Goal: Task Accomplishment & Management: Complete application form

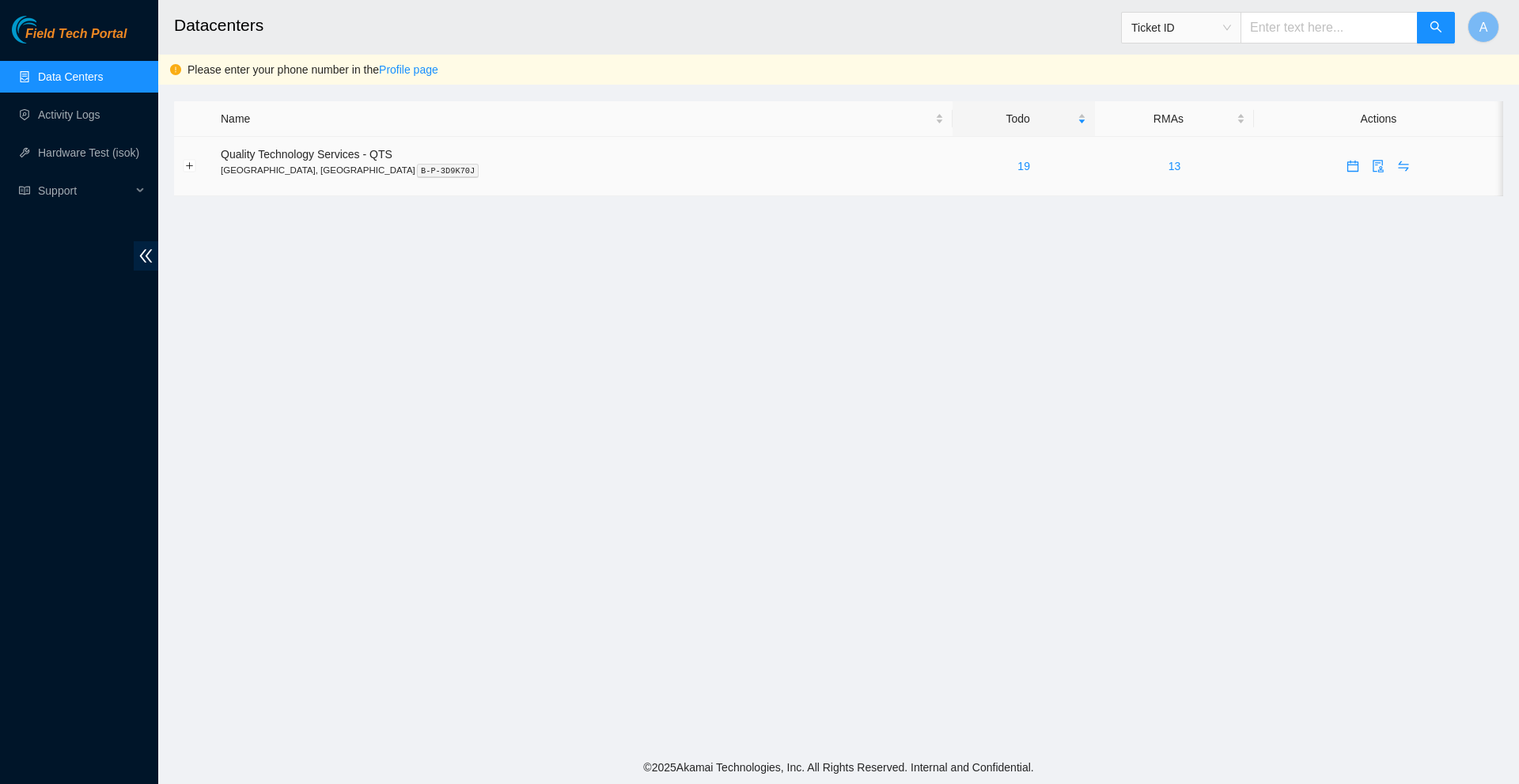
click at [961, 168] on div "19" at bounding box center [1023, 166] width 125 height 17
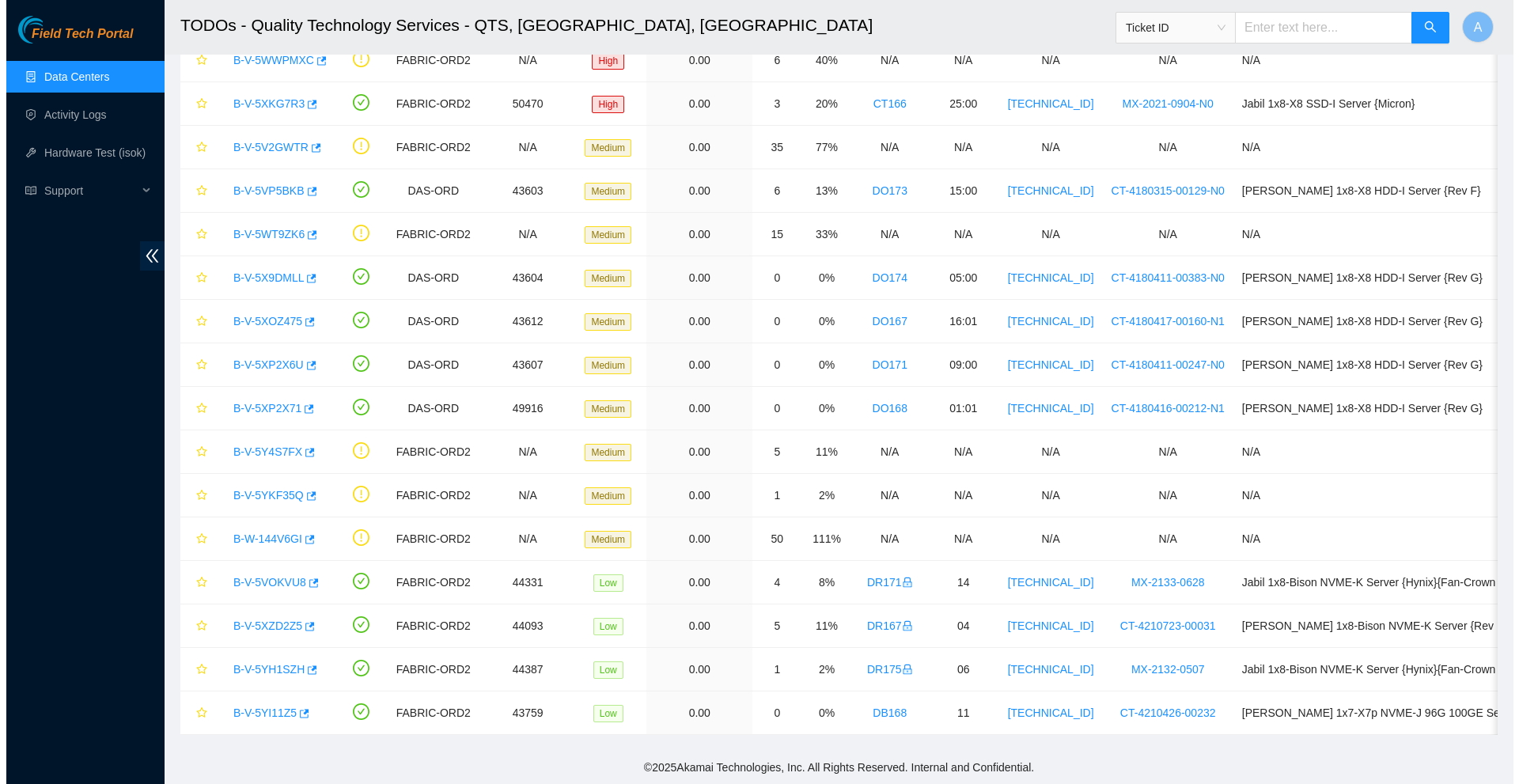
scroll to position [273, 0]
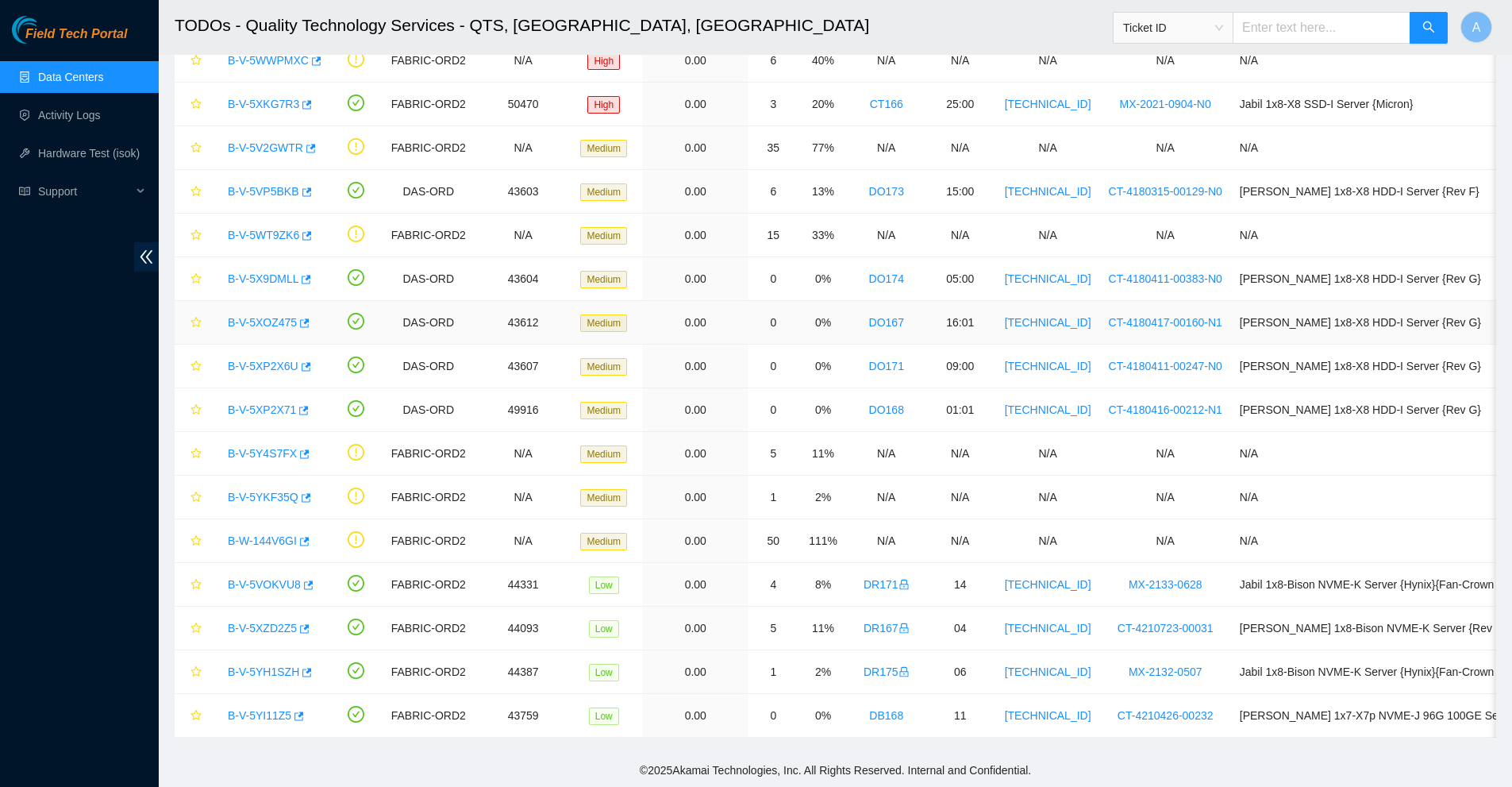
click at [272, 316] on link "B-V-5XOZ475" at bounding box center [262, 322] width 69 height 13
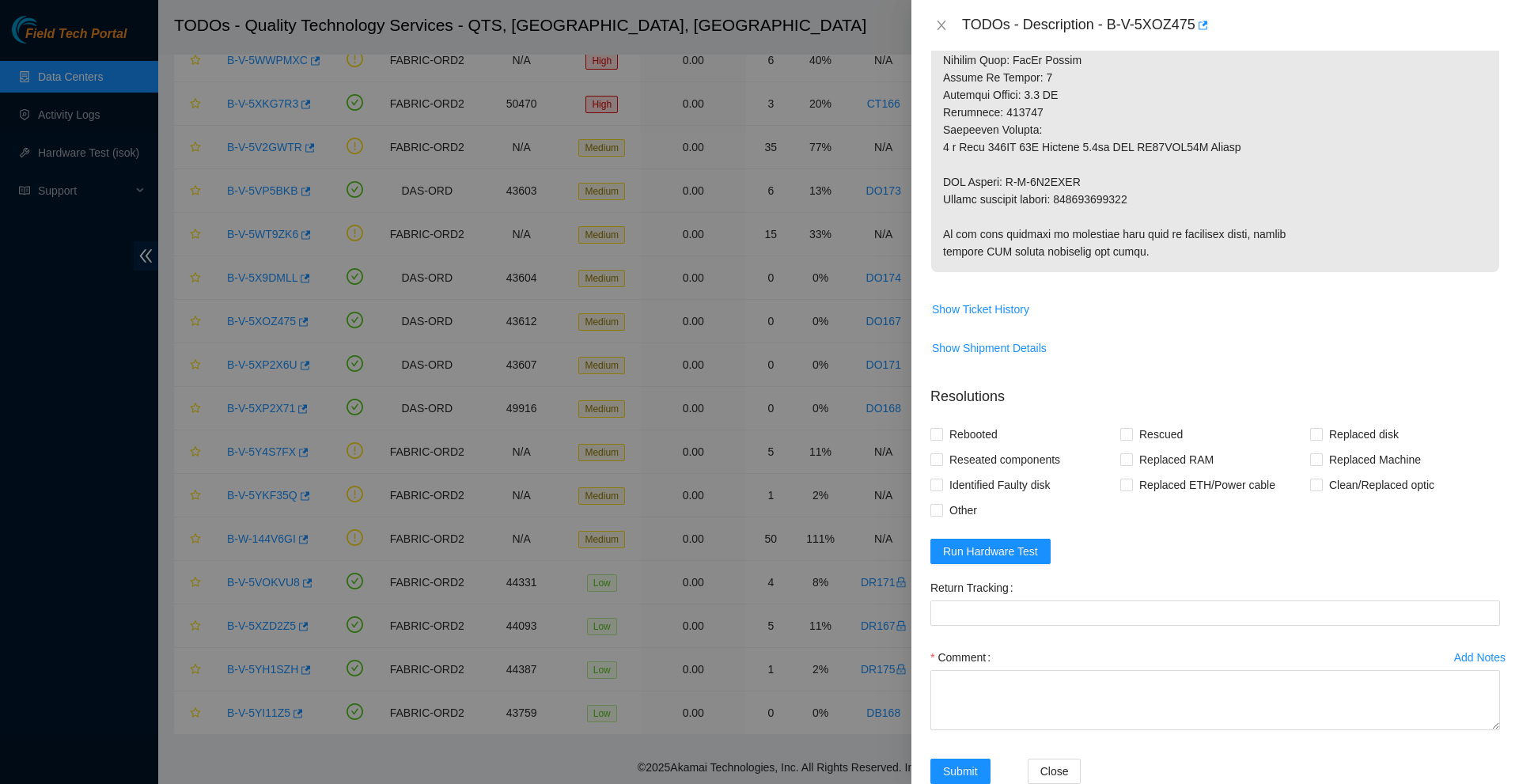
scroll to position [781, 0]
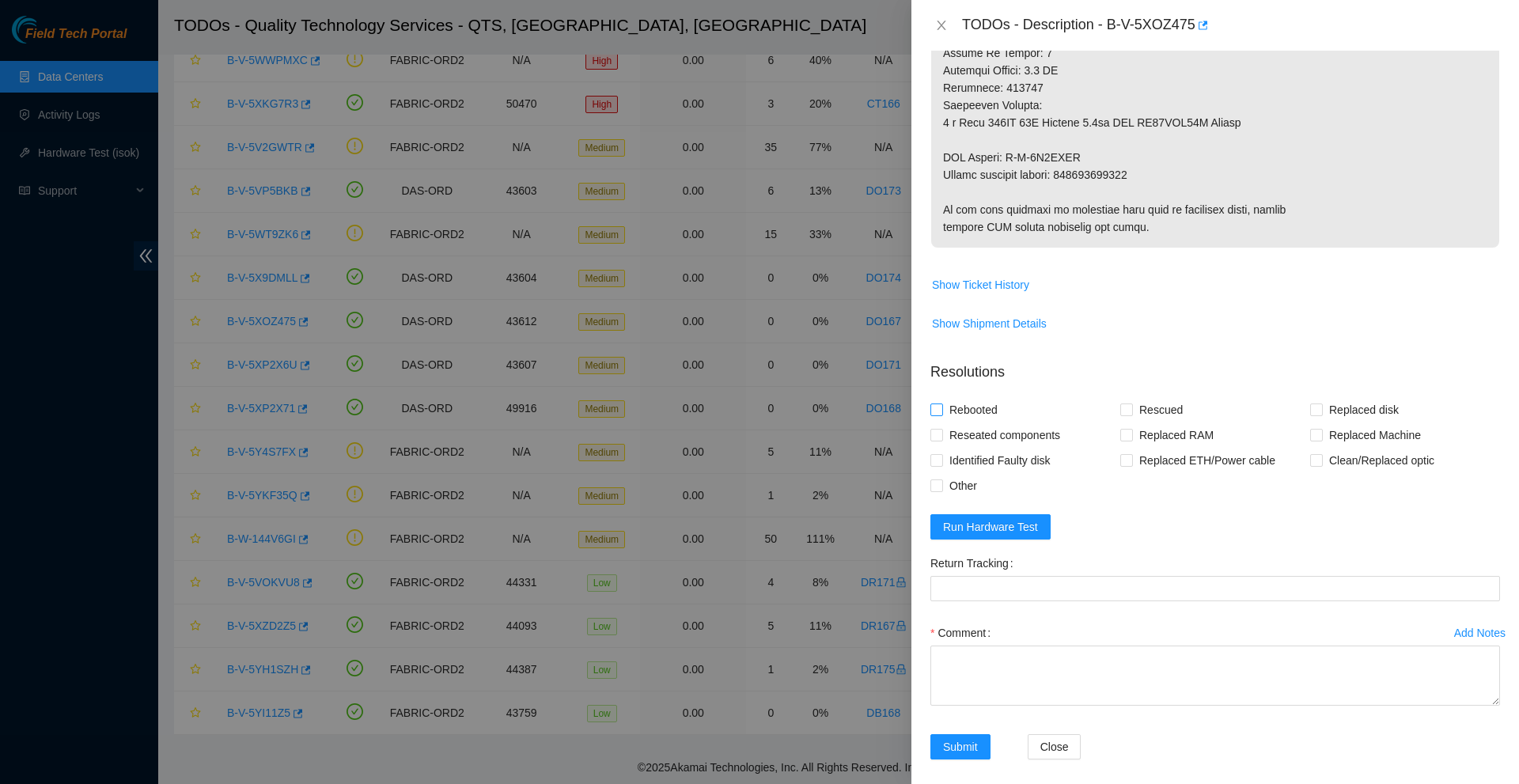
click at [937, 410] on input "Rebooted" at bounding box center [936, 409] width 11 height 11
checkbox input "true"
click at [944, 458] on span "Identified Faulty disk" at bounding box center [999, 461] width 114 height 25
click at [941, 458] on input "Identified Faulty disk" at bounding box center [936, 460] width 11 height 11
checkbox input "true"
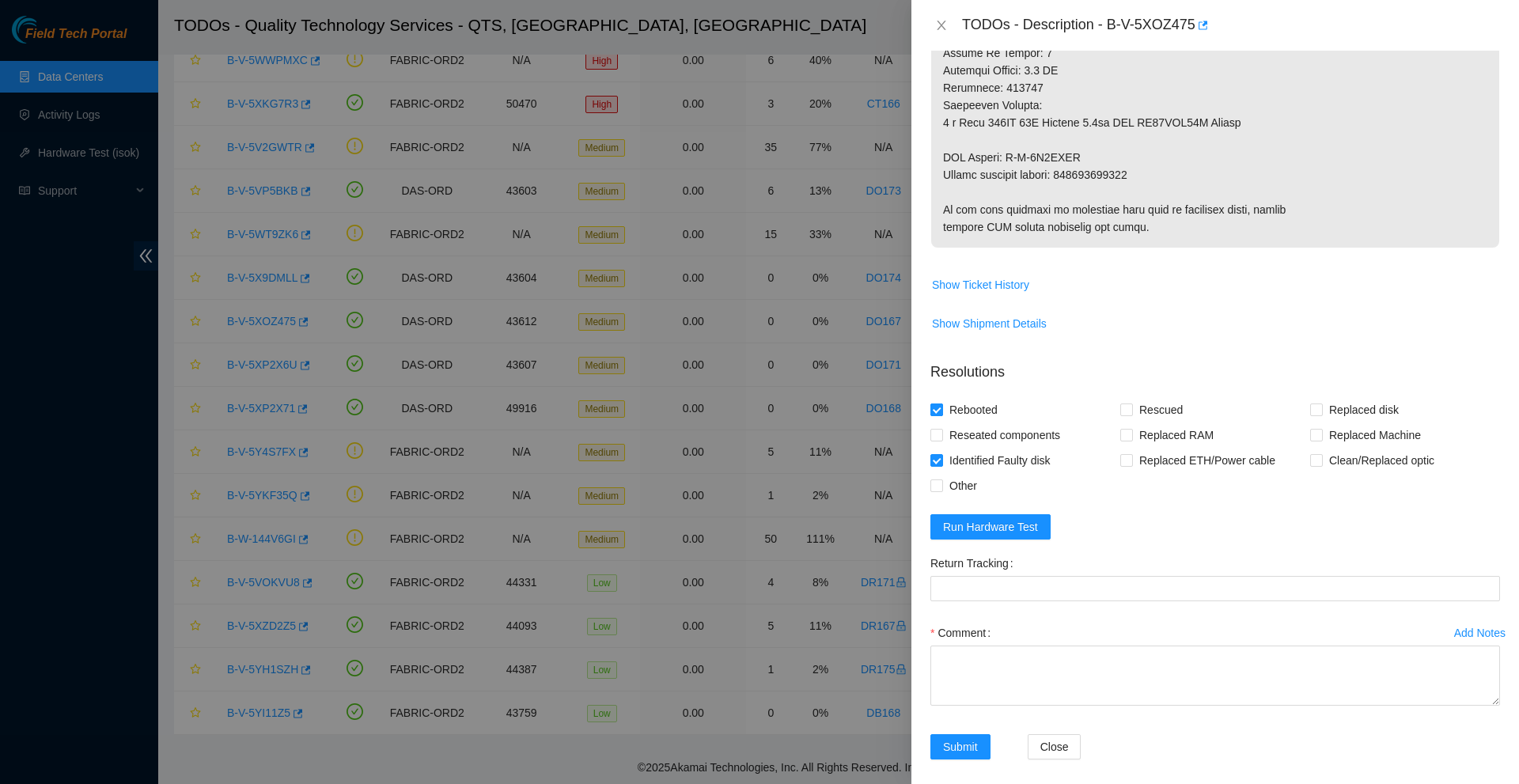
click at [936, 417] on label "Rebooted" at bounding box center [967, 409] width 73 height 25
click at [936, 414] on input "Rebooted" at bounding box center [936, 409] width 11 height 11
checkbox input "false"
click at [935, 461] on input "Identified Faulty disk" at bounding box center [936, 460] width 11 height 11
checkbox input "false"
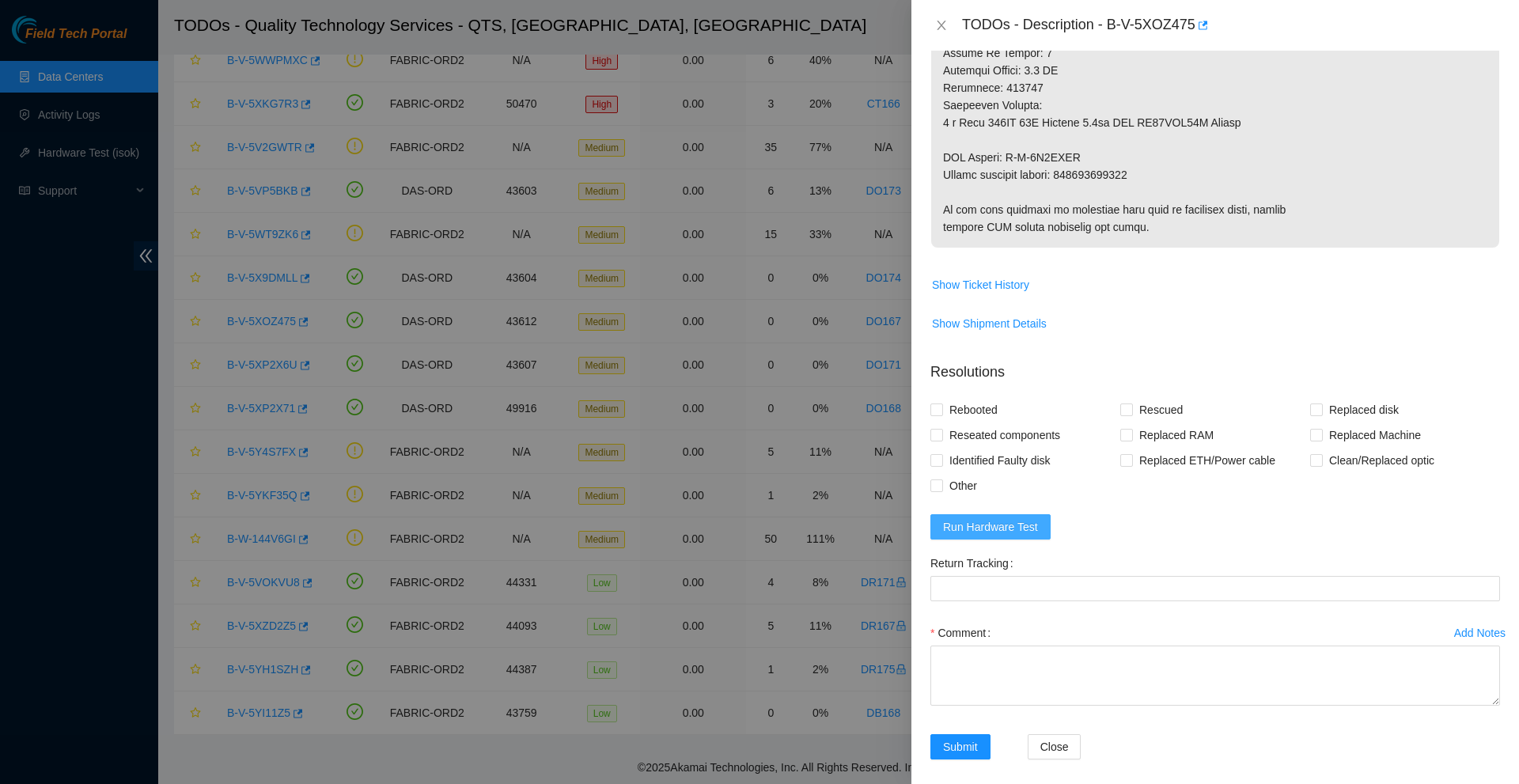
click at [1007, 523] on span "Run Hardware Test" at bounding box center [990, 526] width 95 height 17
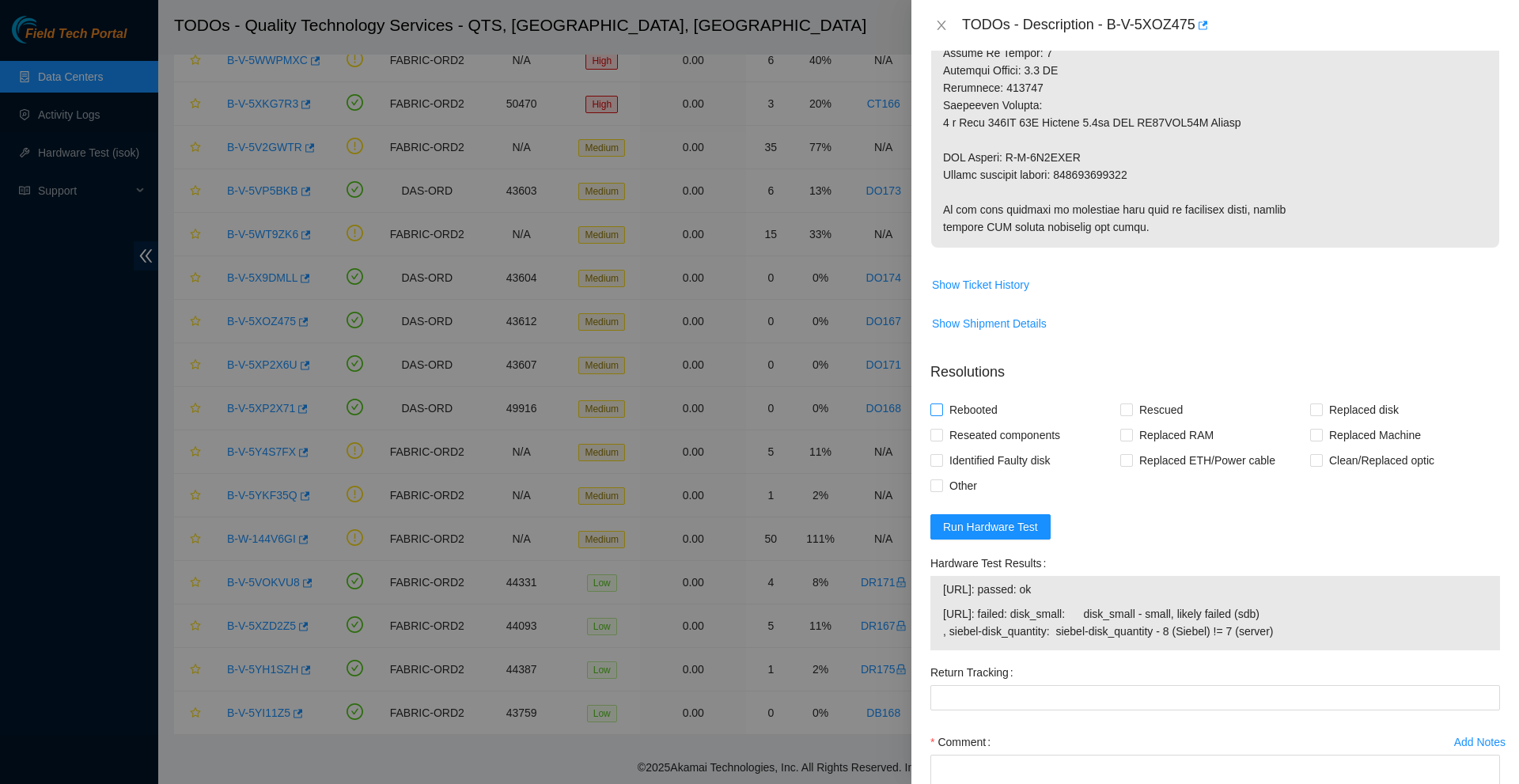
click at [975, 421] on span "Rebooted" at bounding box center [973, 409] width 61 height 25
click at [941, 414] on input "Rebooted" at bounding box center [936, 409] width 11 height 11
checkbox input "true"
click at [945, 460] on span "Identified Faulty disk" at bounding box center [999, 461] width 114 height 25
click at [941, 460] on input "Identified Faulty disk" at bounding box center [936, 460] width 11 height 11
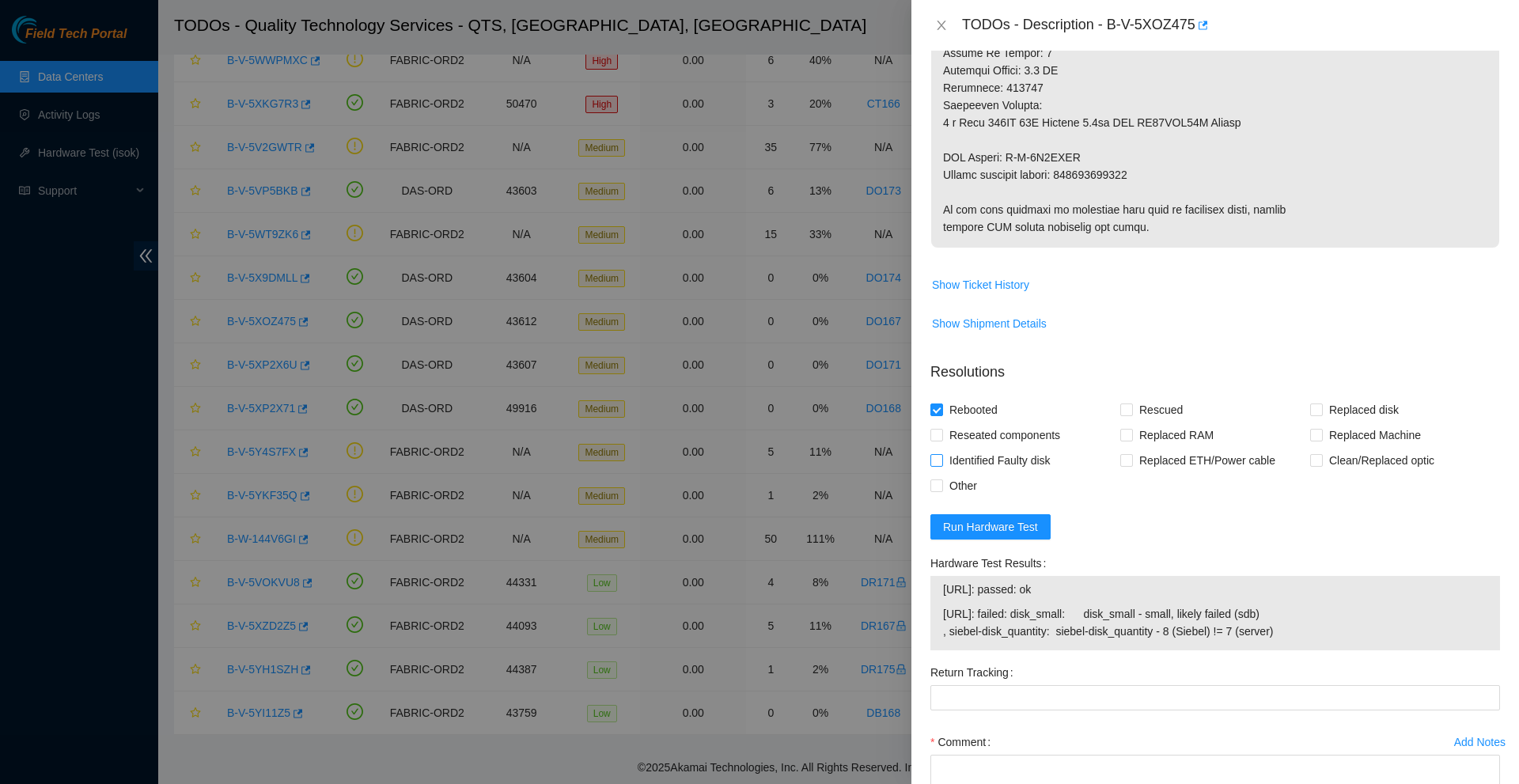
checkbox input "true"
click at [1310, 417] on label "Replaced disk" at bounding box center [1358, 409] width 95 height 25
click at [1310, 414] on input "Replaced disk" at bounding box center [1316, 409] width 11 height 11
checkbox input "true"
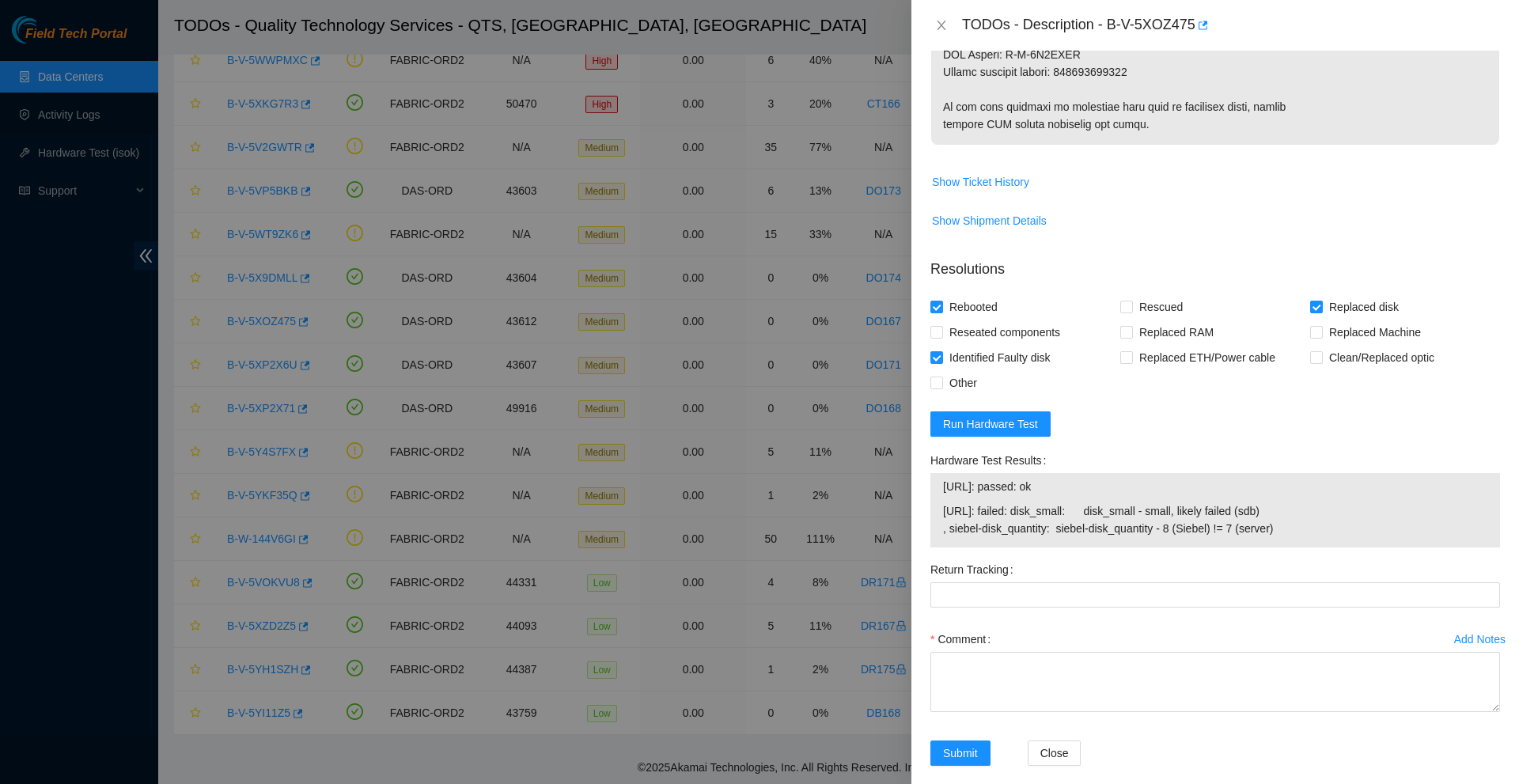
scroll to position [904, 0]
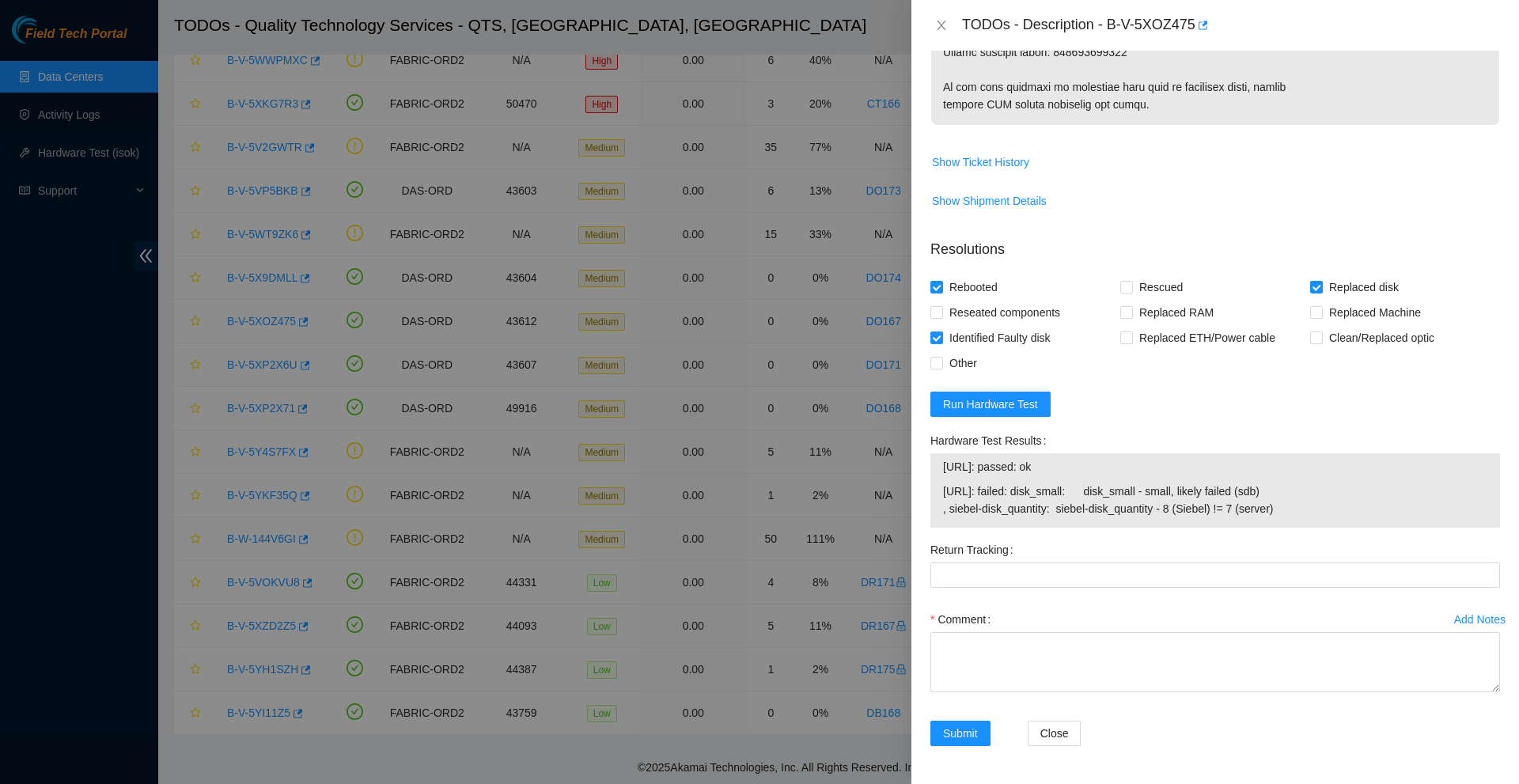
click at [986, 630] on label "Comment" at bounding box center [963, 619] width 66 height 25
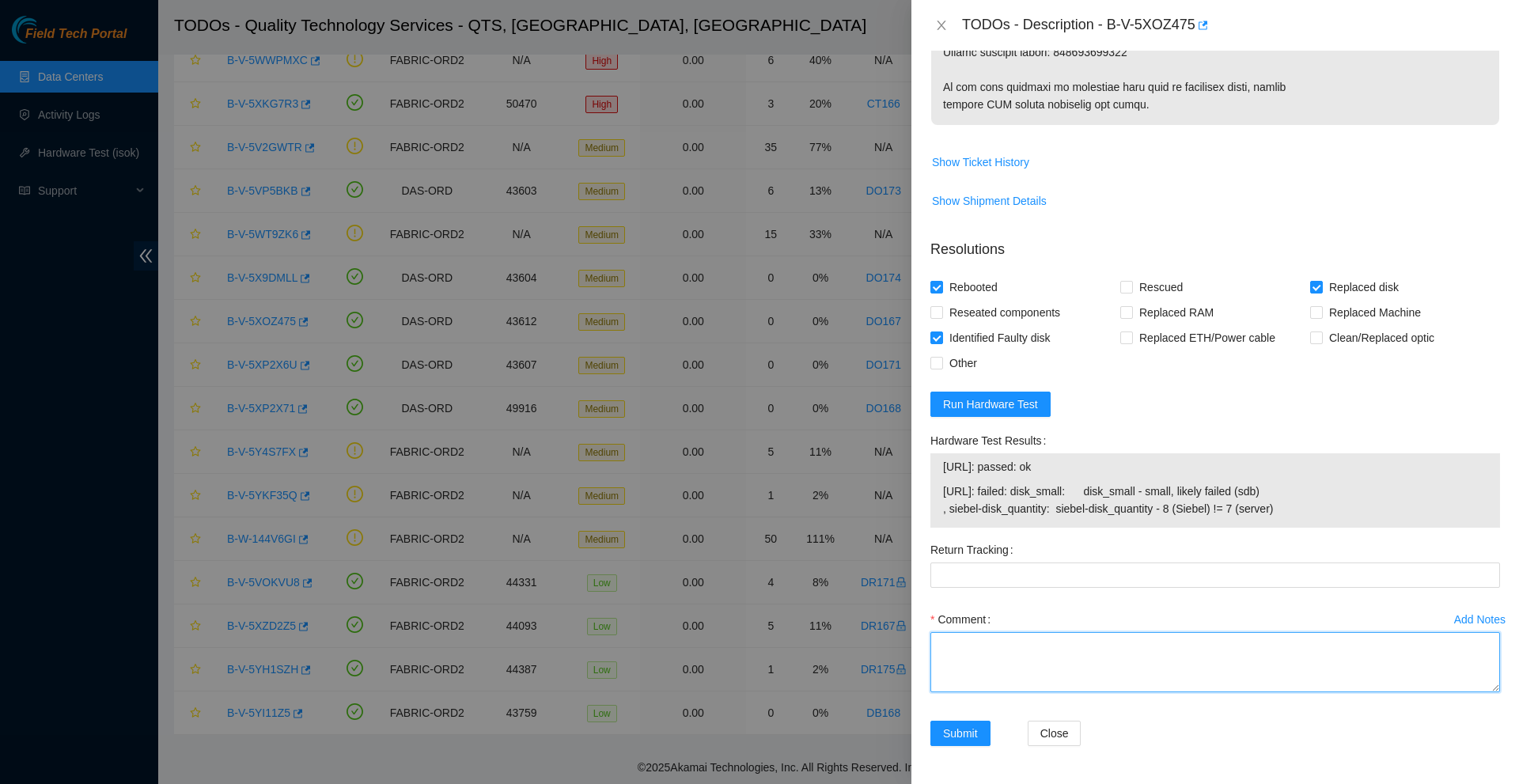
click at [986, 632] on textarea "Comment" at bounding box center [1214, 661] width 569 height 60
click at [977, 643] on textarea "New Dis SN#17" at bounding box center [1214, 661] width 569 height 60
click at [976, 642] on textarea "New Dis SN#17" at bounding box center [1214, 661] width 569 height 60
click at [979, 642] on textarea "New Dis SN#17" at bounding box center [1214, 661] width 569 height 60
click at [982, 646] on textarea "New DisK SN#17J0A00AFV3B" at bounding box center [1214, 661] width 569 height 60
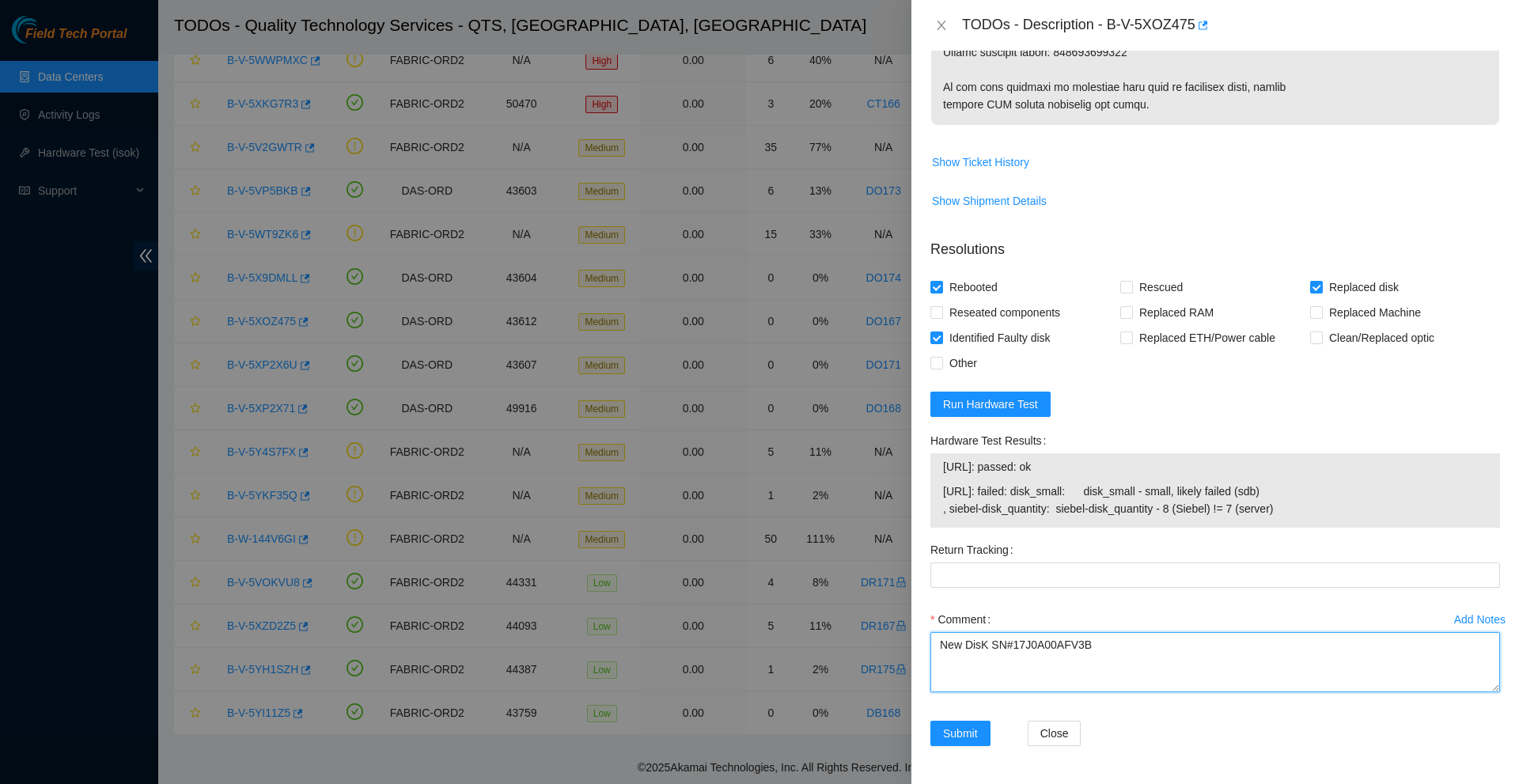
click at [987, 646] on textarea "New DisK SN#17J0A00AFV3B" at bounding box center [1214, 661] width 569 height 60
click at [1100, 651] on textarea "New Disk SN#17J0A00AFV3B" at bounding box center [1214, 661] width 569 height 60
type textarea "New Disk SN#17J0A00AFV3B Placed defective drive into box for RMA and took to st…"
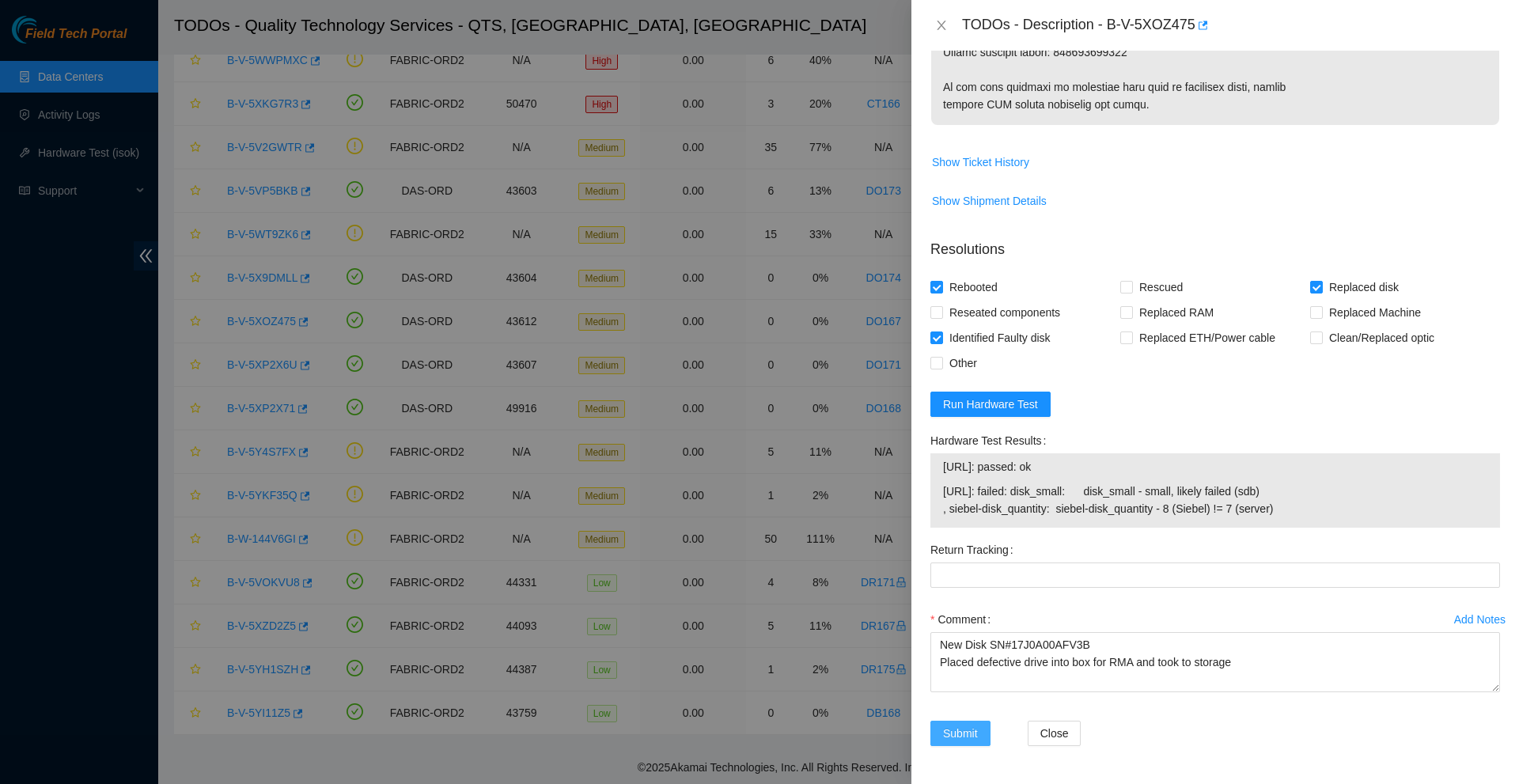
click at [953, 728] on span "Submit" at bounding box center [960, 732] width 35 height 17
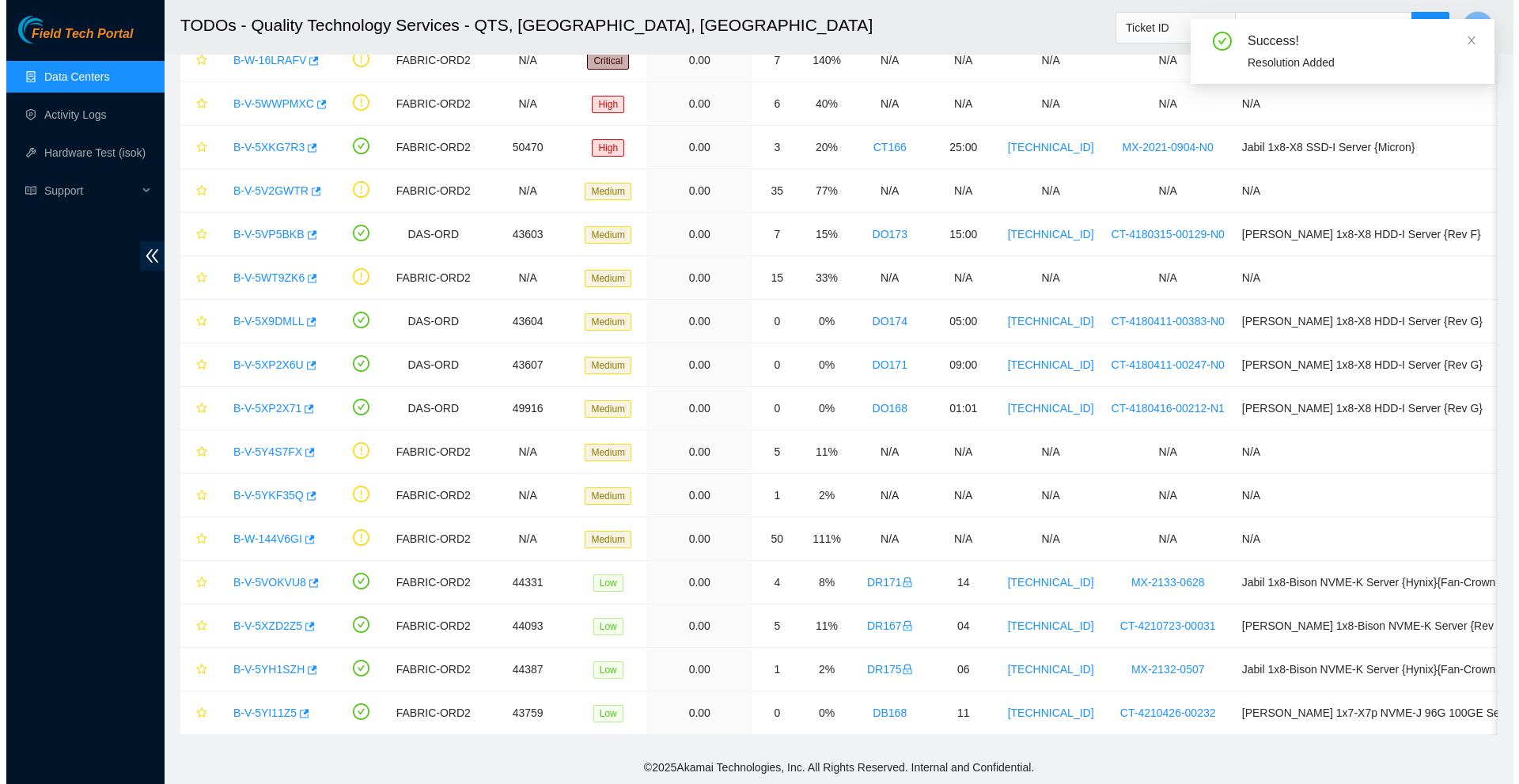
scroll to position [230, 0]
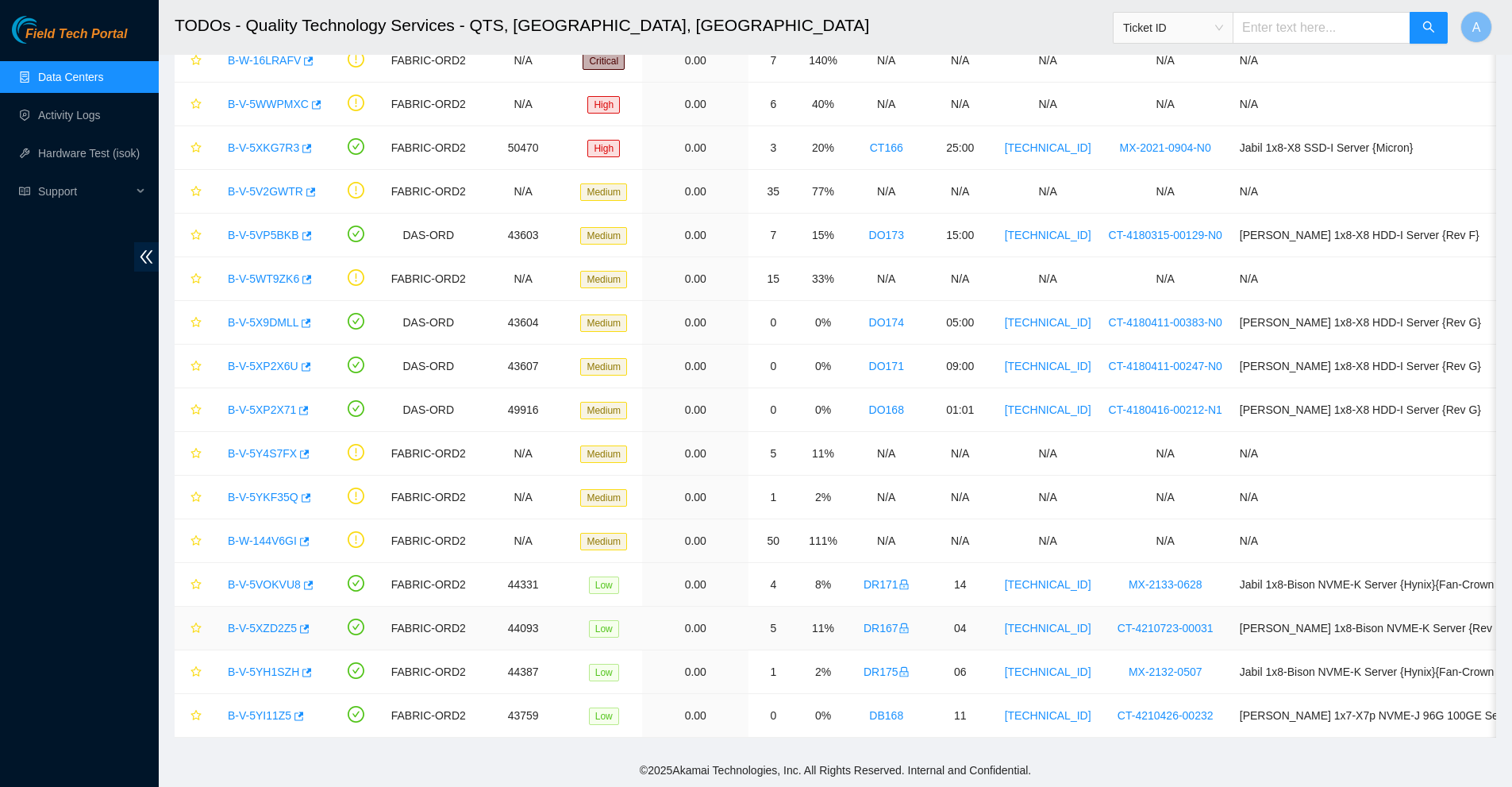
click at [267, 622] on link "B-V-5XZD2Z5" at bounding box center [262, 628] width 69 height 13
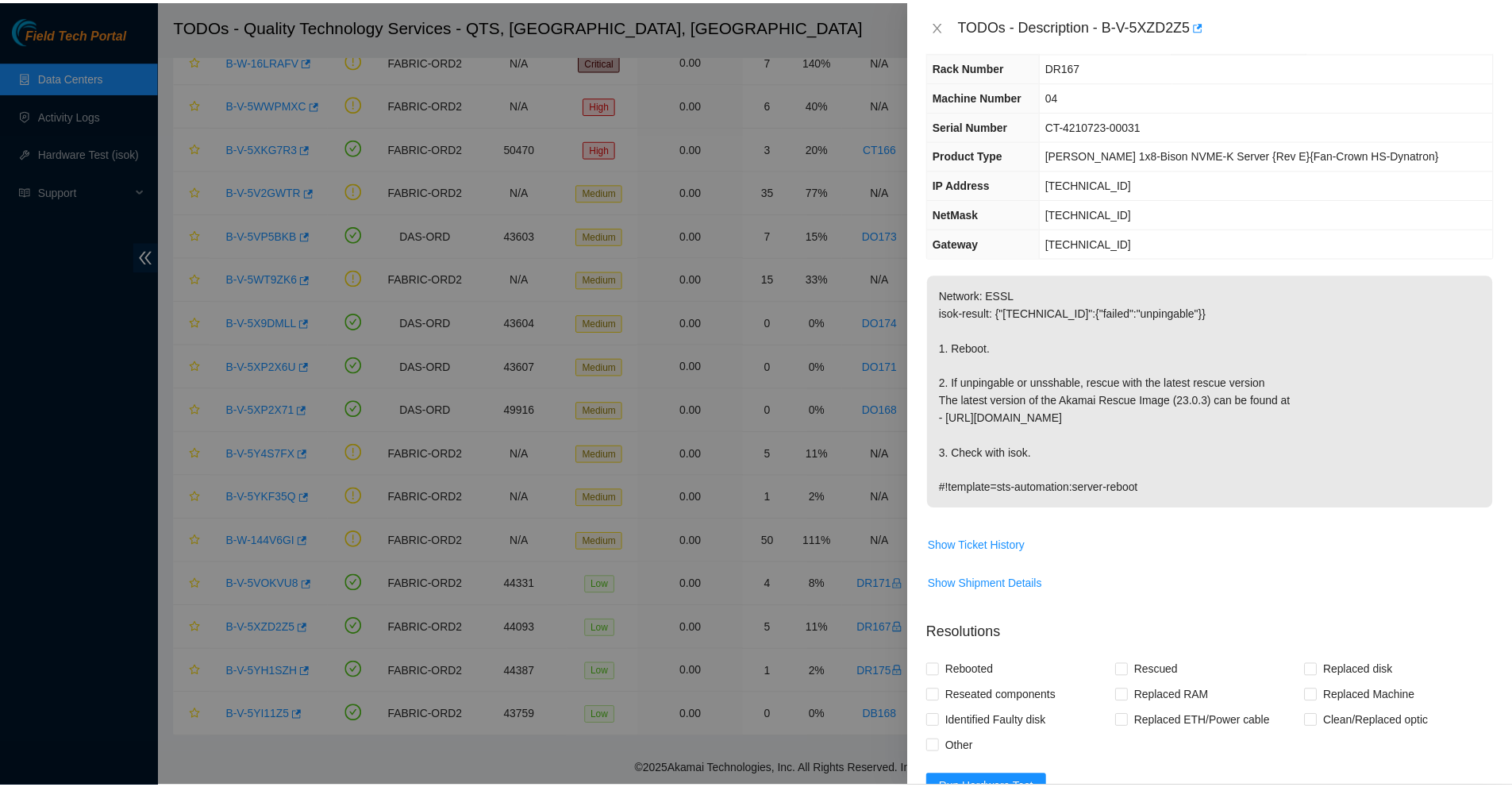
scroll to position [0, 0]
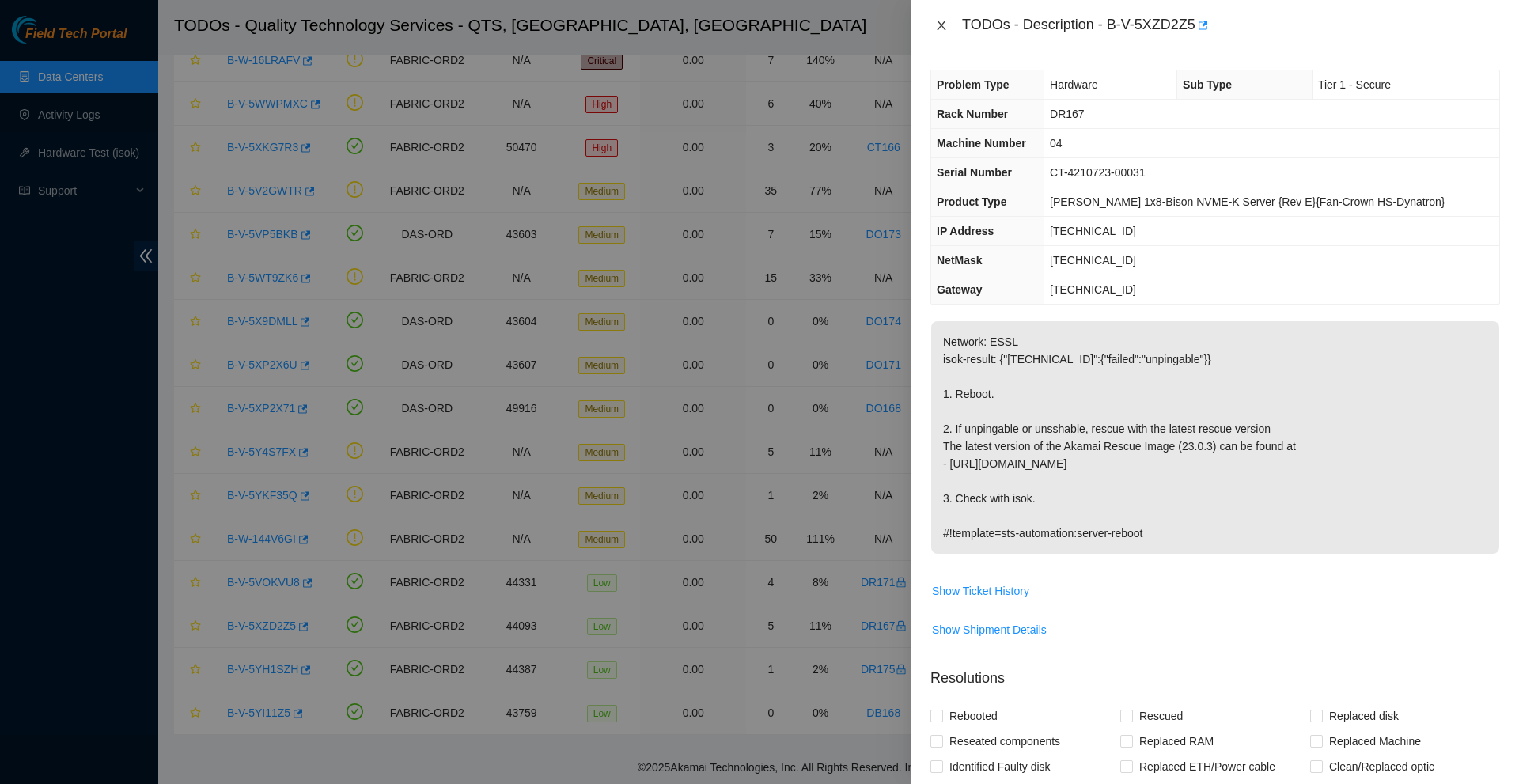
click at [945, 20] on icon "close" at bounding box center [941, 25] width 13 height 13
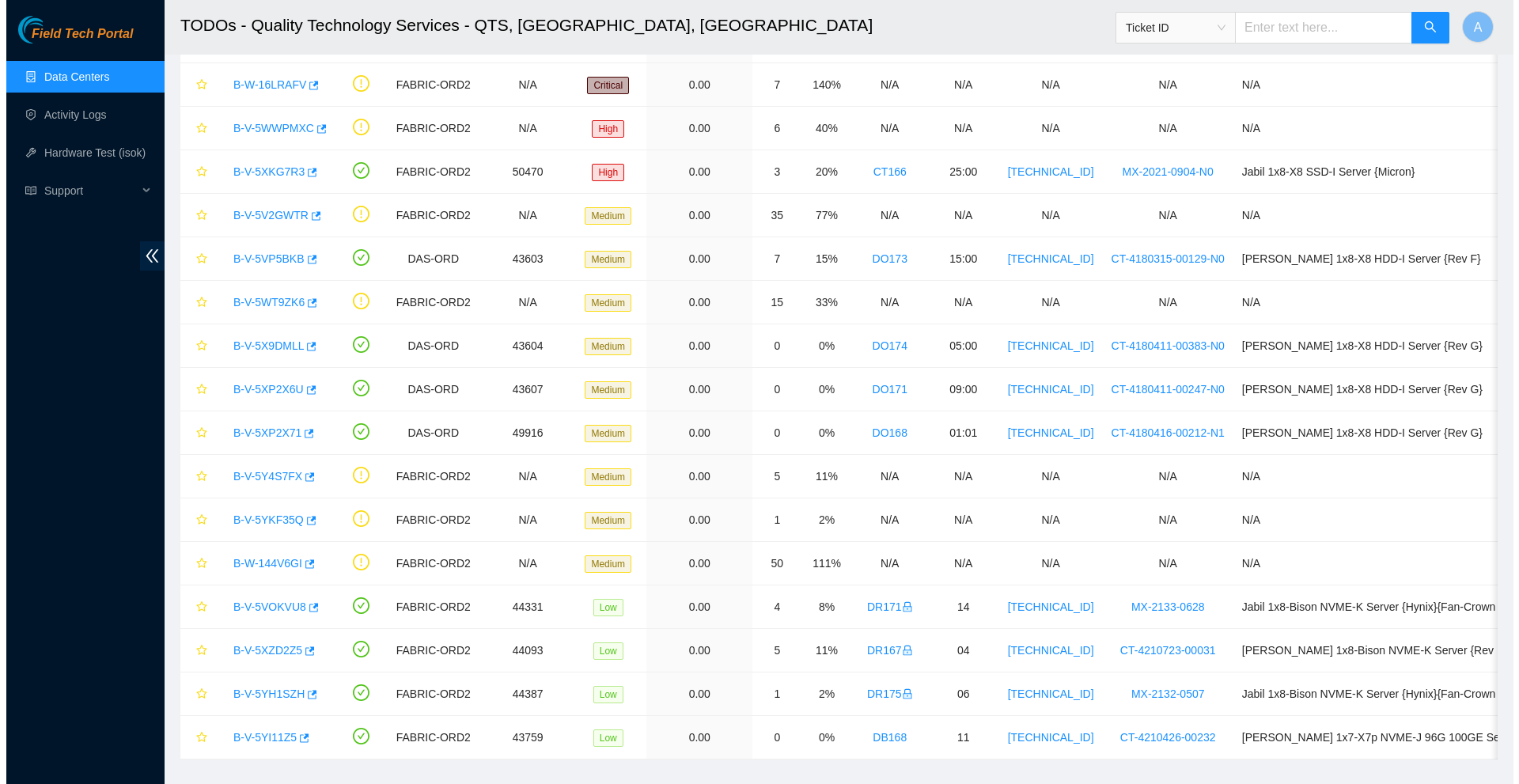
scroll to position [230, 0]
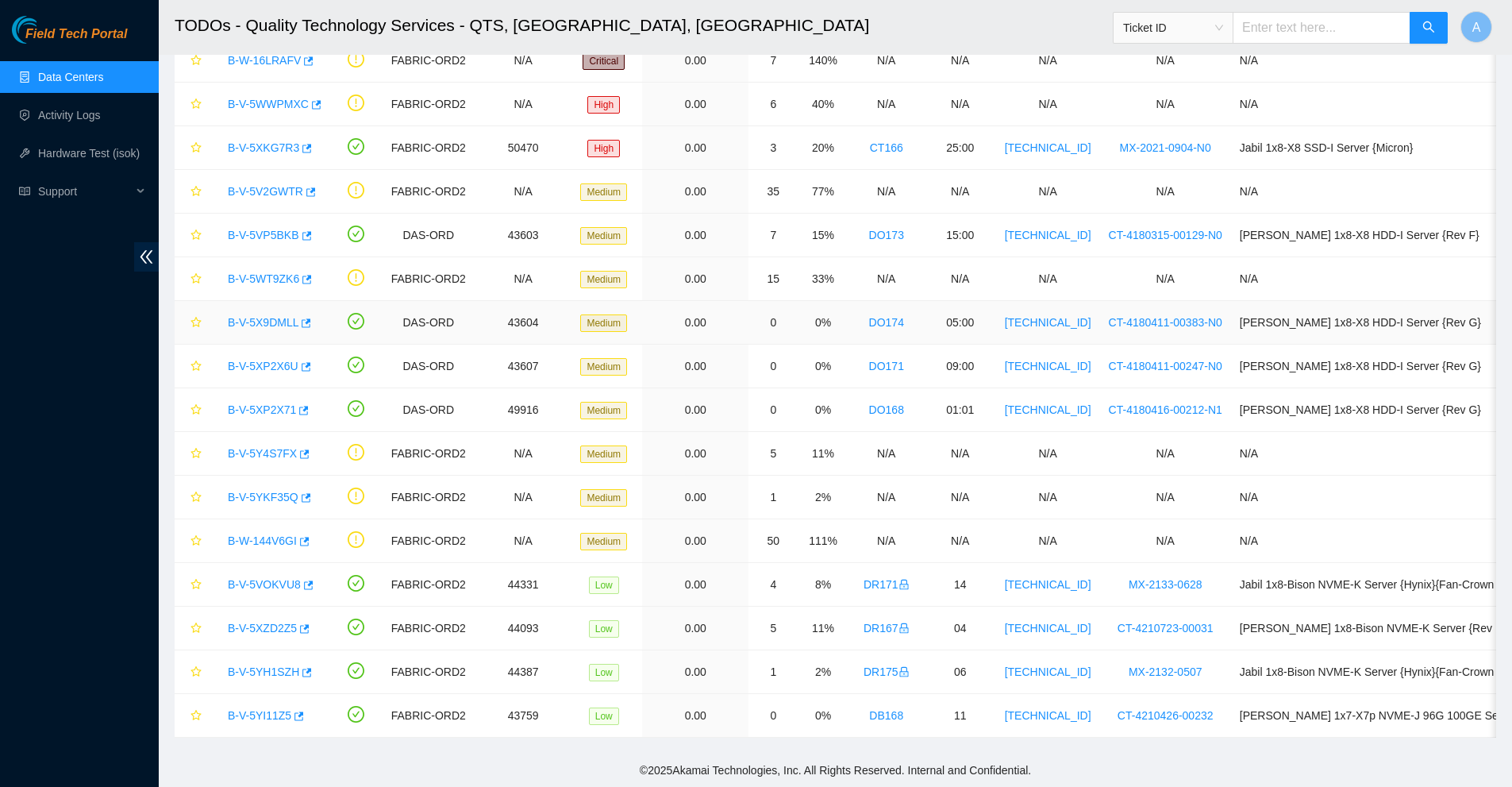
click at [262, 316] on link "B-V-5X9DMLL" at bounding box center [263, 322] width 71 height 13
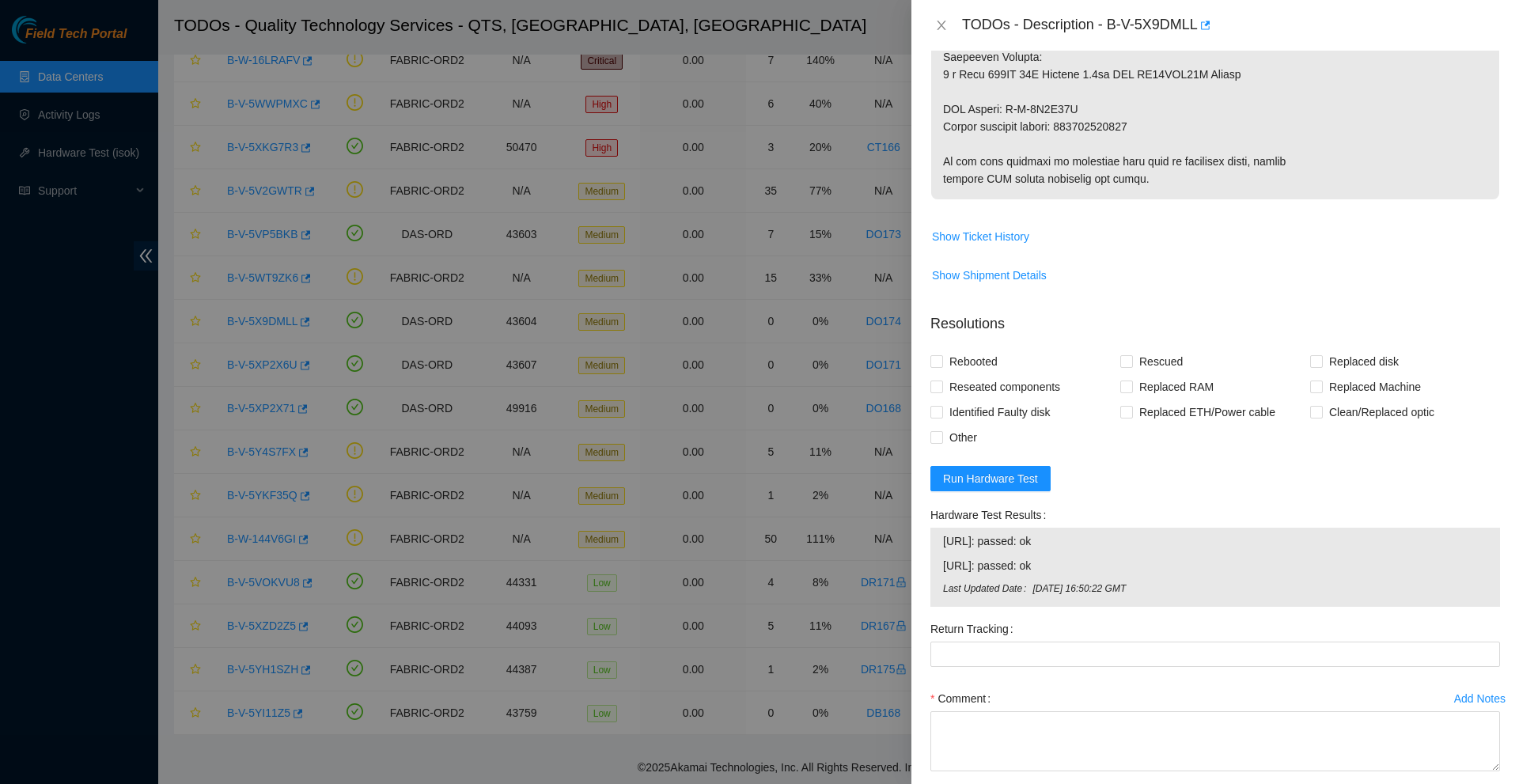
scroll to position [832, 0]
click at [993, 479] on span "Run Hardware Test" at bounding box center [990, 475] width 95 height 17
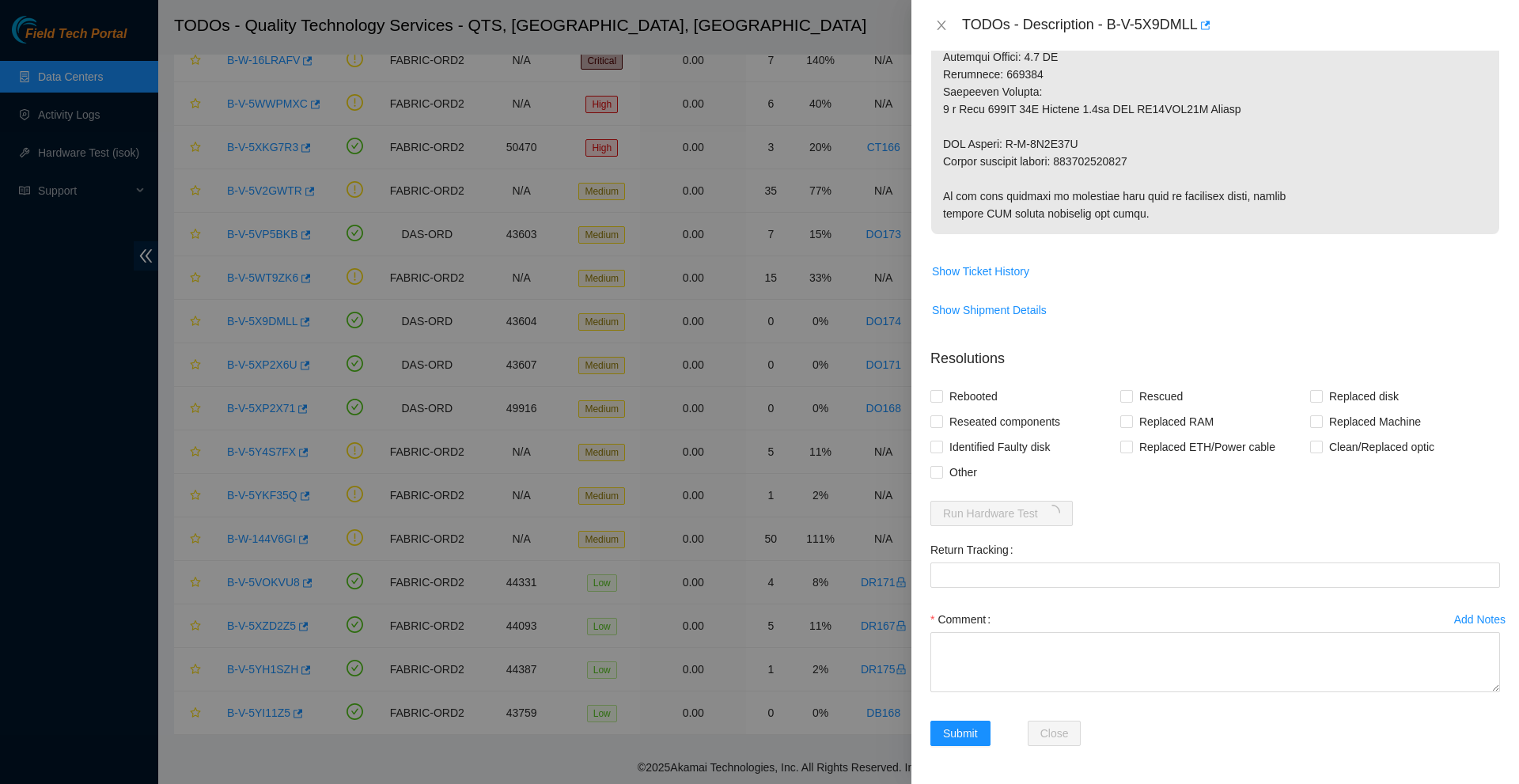
scroll to position [795, 0]
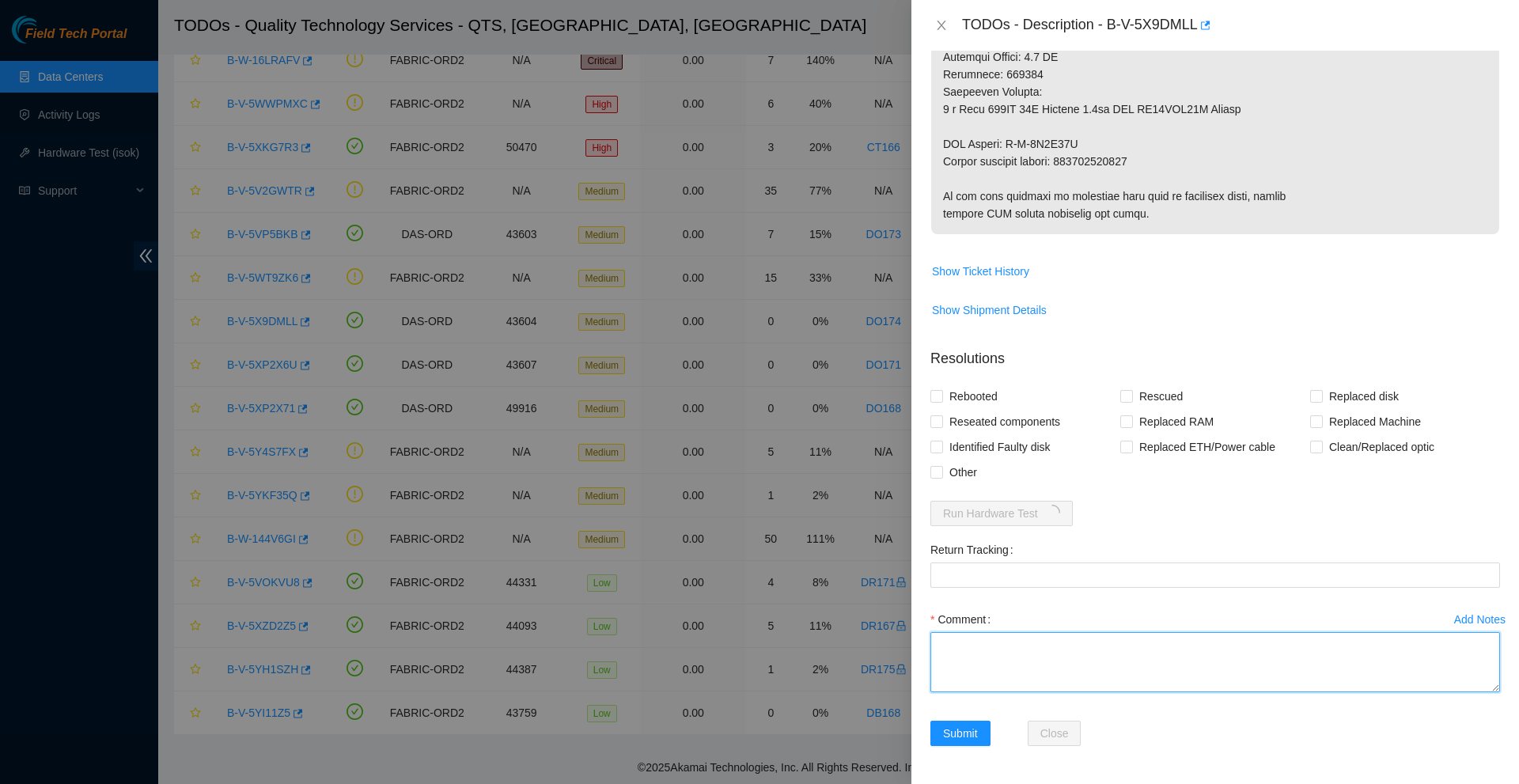
click at [1000, 659] on textarea "Comment" at bounding box center [1214, 661] width 569 height 60
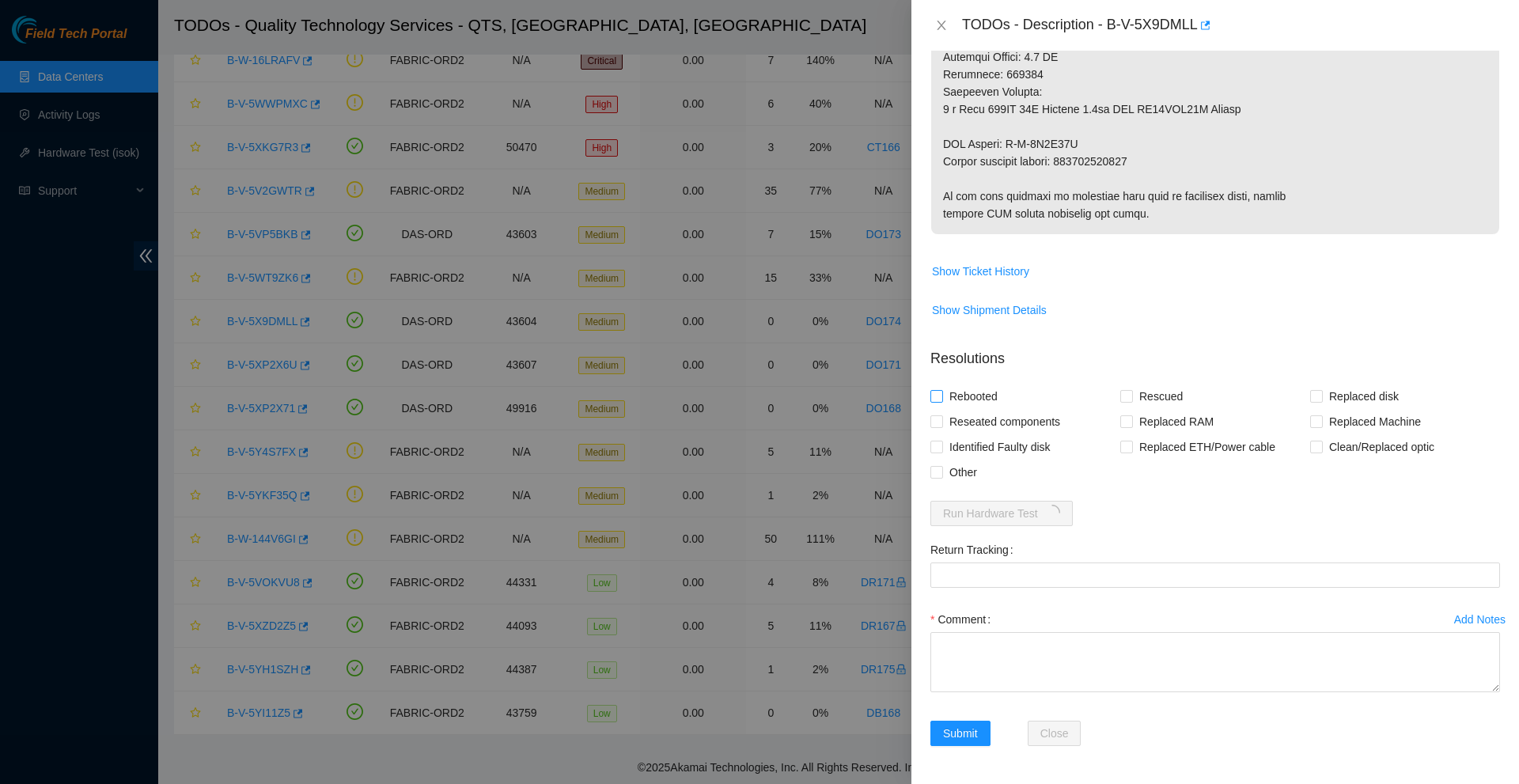
click at [943, 400] on span "Rebooted" at bounding box center [973, 396] width 61 height 25
click at [941, 400] on input "Rebooted" at bounding box center [936, 395] width 11 height 11
checkbox input "true"
click at [936, 448] on input "Identified Faulty disk" at bounding box center [936, 446] width 11 height 11
checkbox input "true"
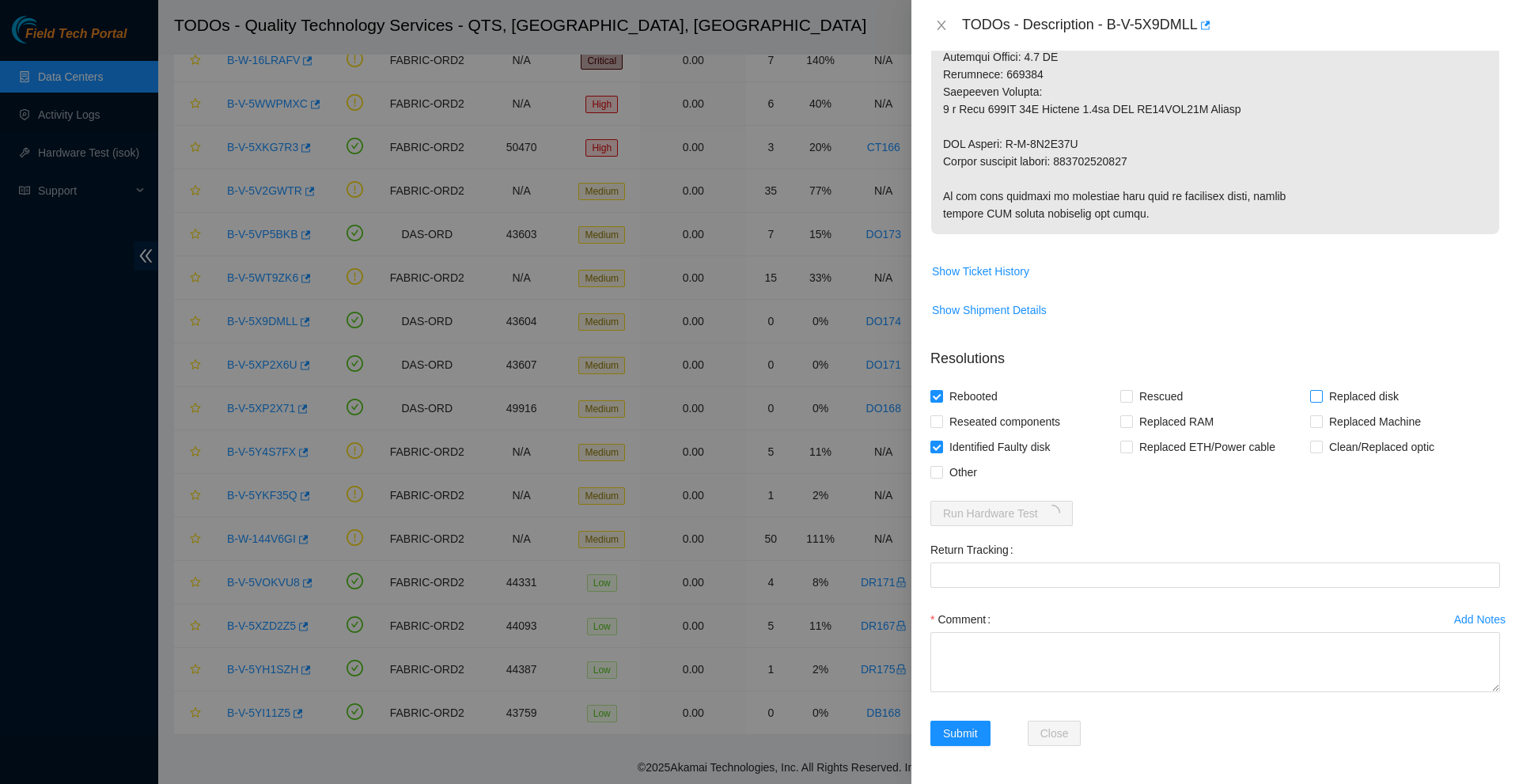
click at [1312, 394] on input "Replaced disk" at bounding box center [1316, 395] width 11 height 11
checkbox input "true"
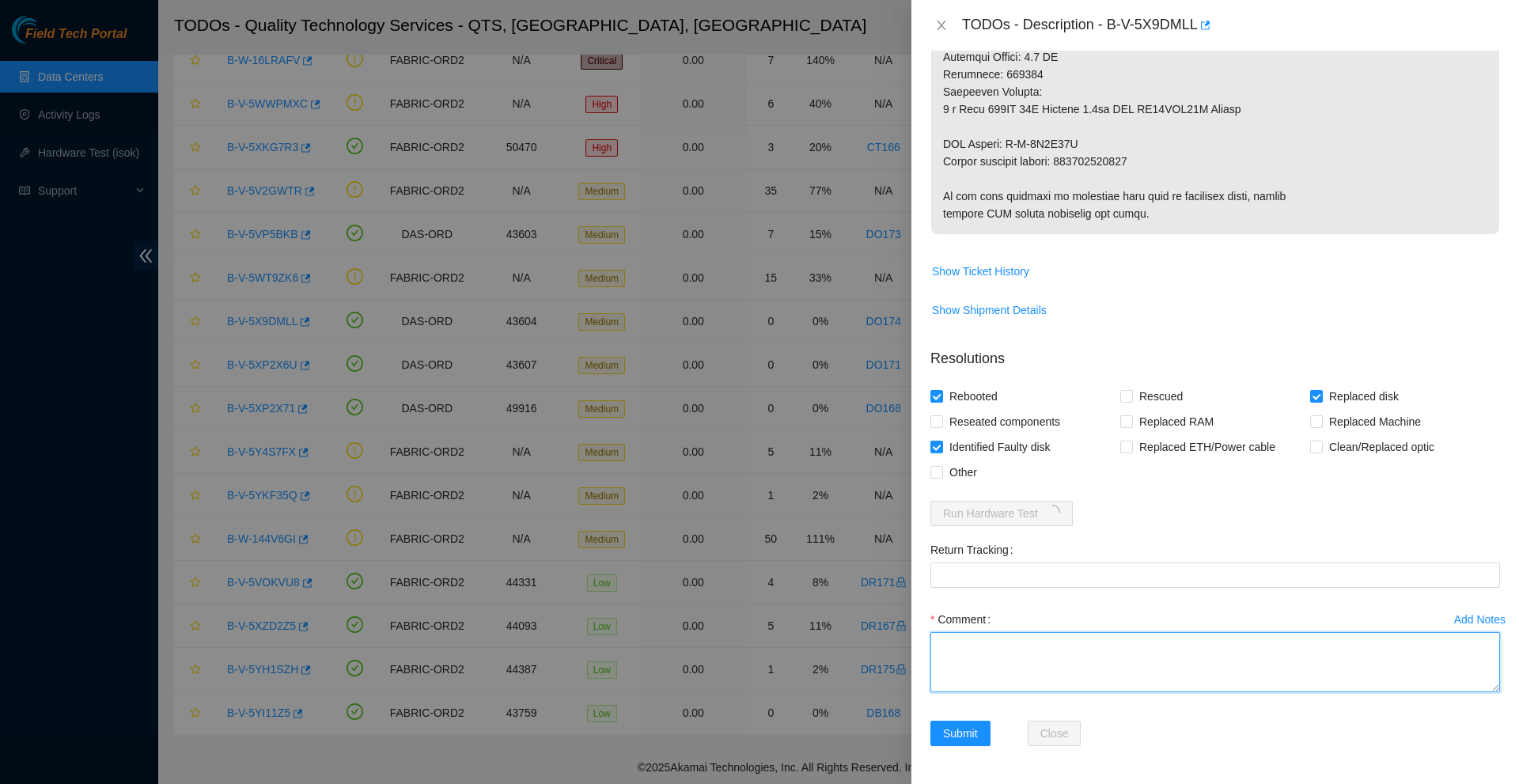
click at [985, 632] on textarea "Comment" at bounding box center [1214, 661] width 569 height 60
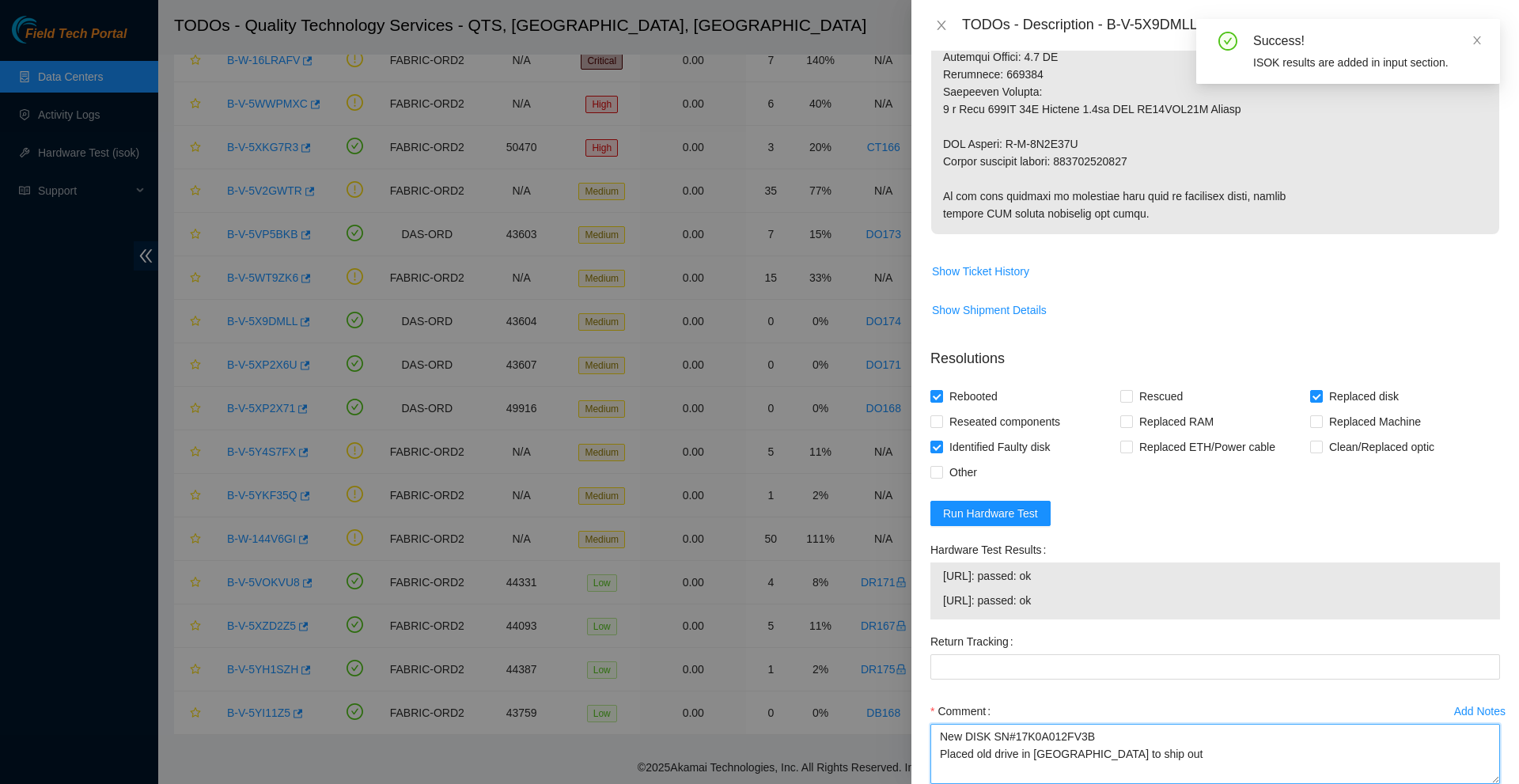
type textarea "New DISK SN#17K0A012FV3B Placed old drive in [GEOGRAPHIC_DATA] to ship out"
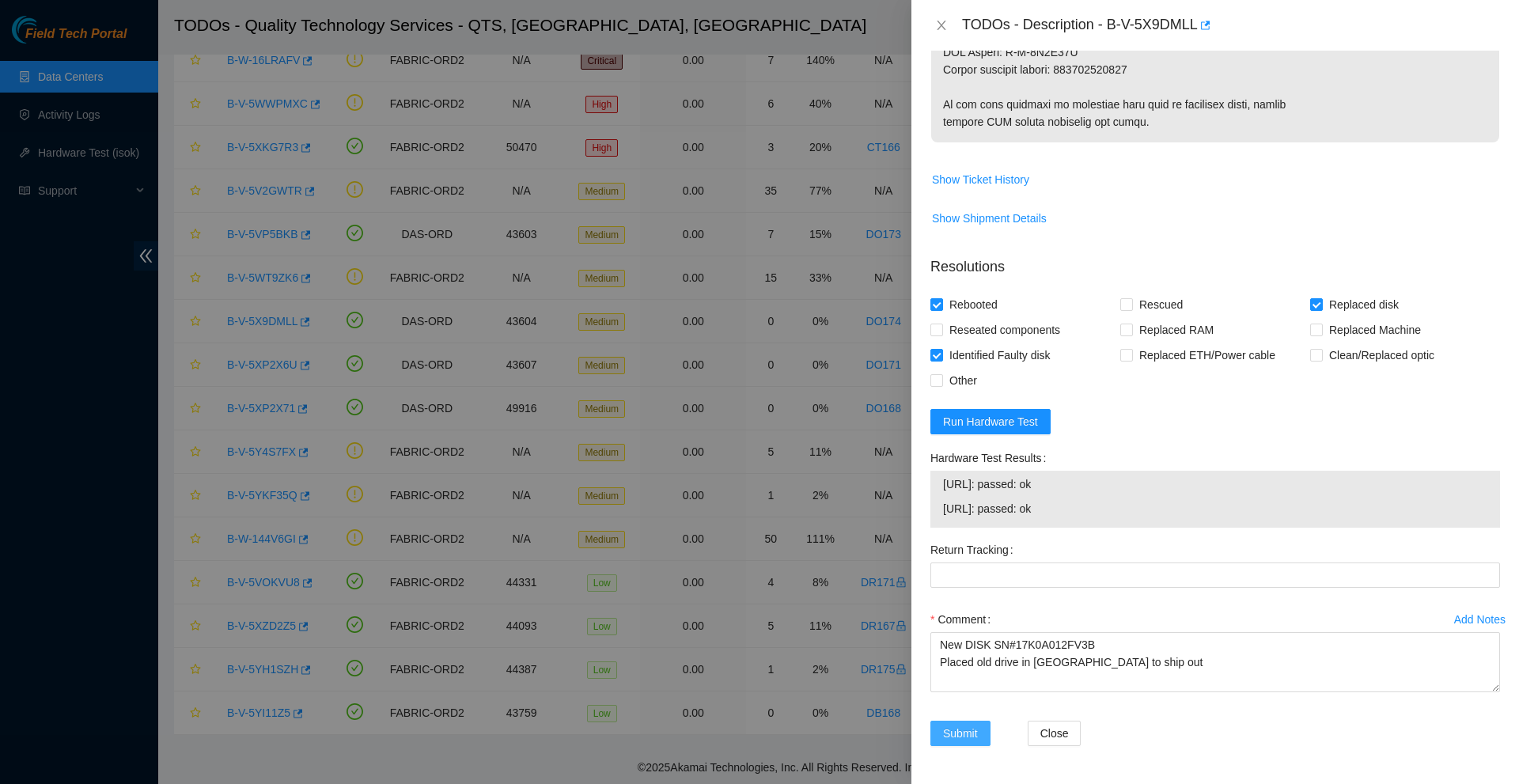
drag, startPoint x: 960, startPoint y: 728, endPoint x: 1057, endPoint y: 302, distance: 436.9
click at [1047, 336] on form "Resolutions Rebooted Rescued Replaced disk Reseated components Replaced RAM Rep…" at bounding box center [1214, 504] width 569 height 521
drag, startPoint x: 1142, startPoint y: 71, endPoint x: 1105, endPoint y: 69, distance: 37.1
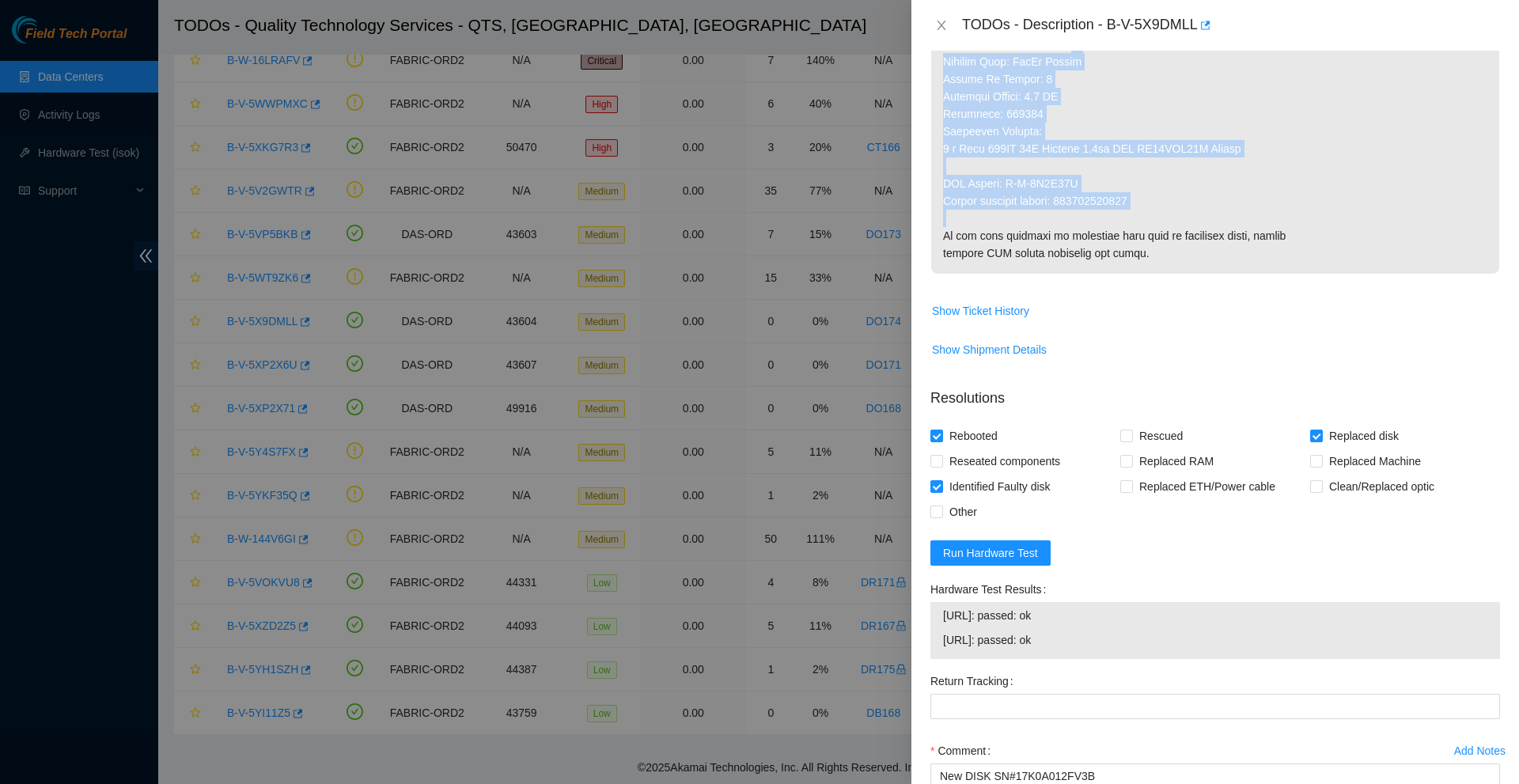
scroll to position [737, 0]
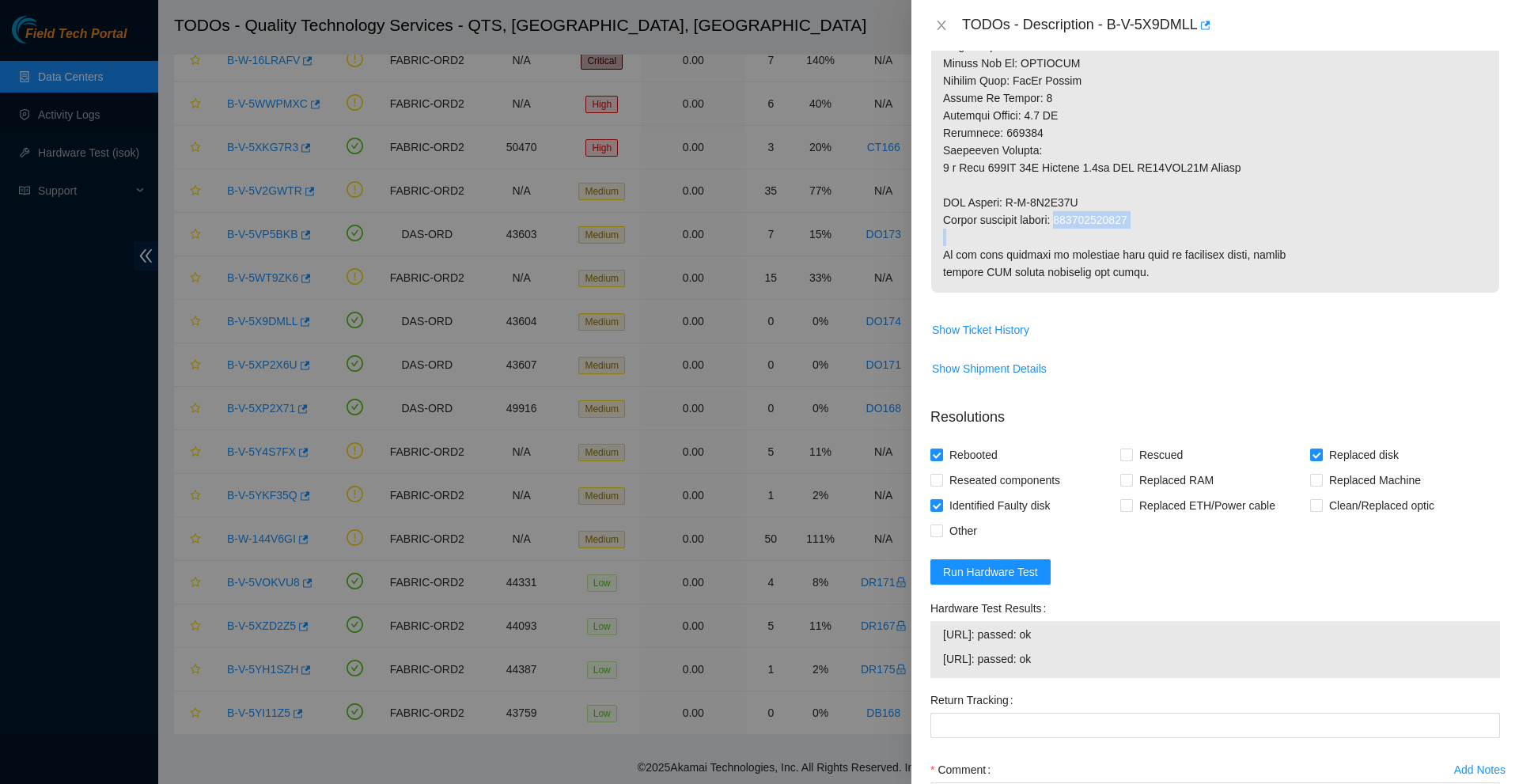
drag, startPoint x: 1143, startPoint y: 72, endPoint x: 1065, endPoint y: 221, distance: 168.2
copy p "463470065250"
click at [985, 730] on Tracking "Return Tracking" at bounding box center [1214, 725] width 569 height 25
paste Tracking "463470065250"
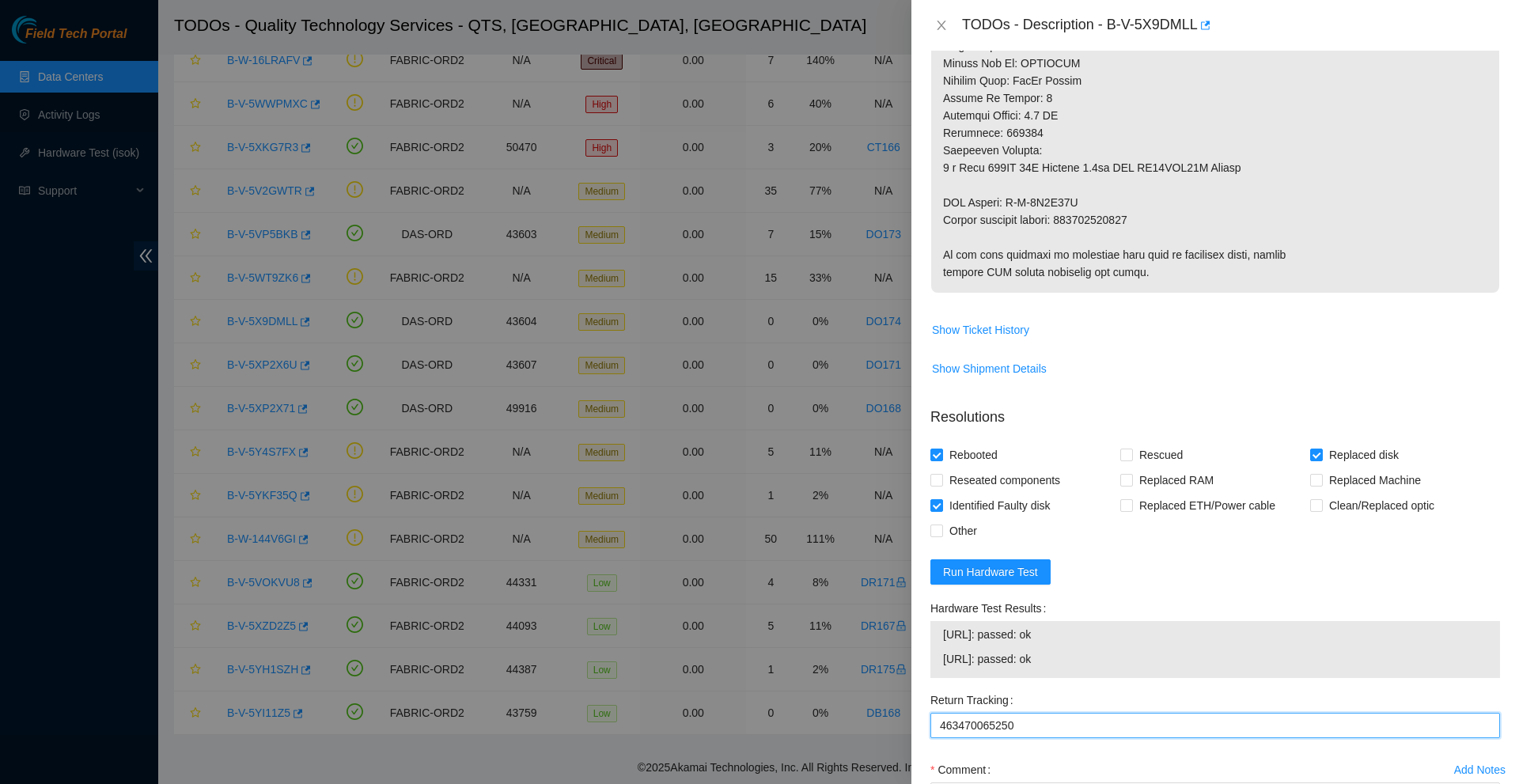
type Tracking "463470065250"
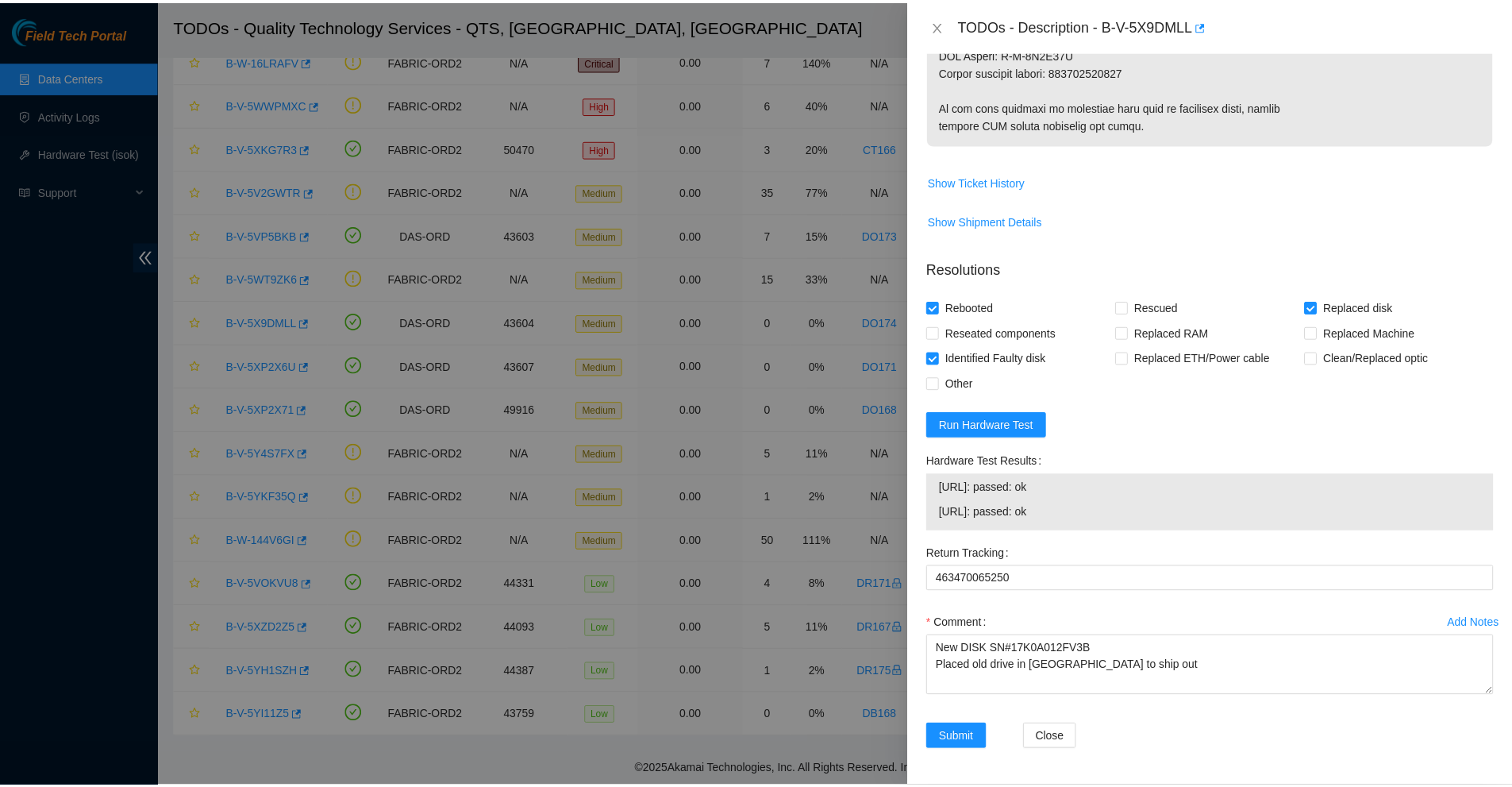
scroll to position [890, 0]
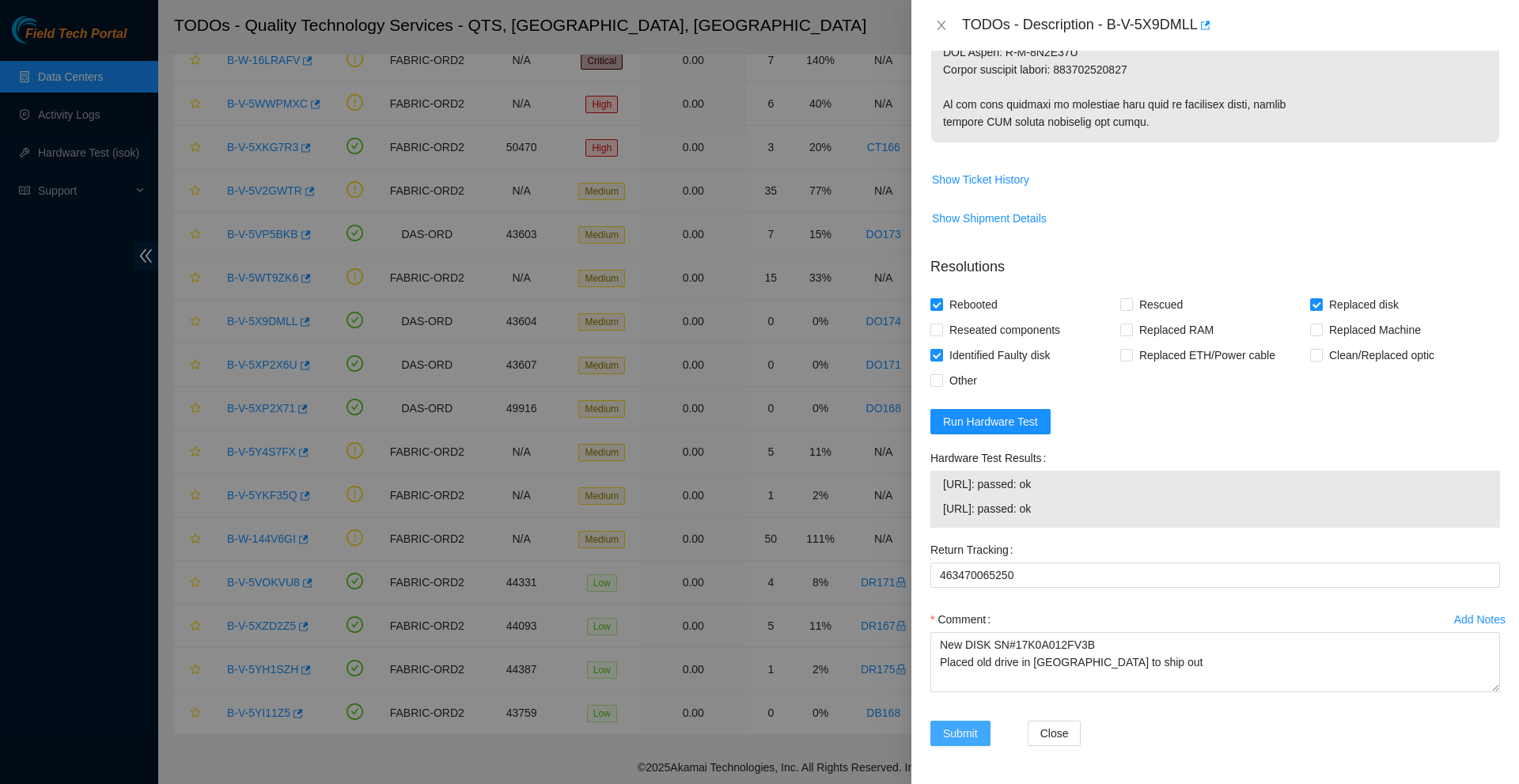
click at [962, 727] on span "Submit" at bounding box center [960, 732] width 35 height 17
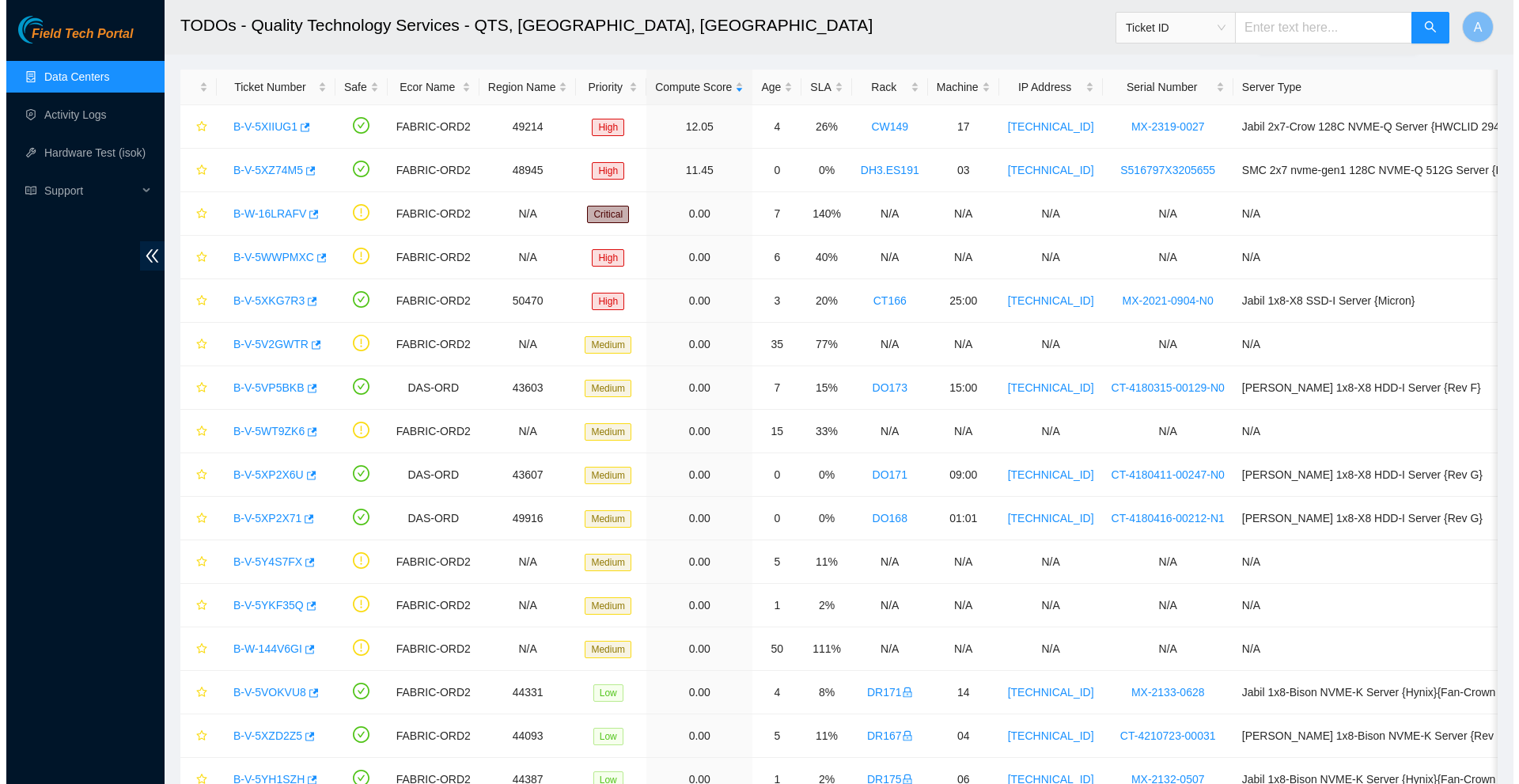
scroll to position [61, 0]
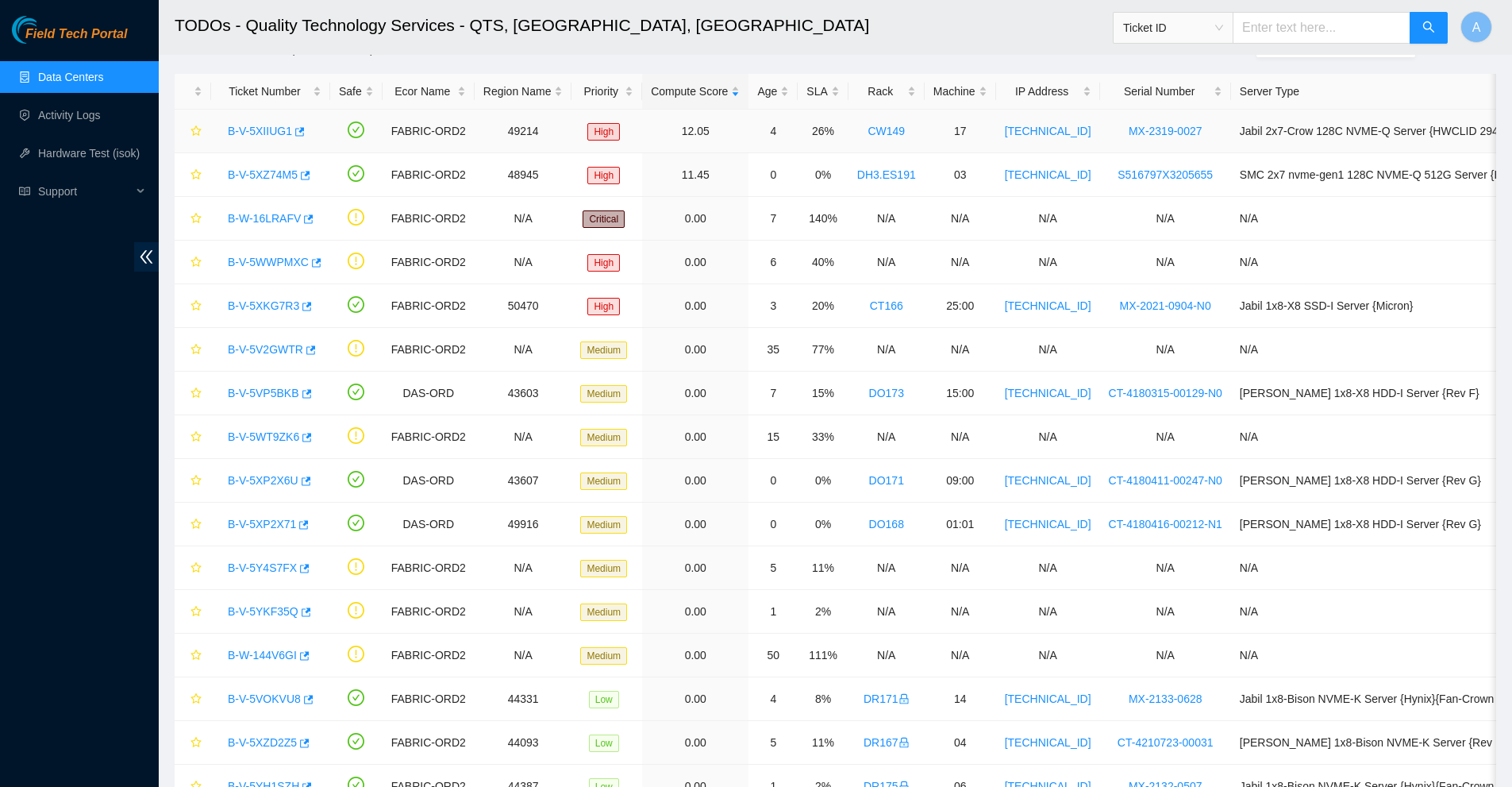
click at [257, 133] on link "B-V-5XIIUG1" at bounding box center [259, 131] width 64 height 13
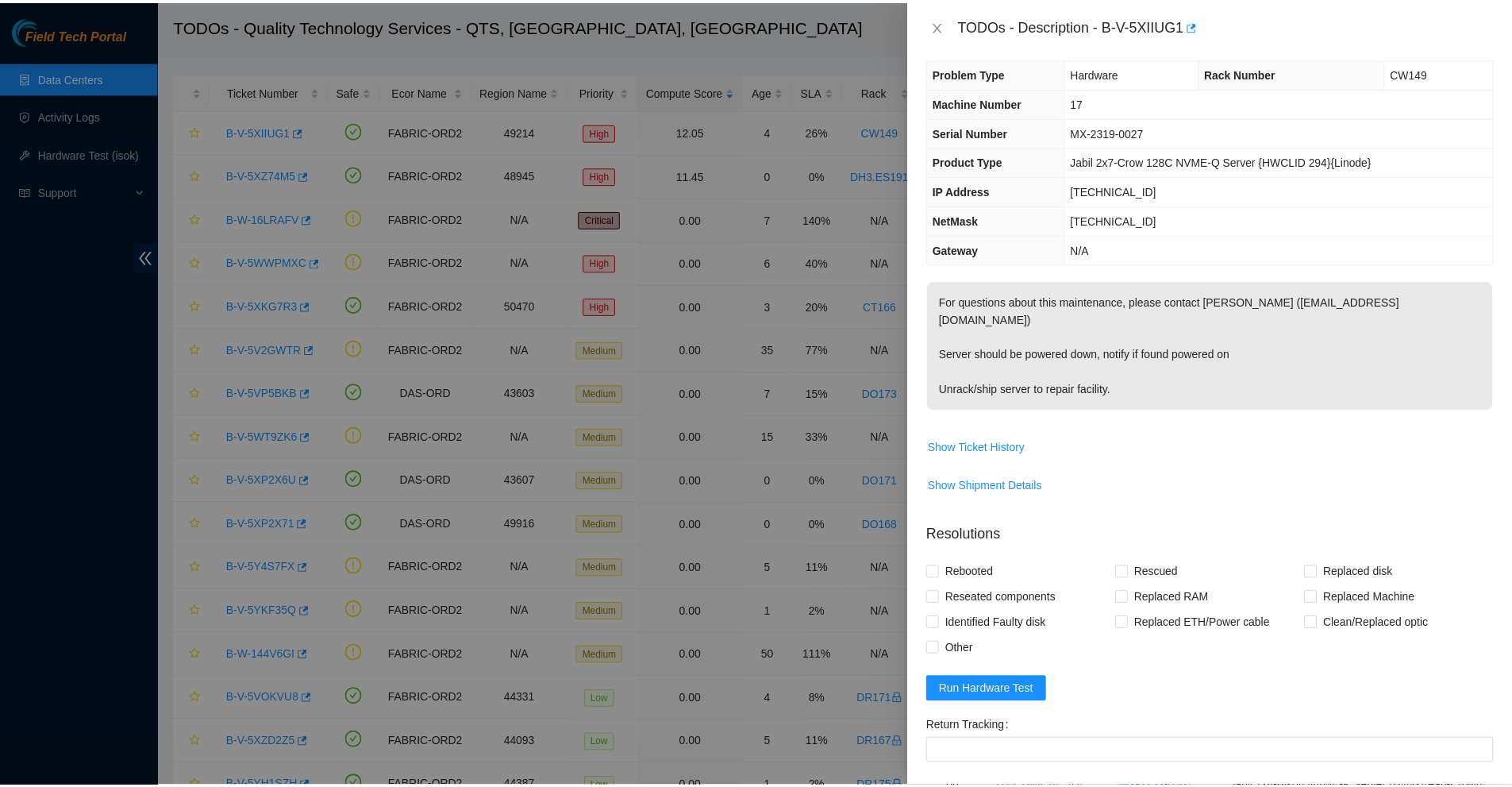
scroll to position [0, 0]
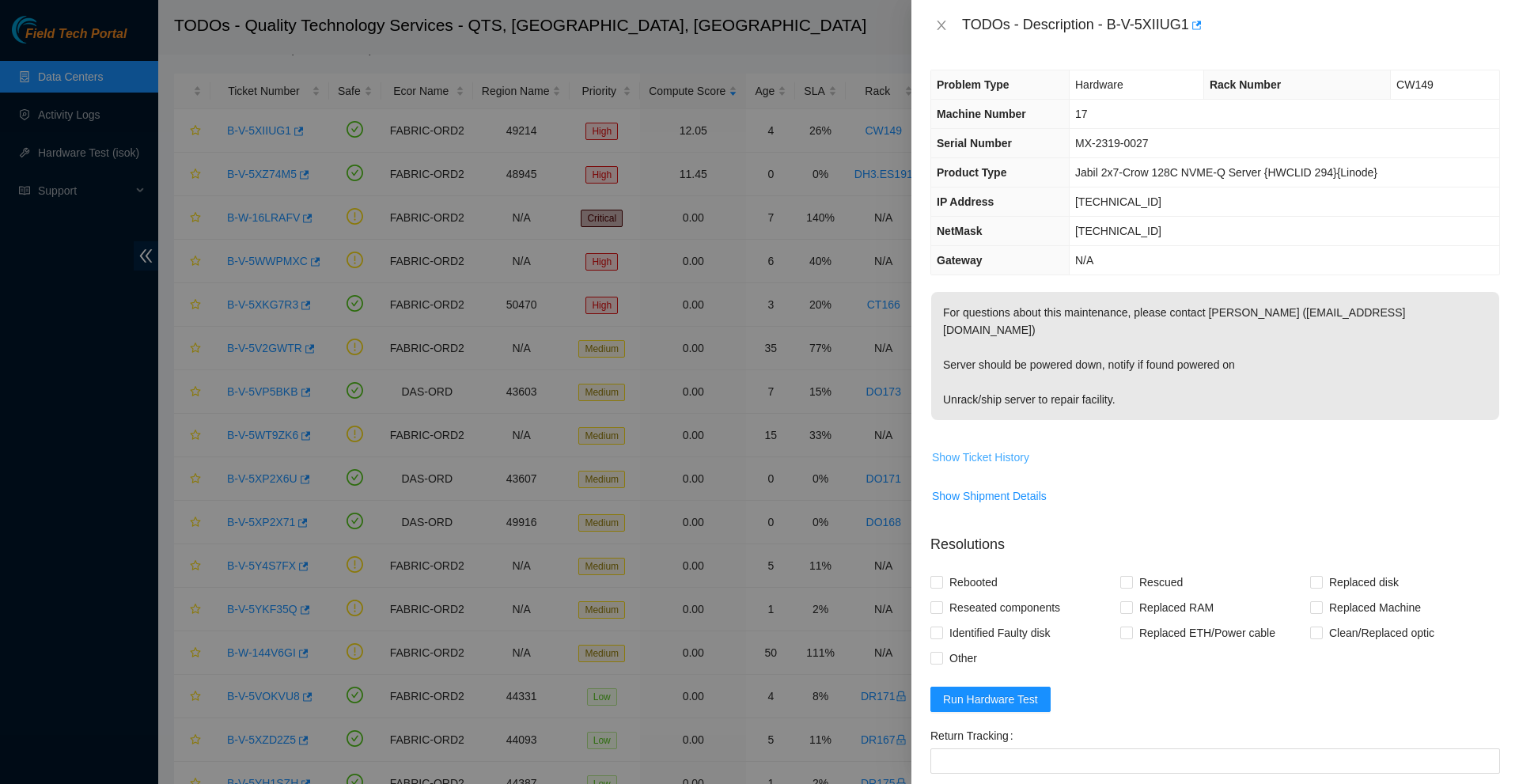
click at [971, 448] on span "Show Ticket History" at bounding box center [980, 456] width 98 height 17
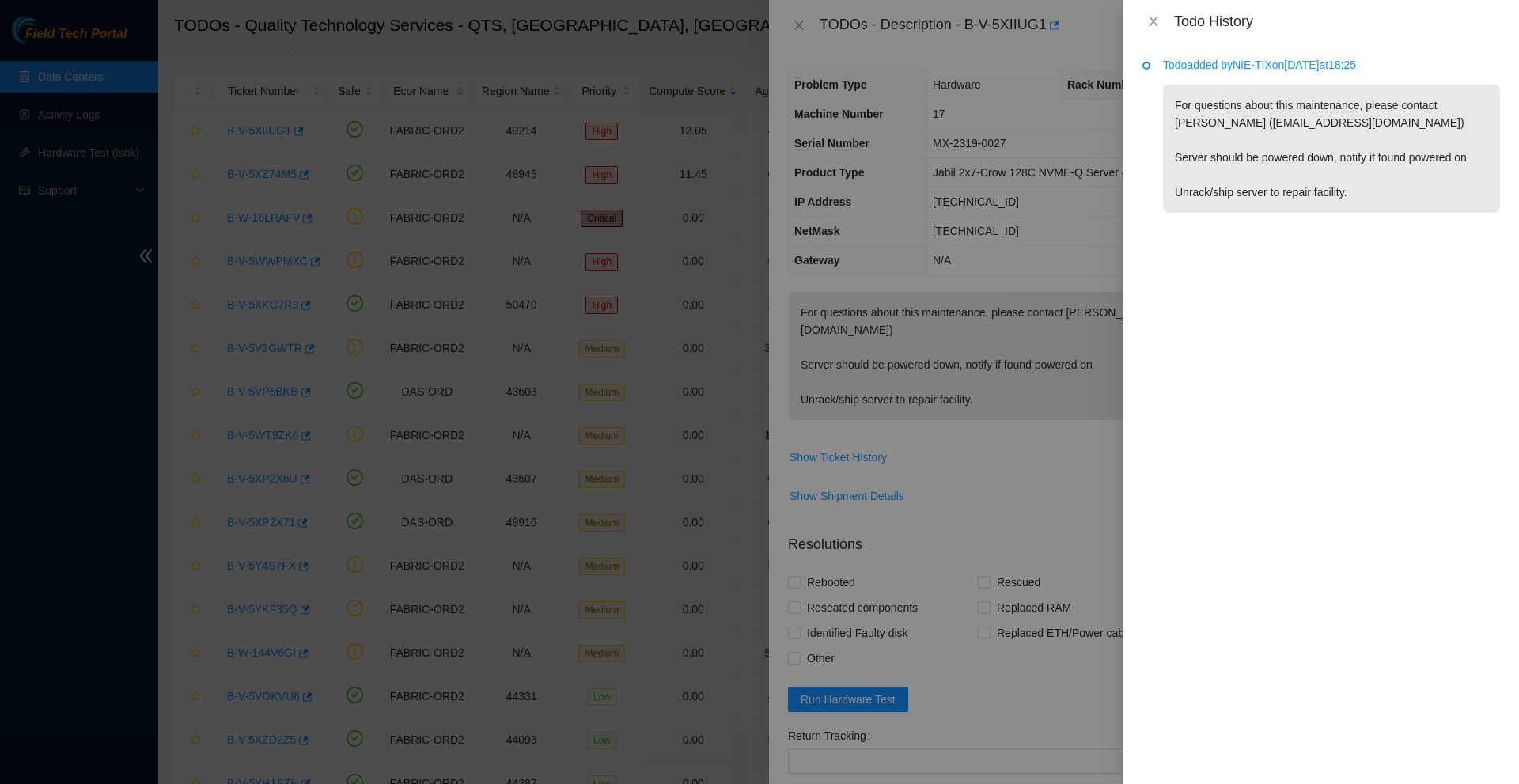
click at [1005, 394] on div at bounding box center [759, 392] width 1519 height 784
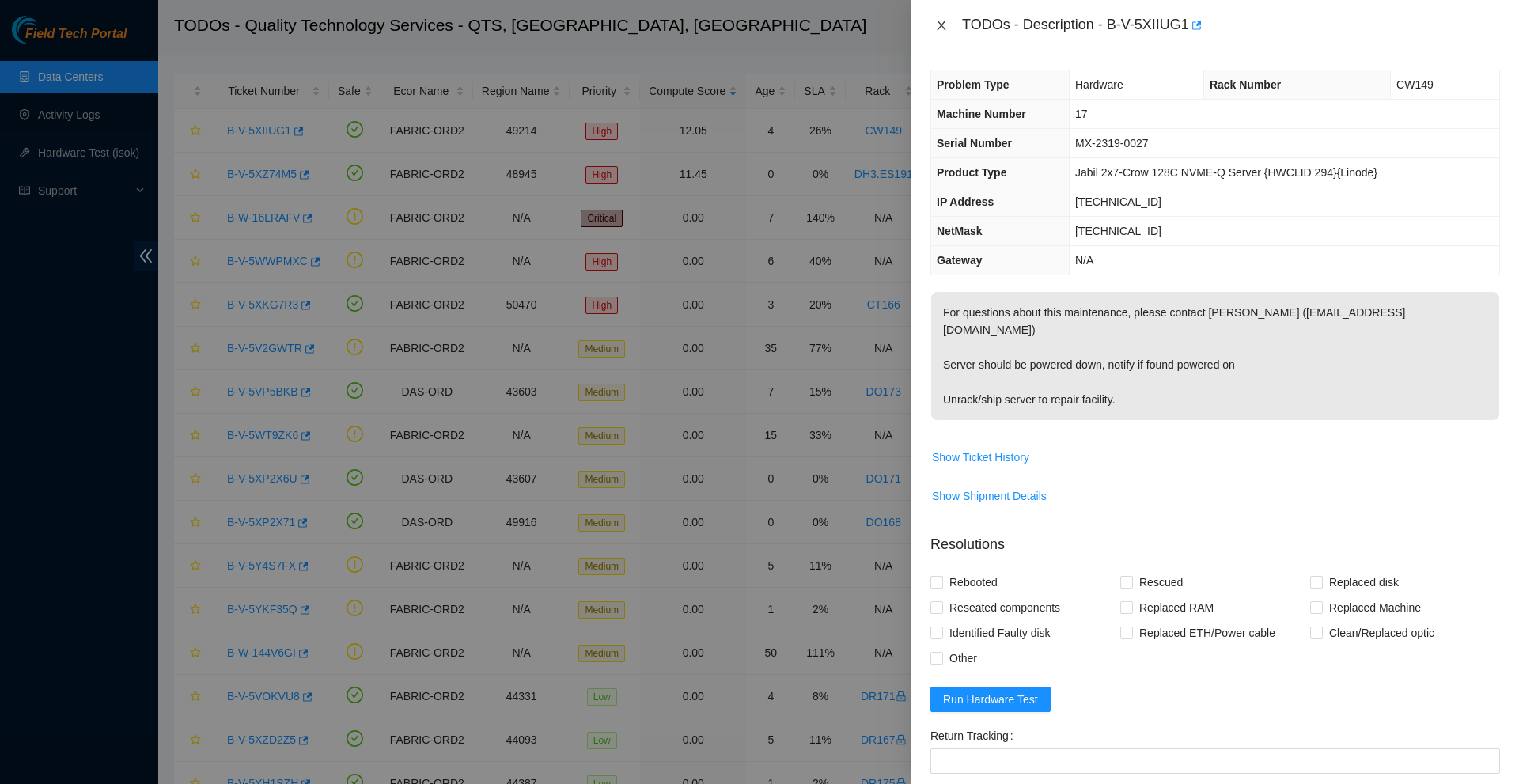
click at [943, 22] on icon "close" at bounding box center [941, 25] width 13 height 13
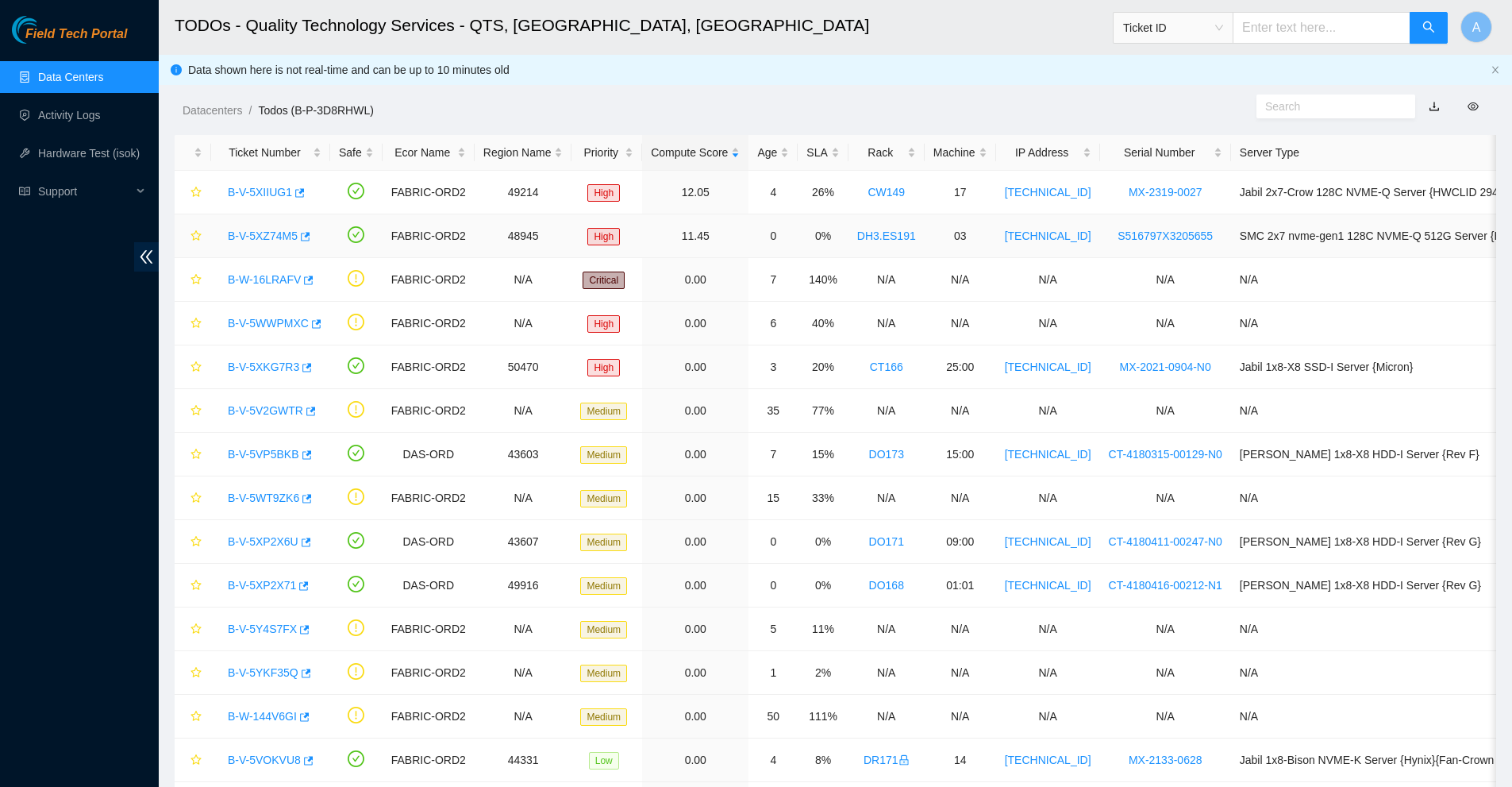
click at [285, 229] on link "B-V-5XZ74M5" at bounding box center [263, 236] width 70 height 13
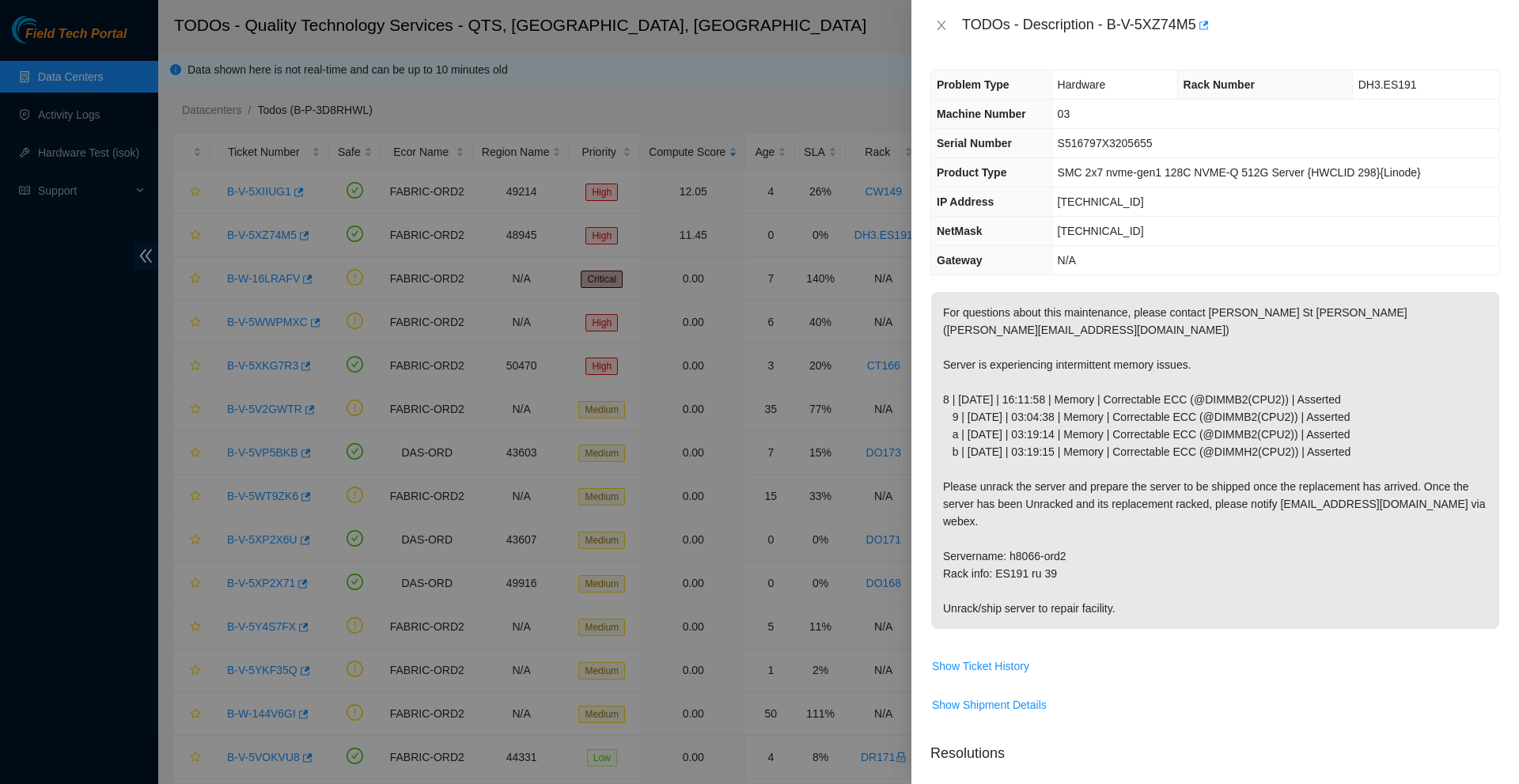
click at [312, 260] on div at bounding box center [759, 392] width 1519 height 784
click at [938, 30] on div "TODOs - Description - B-V-5XZ74M5" at bounding box center [1214, 25] width 569 height 25
click at [939, 27] on icon "close" at bounding box center [941, 25] width 13 height 13
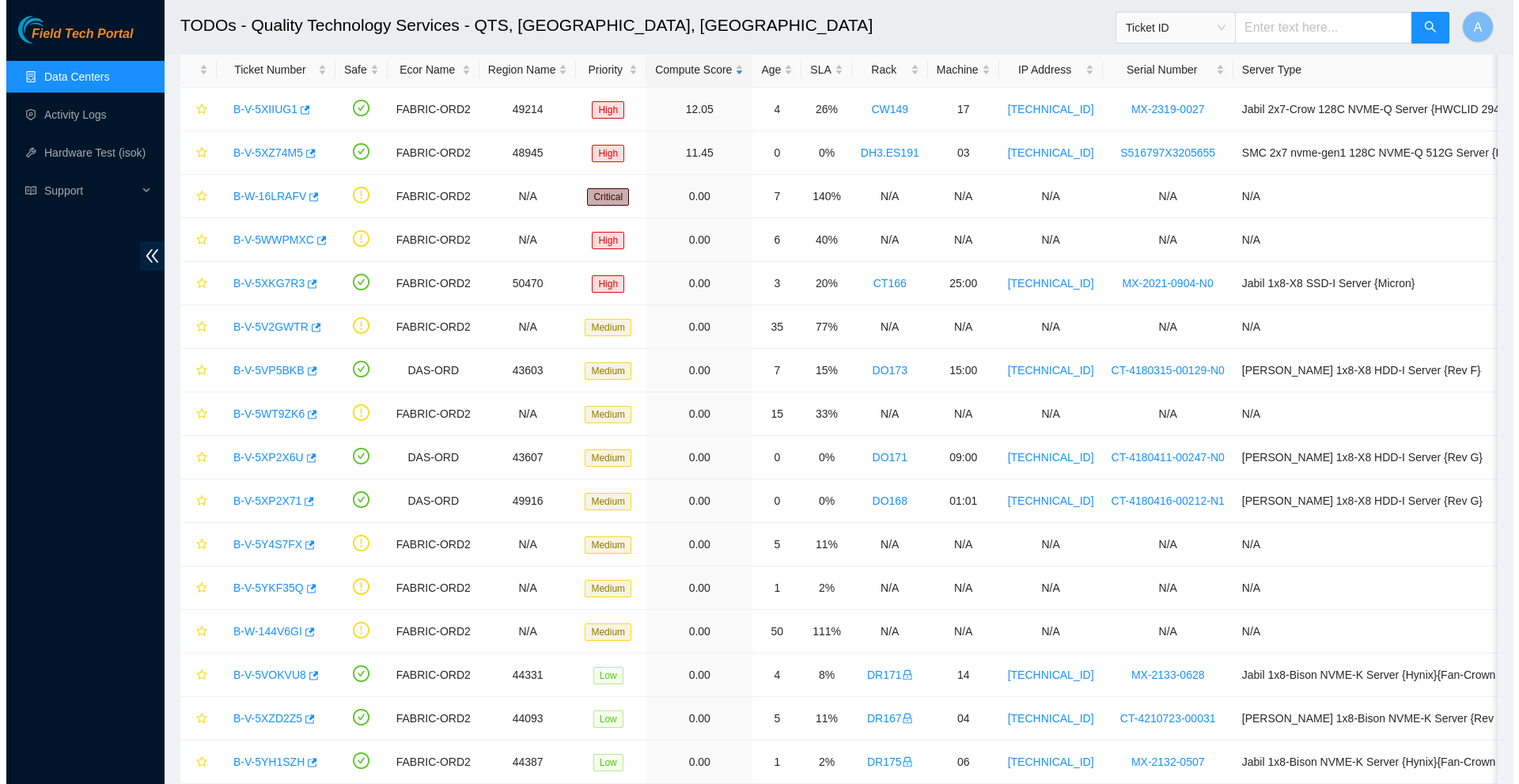
scroll to position [85, 0]
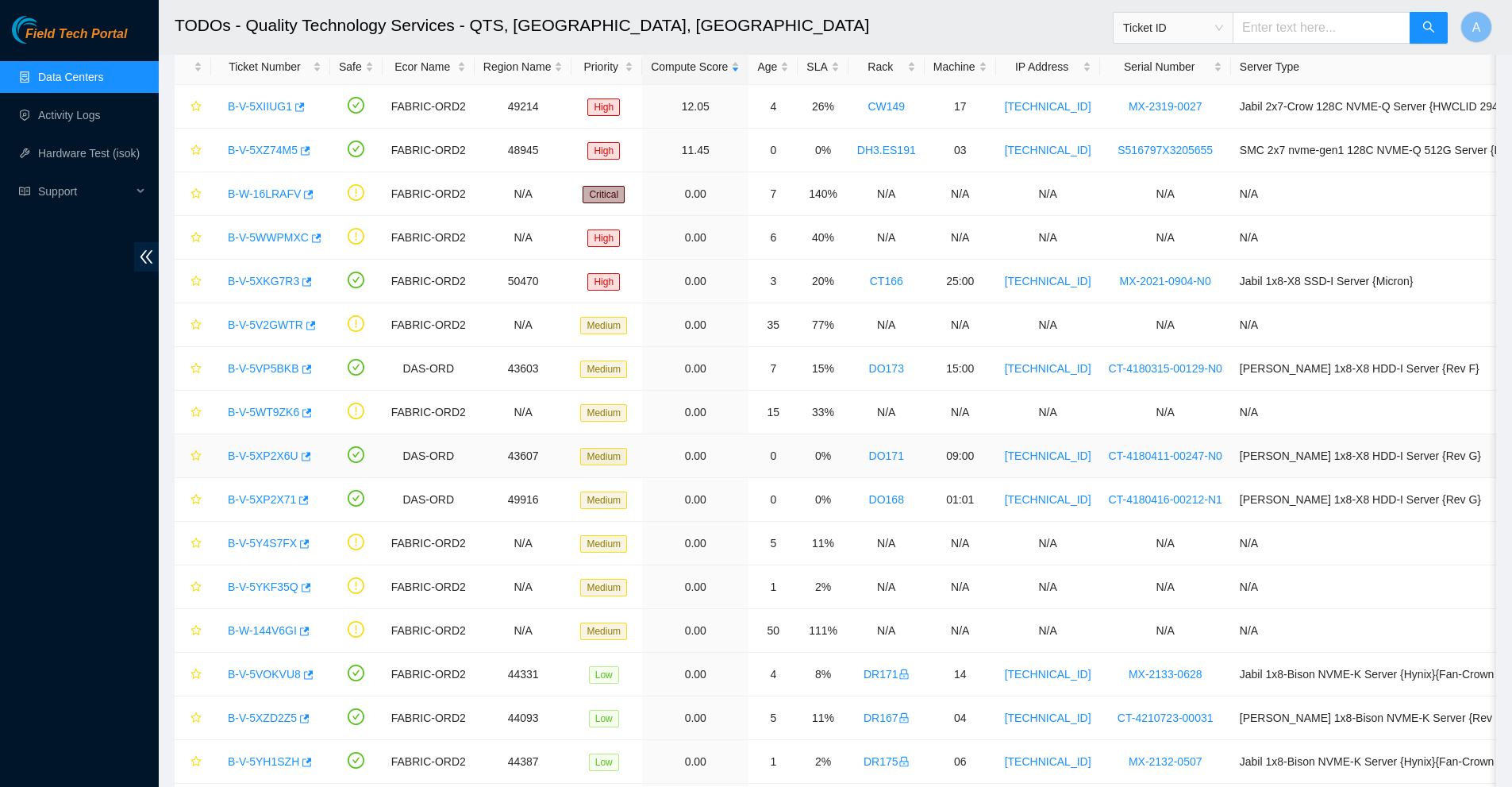
click at [264, 456] on link "B-V-5XP2X6U" at bounding box center [263, 456] width 71 height 13
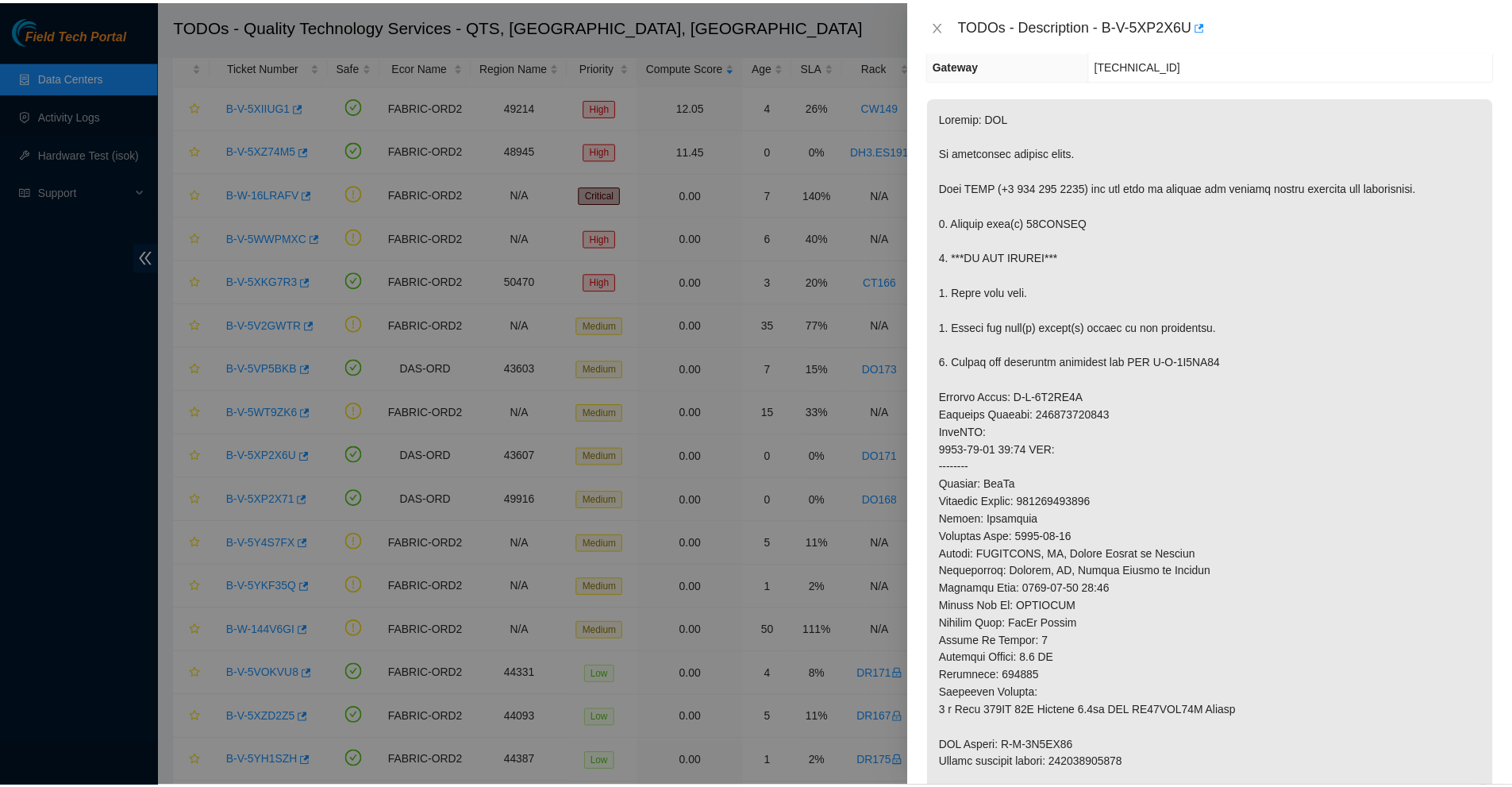
scroll to position [0, 0]
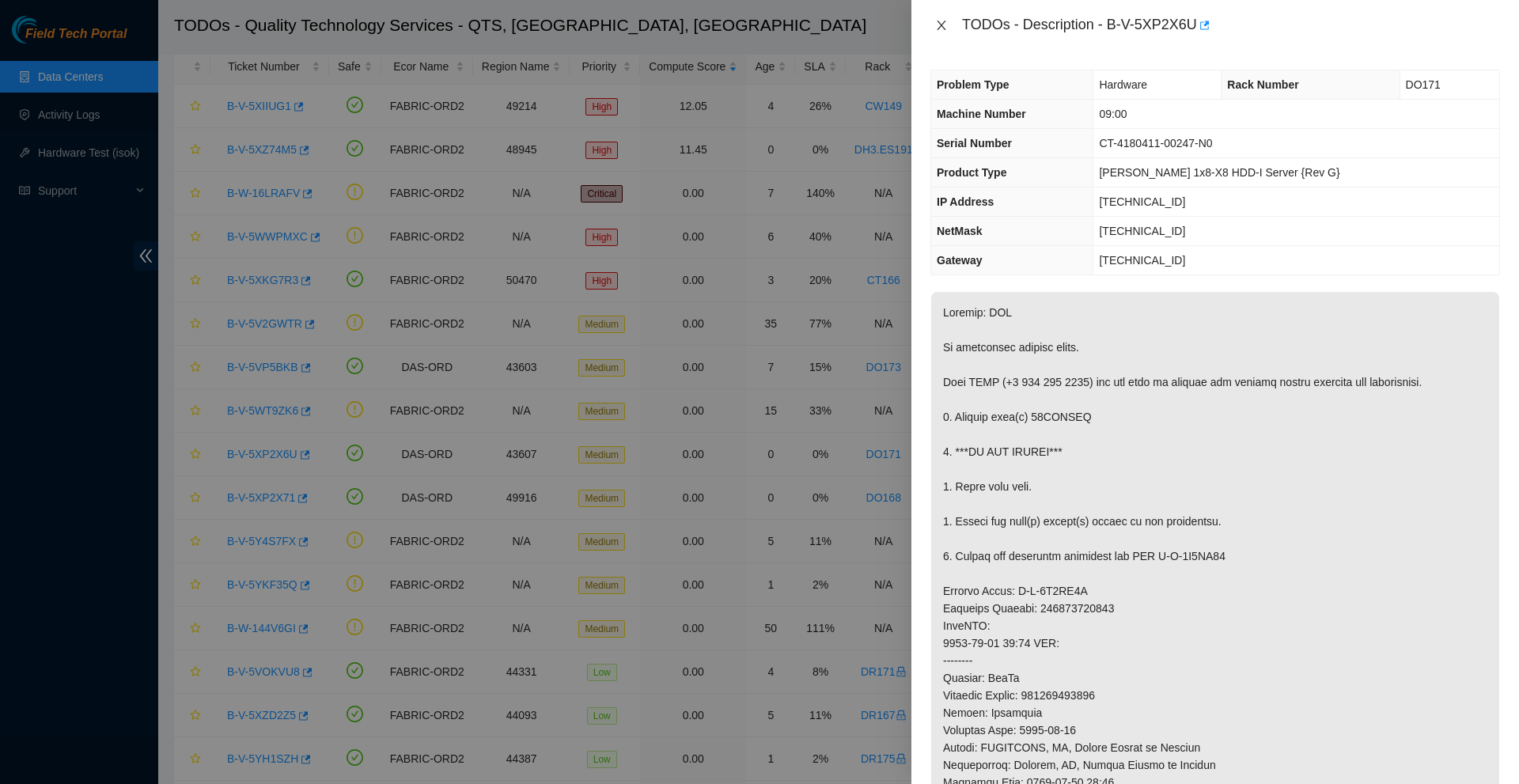
click at [936, 19] on icon "close" at bounding box center [941, 25] width 13 height 13
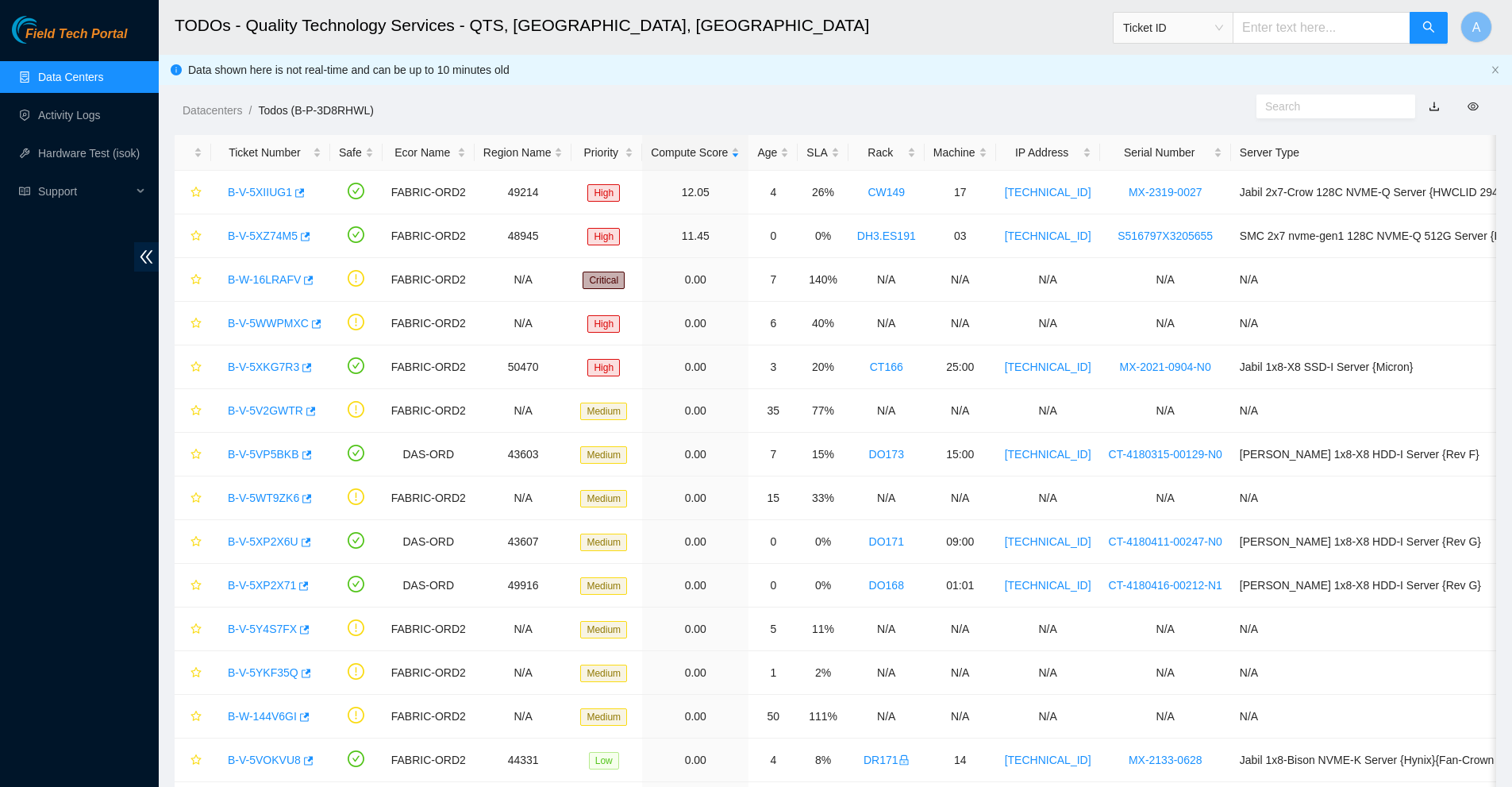
click at [59, 72] on link "Data Centers" at bounding box center [70, 77] width 65 height 13
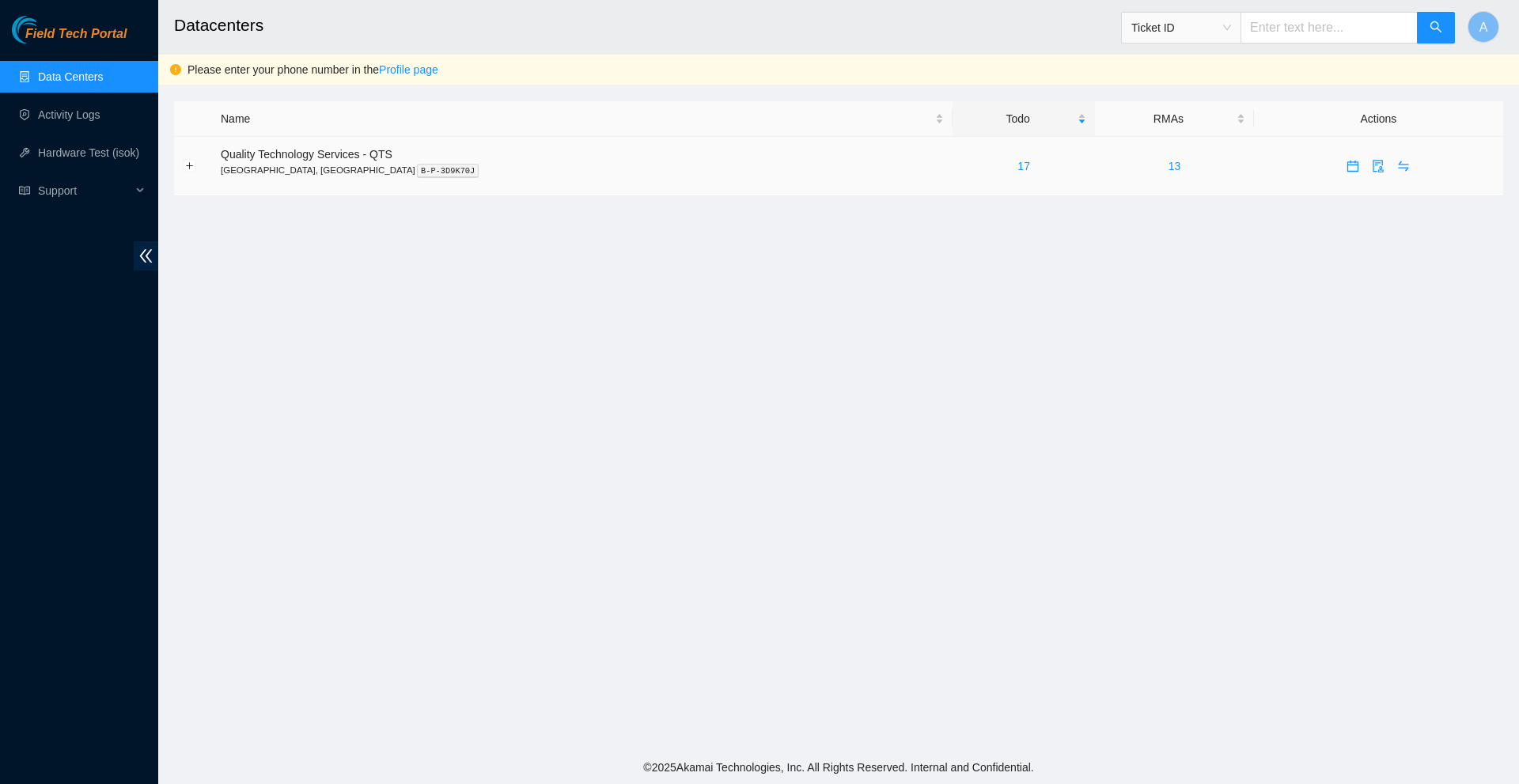
click at [1347, 171] on icon "calendar" at bounding box center [1352, 166] width 11 height 11
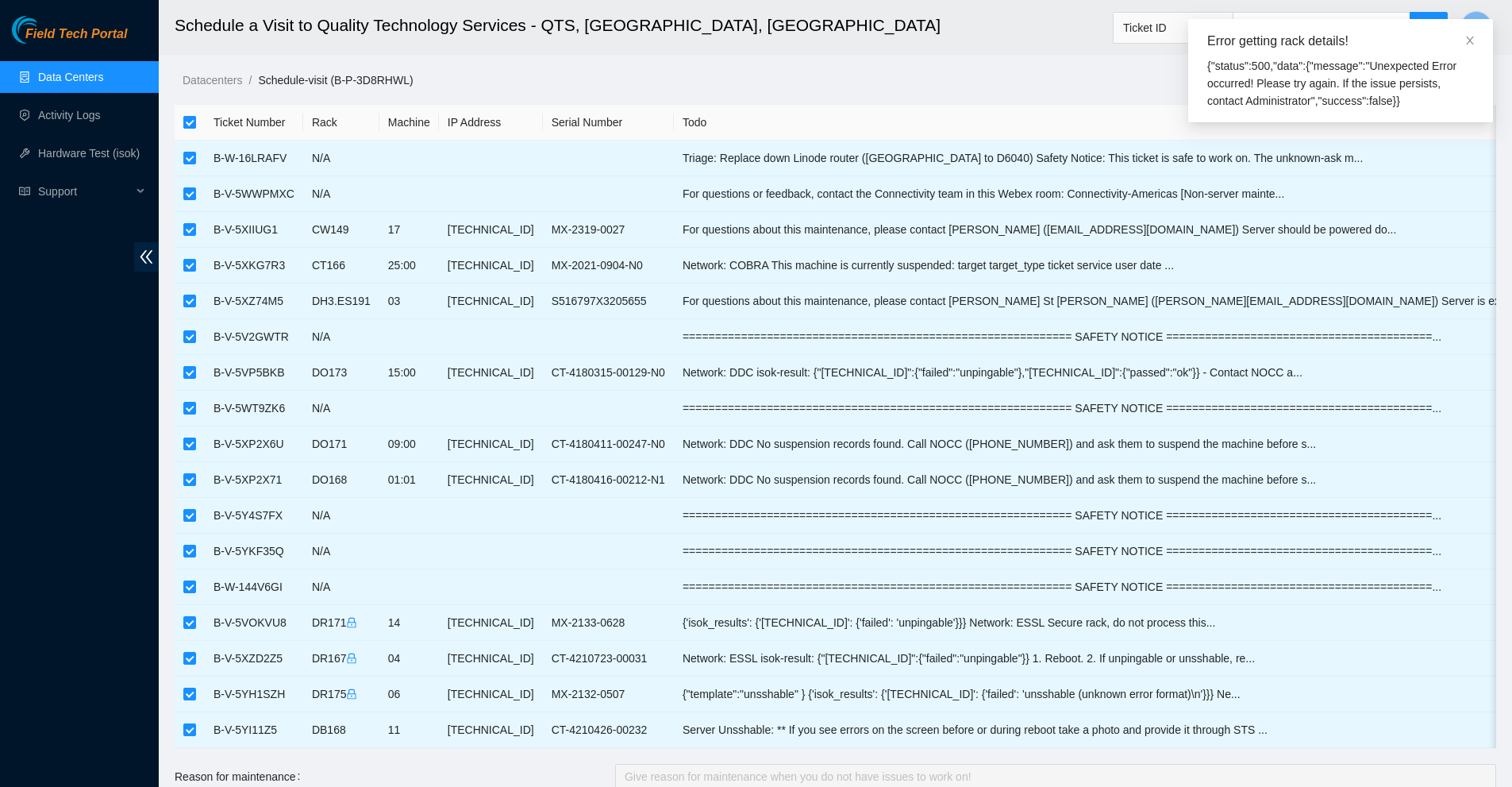
click at [186, 122] on input "checkbox" at bounding box center [190, 122] width 13 height 13
checkbox input "false"
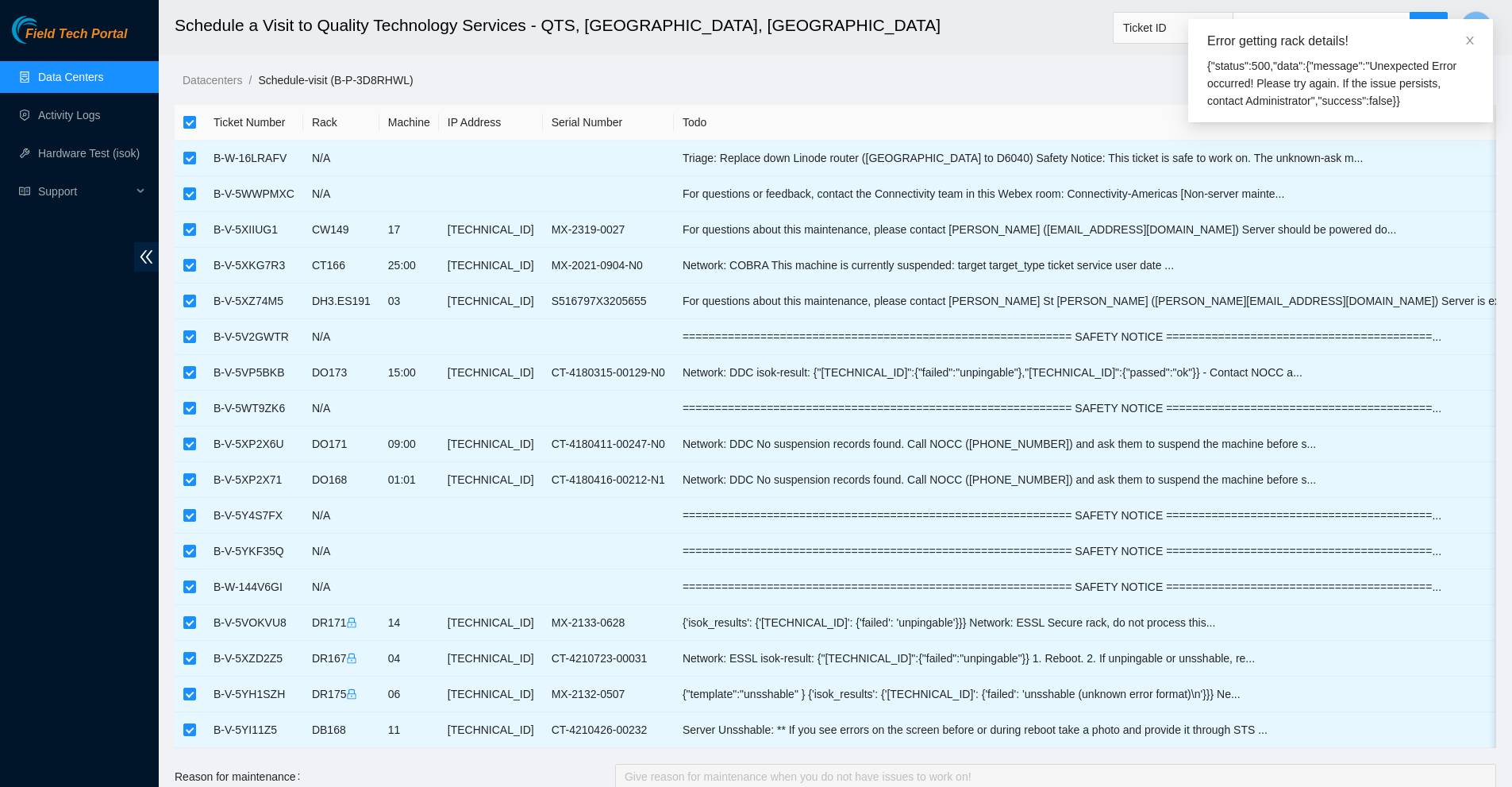
checkbox input "false"
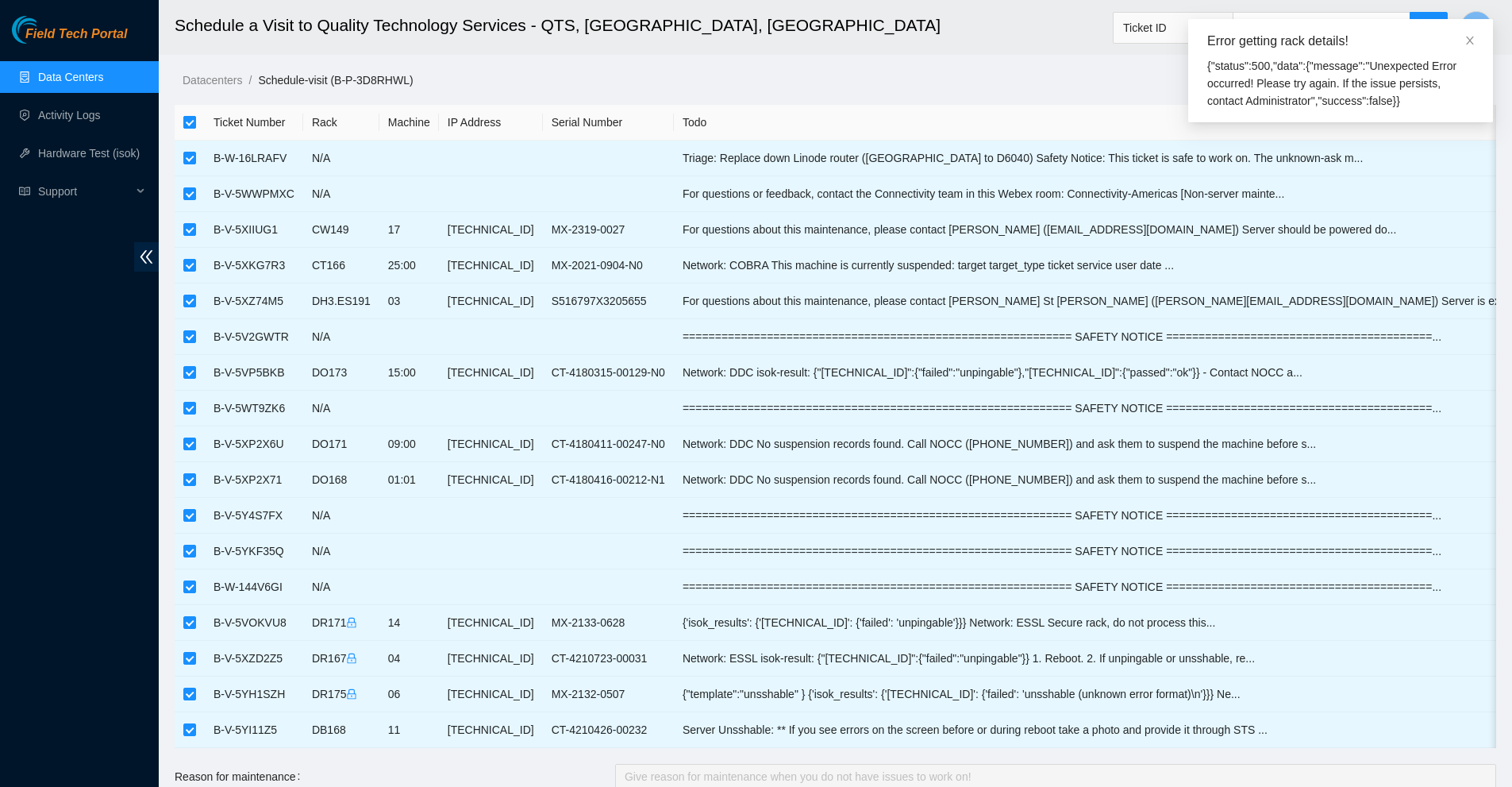
checkbox input "false"
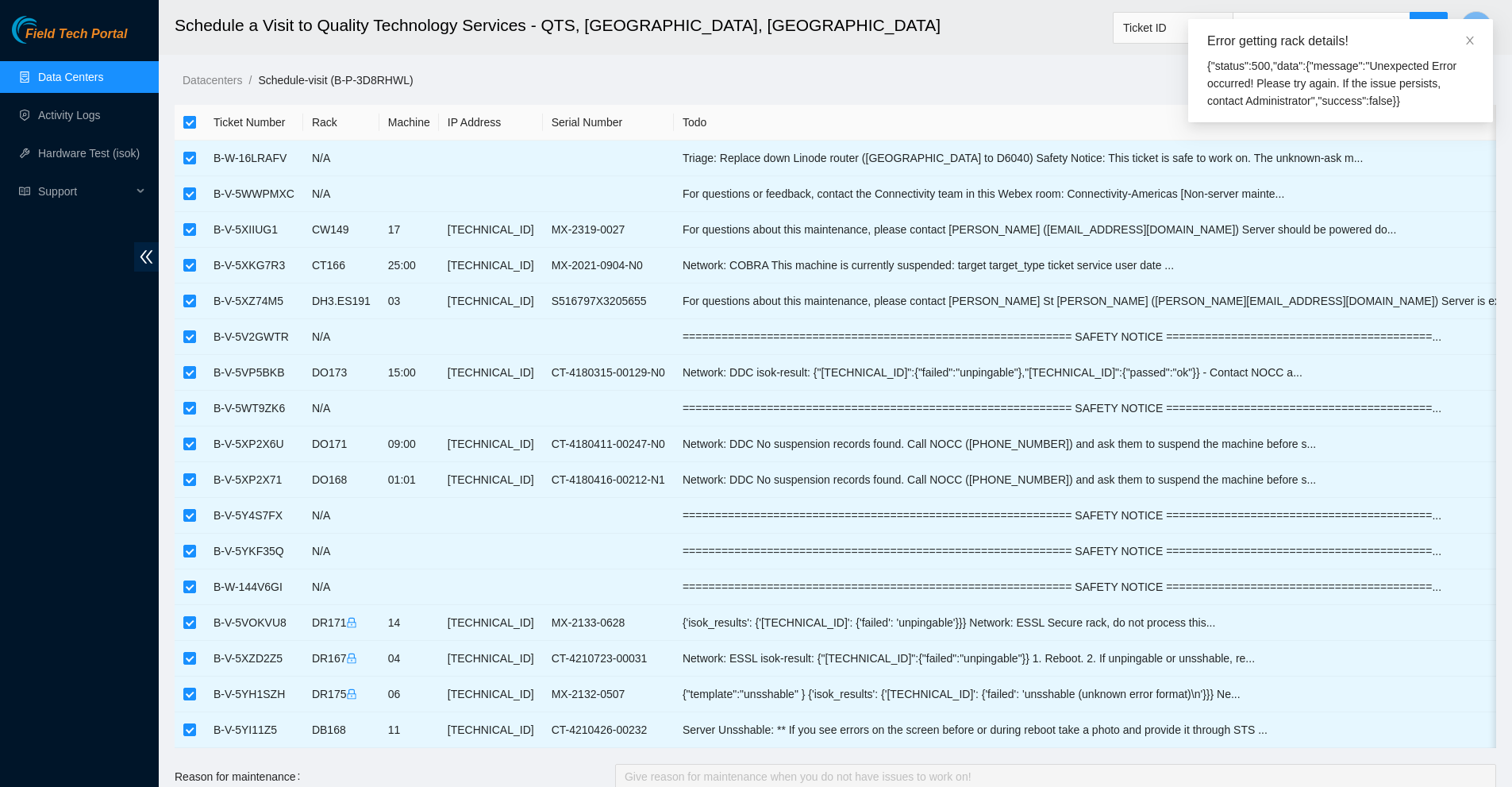
checkbox input "false"
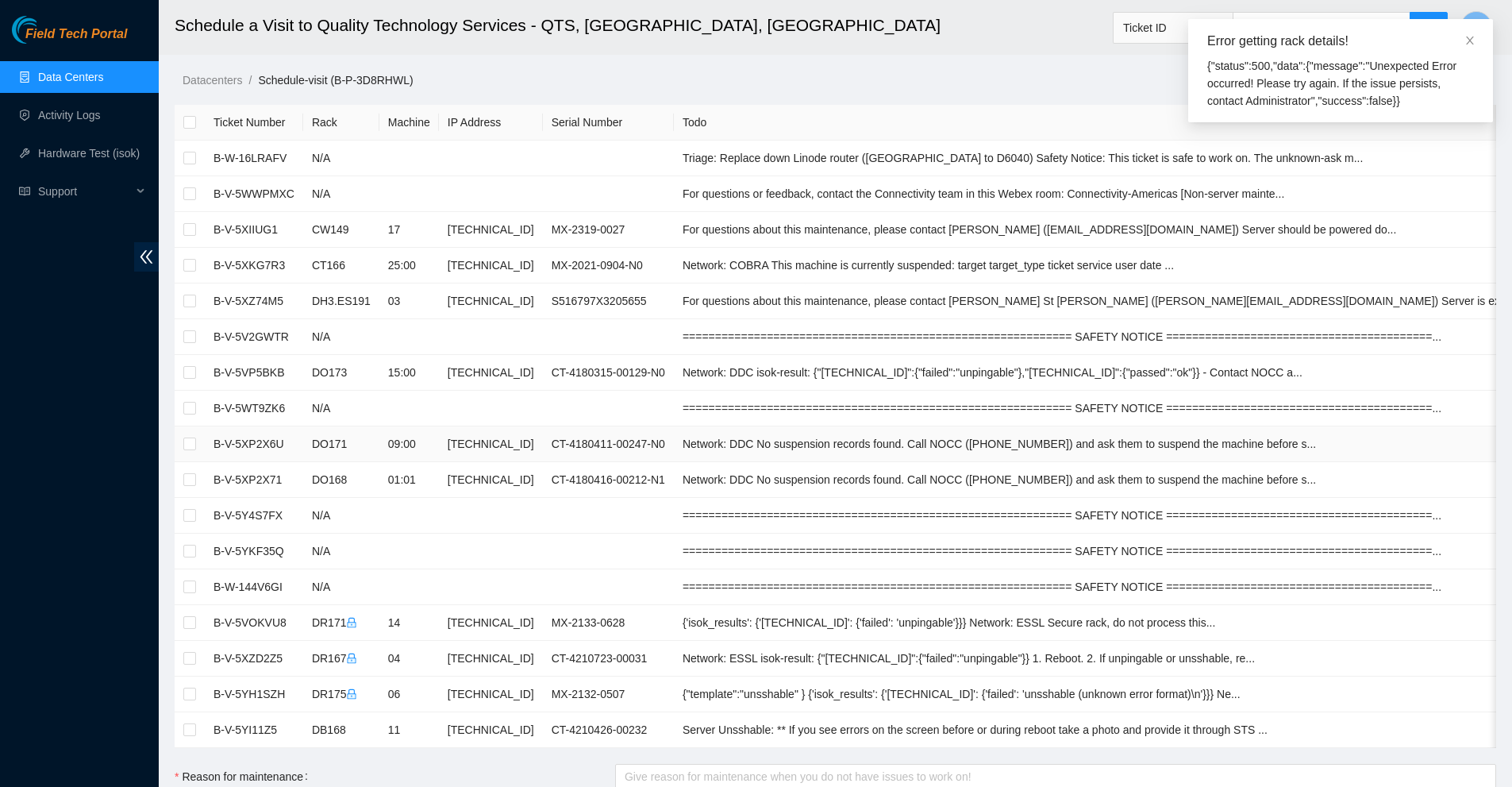
click at [183, 443] on td at bounding box center [190, 444] width 31 height 36
click at [188, 443] on input "checkbox" at bounding box center [190, 443] width 13 height 13
checkbox input "true"
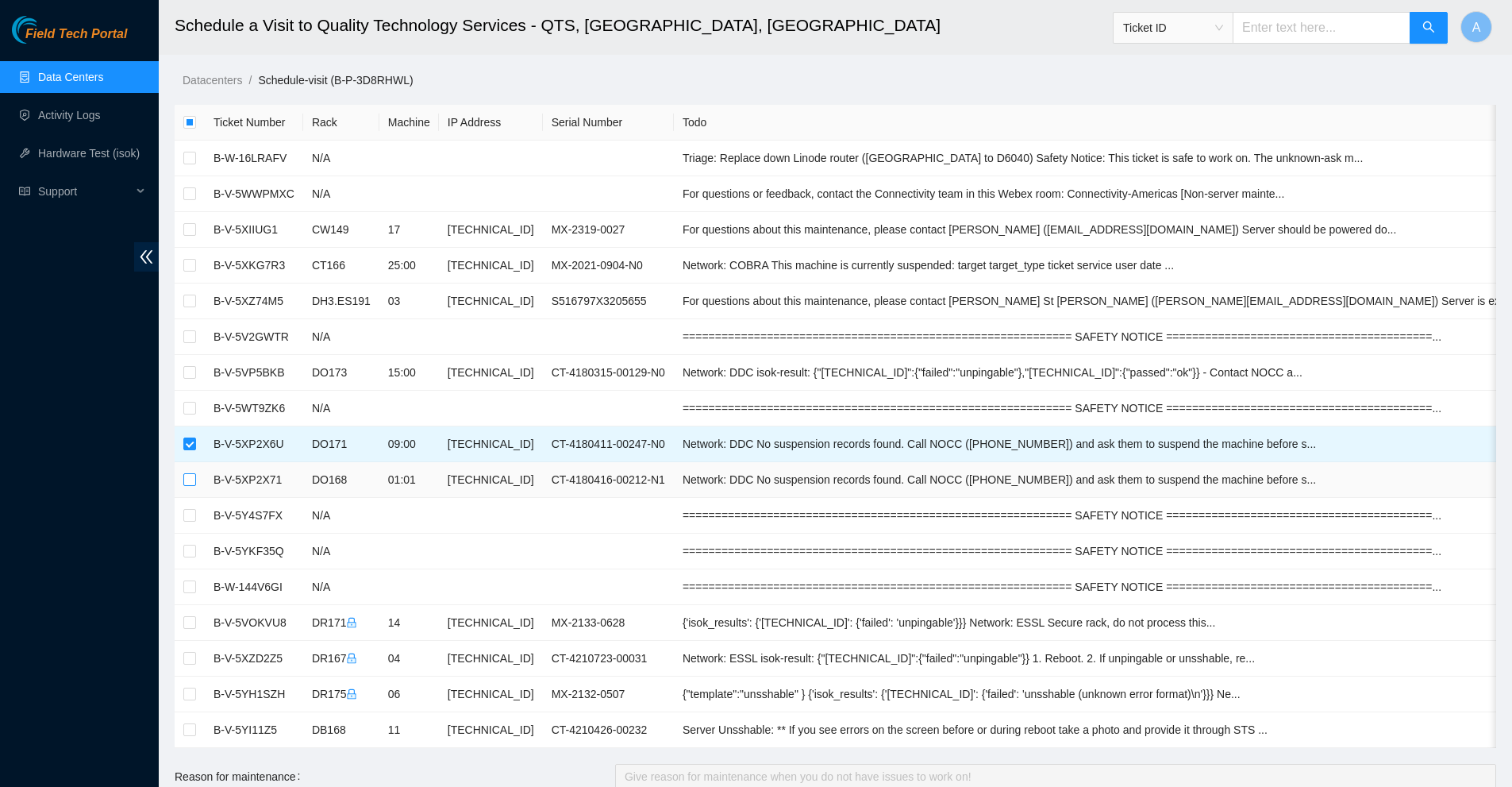
click at [192, 479] on input "checkbox" at bounding box center [190, 479] width 13 height 13
checkbox input "true"
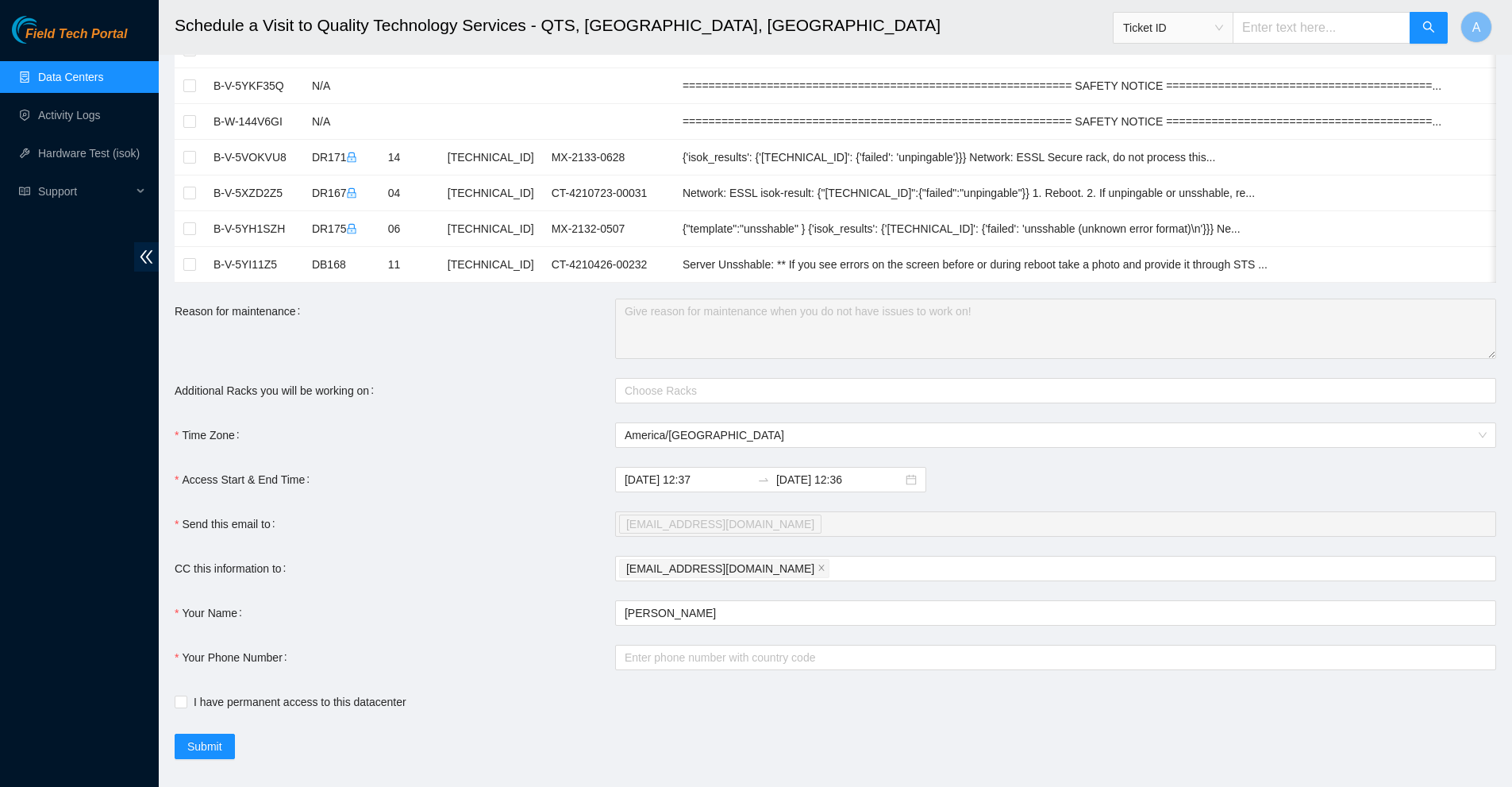
scroll to position [502, 0]
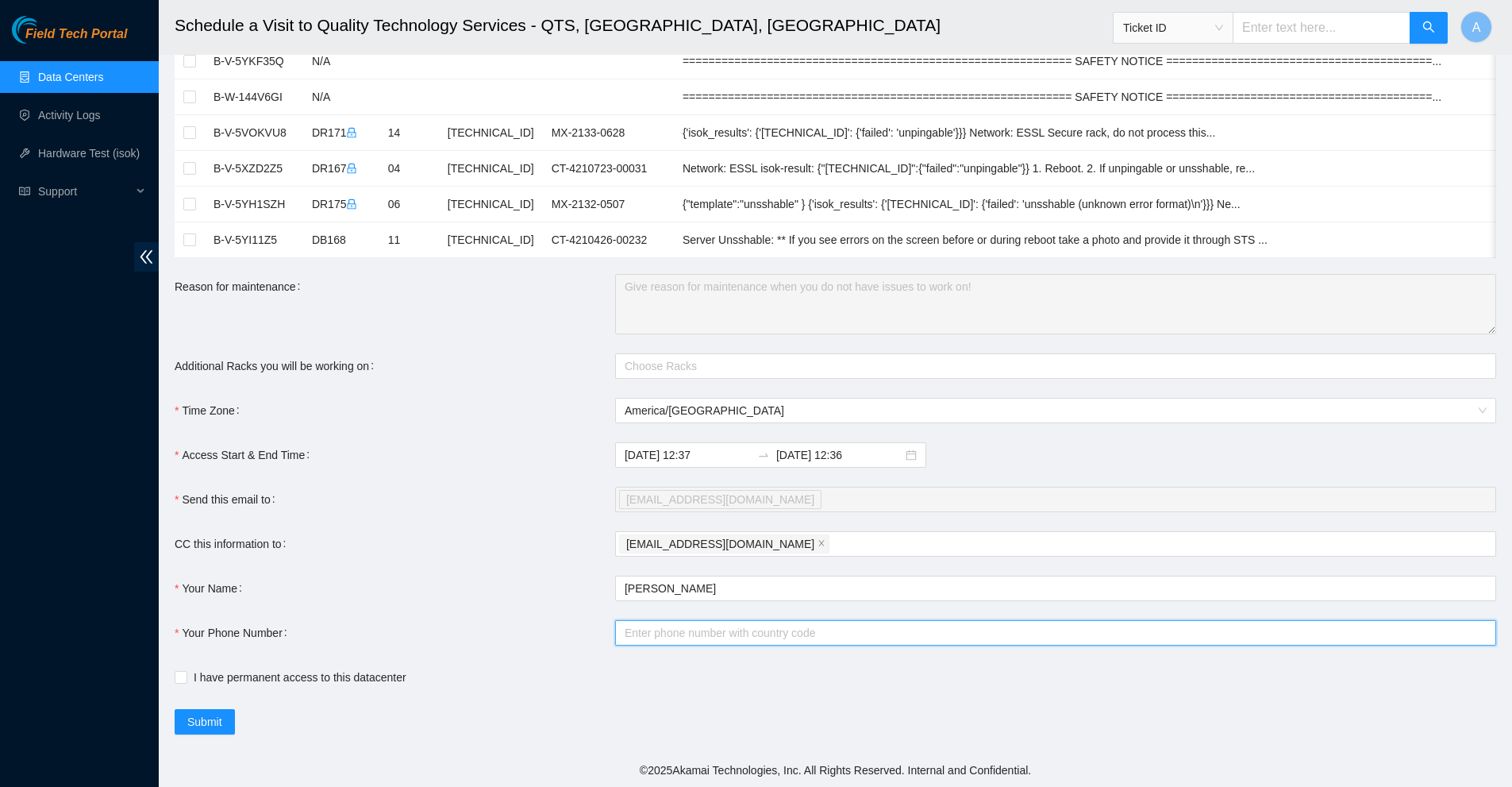
click at [666, 642] on input "Your Phone Number" at bounding box center [1056, 632] width 881 height 25
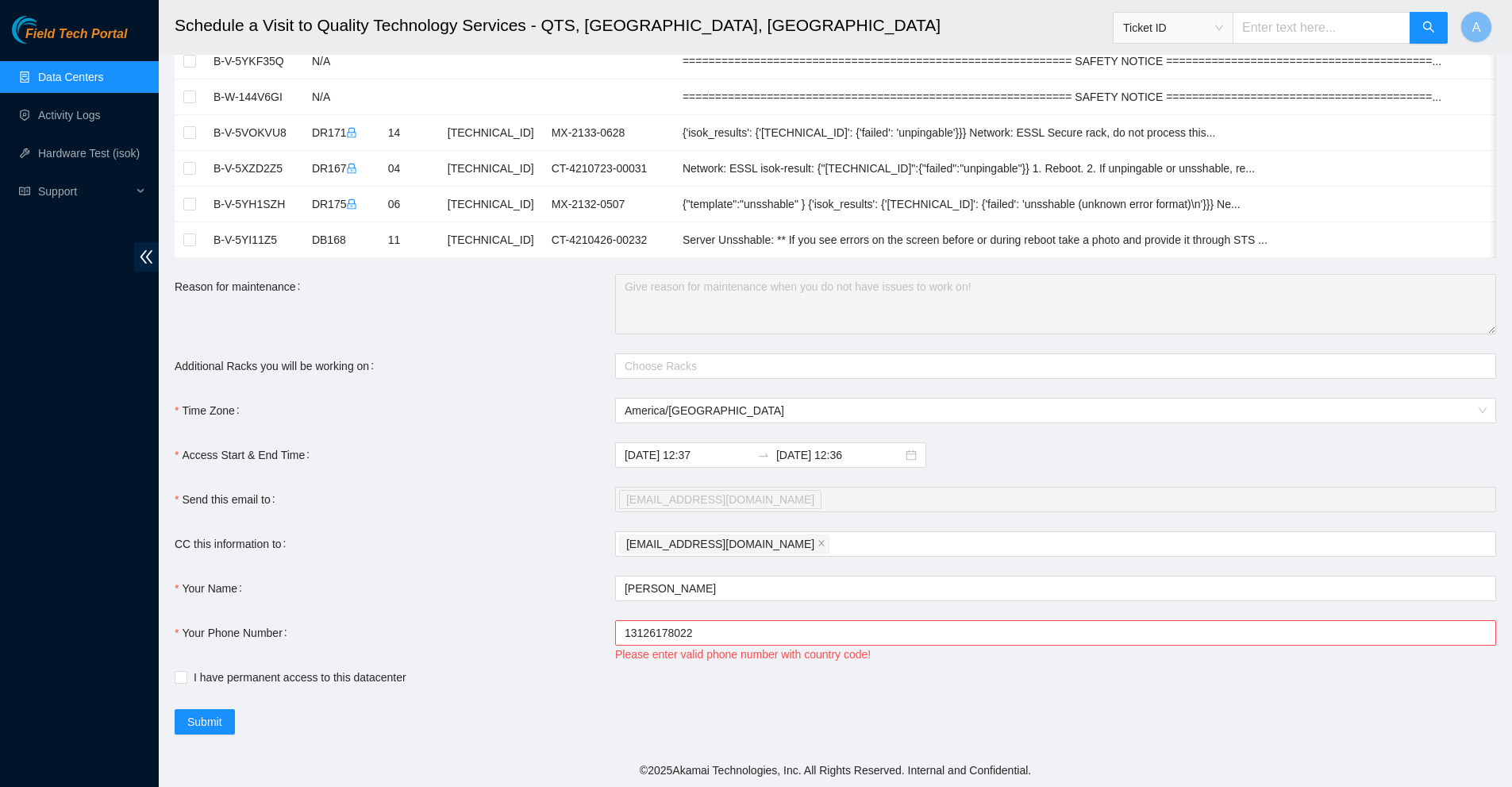
click at [611, 632] on div "Your Phone Number" at bounding box center [395, 641] width 441 height 44
click at [623, 630] on input "13126178022" at bounding box center [1056, 632] width 881 height 25
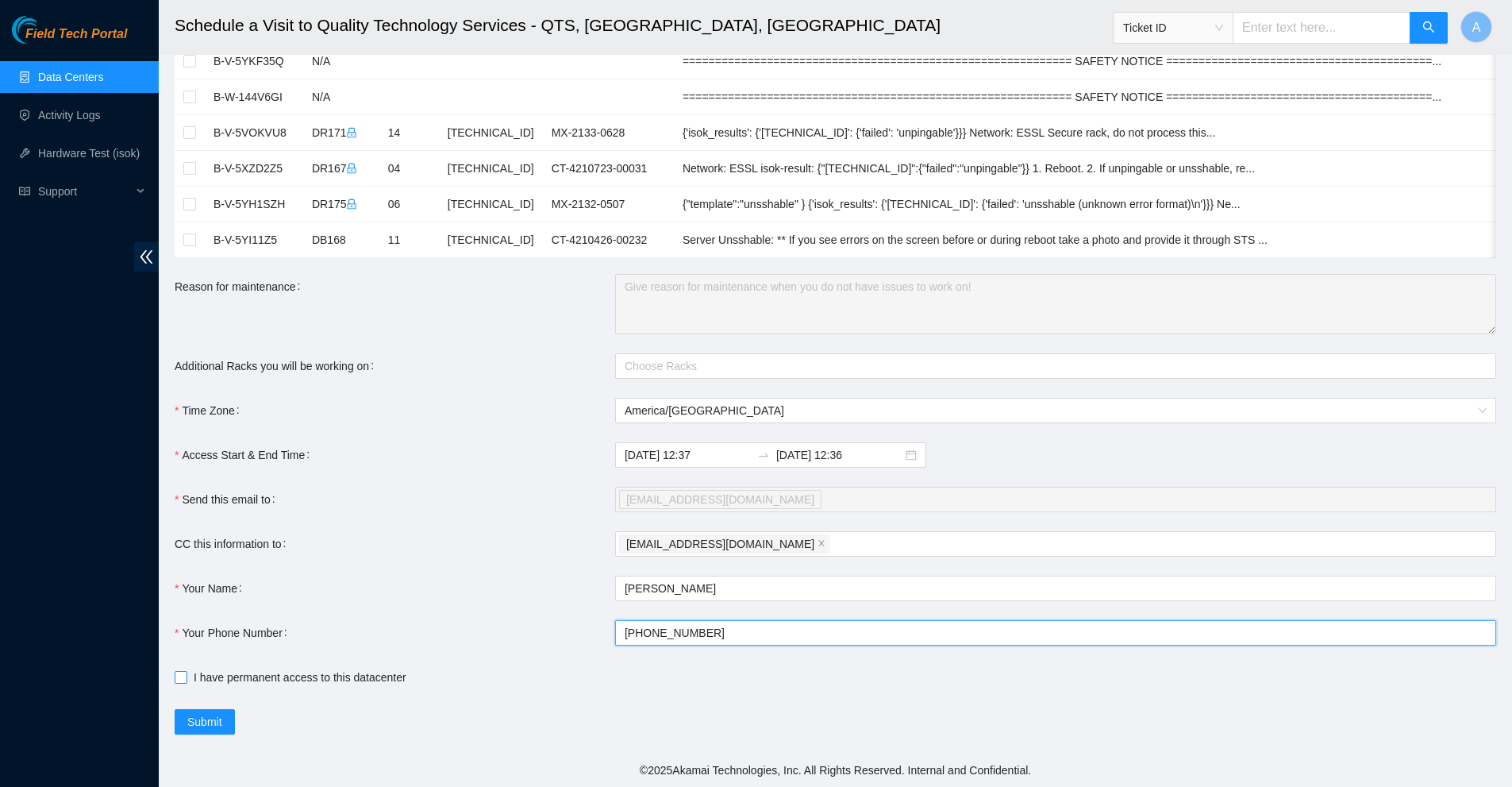
type input "[PHONE_NUMBER]"
click at [175, 679] on input "I have permanent access to this datacenter" at bounding box center [180, 676] width 11 height 11
checkbox input "true"
click at [205, 727] on span "Submit" at bounding box center [204, 721] width 35 height 17
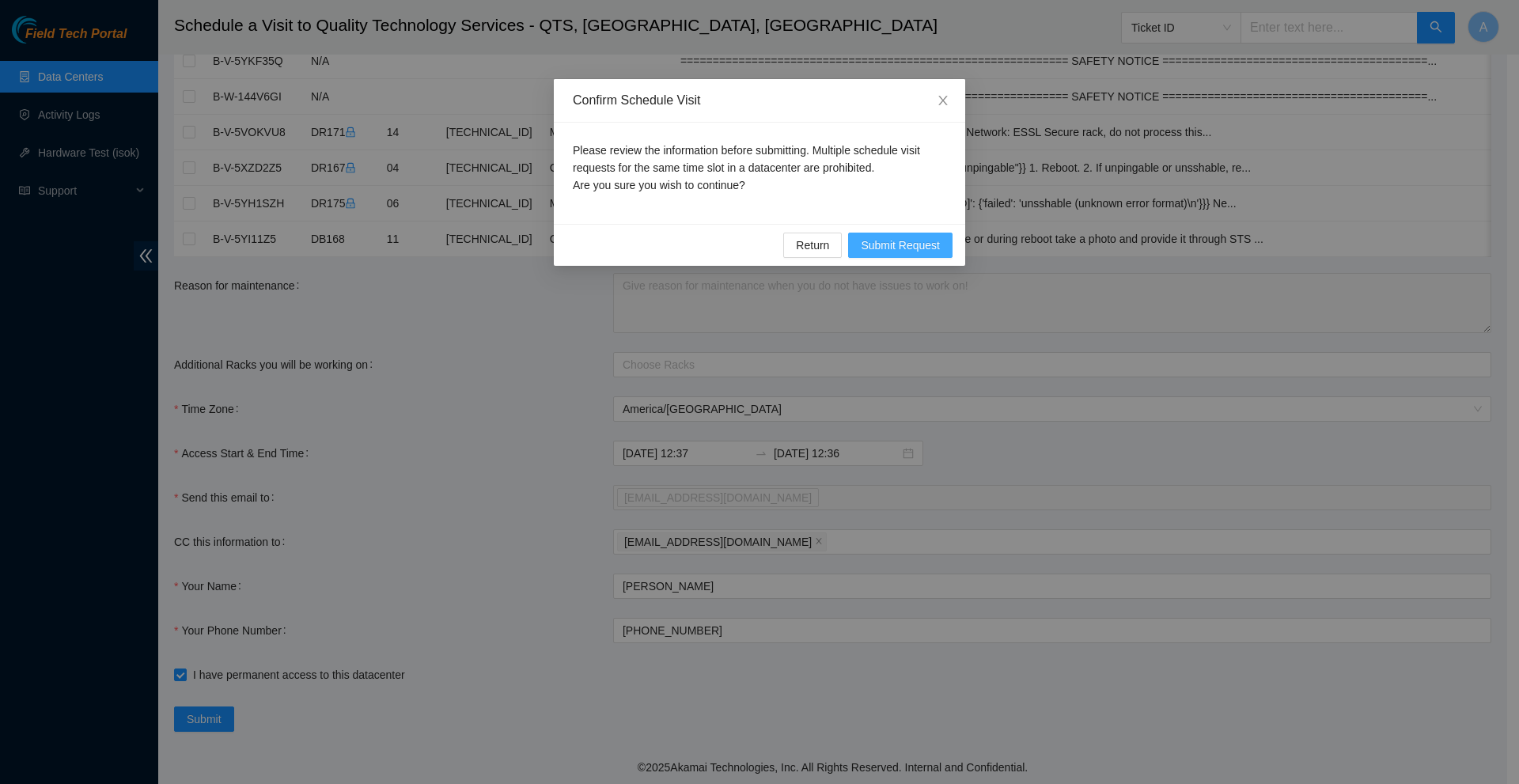
click at [906, 246] on span "Submit Request" at bounding box center [900, 245] width 79 height 17
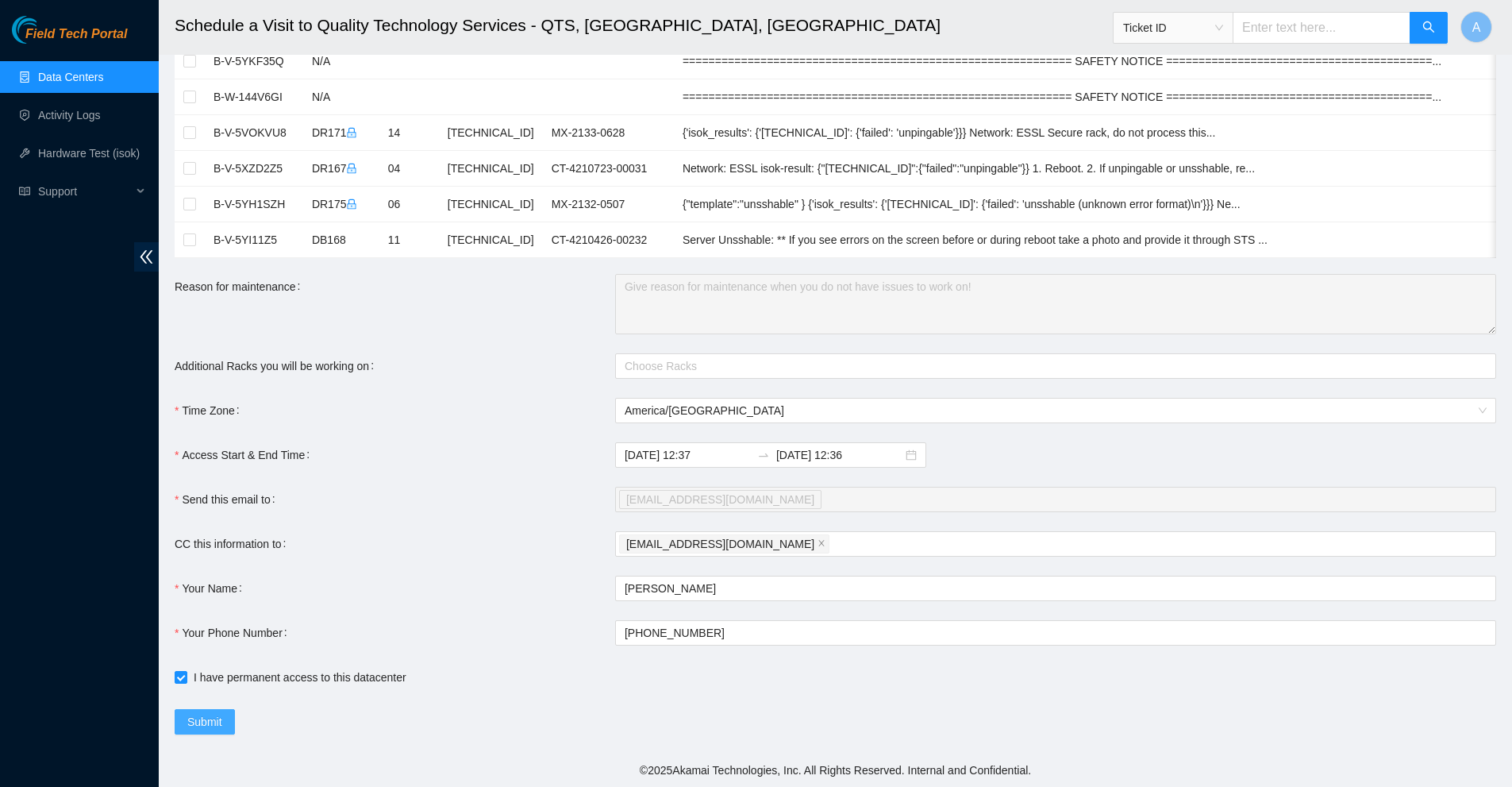
click at [201, 725] on span "Submit" at bounding box center [204, 721] width 35 height 17
click at [546, 536] on div "CC this information to" at bounding box center [395, 543] width 441 height 25
click at [697, 452] on input "[DATE] 12:37" at bounding box center [688, 454] width 126 height 17
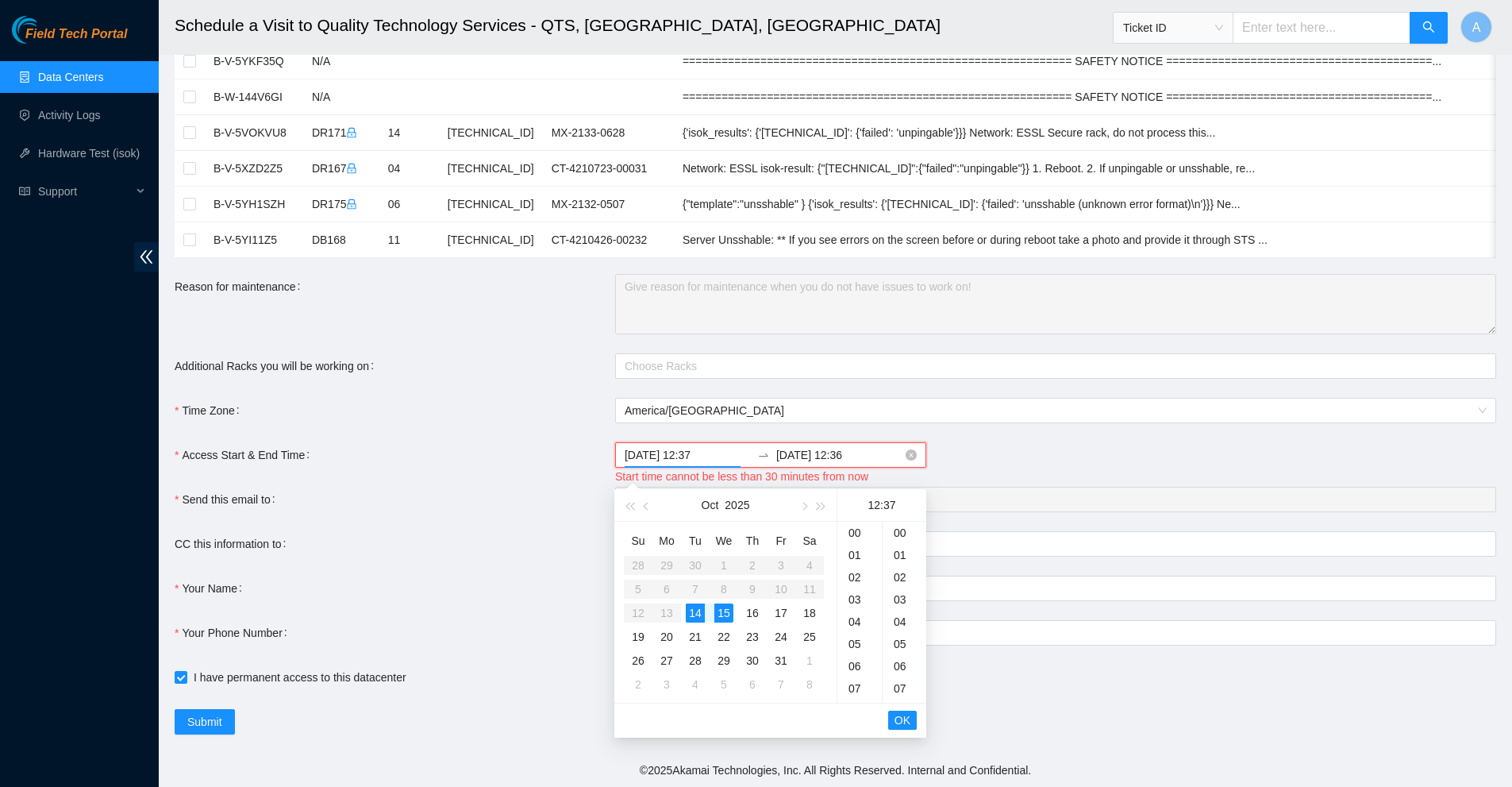
scroll to position [822, 0]
click at [708, 452] on input "[DATE] 12:37" at bounding box center [688, 454] width 126 height 17
click at [727, 604] on div "15" at bounding box center [723, 613] width 19 height 19
click at [690, 604] on div "14" at bounding box center [695, 613] width 19 height 19
click at [713, 447] on input "[DATE] 12:37" at bounding box center [688, 454] width 126 height 17
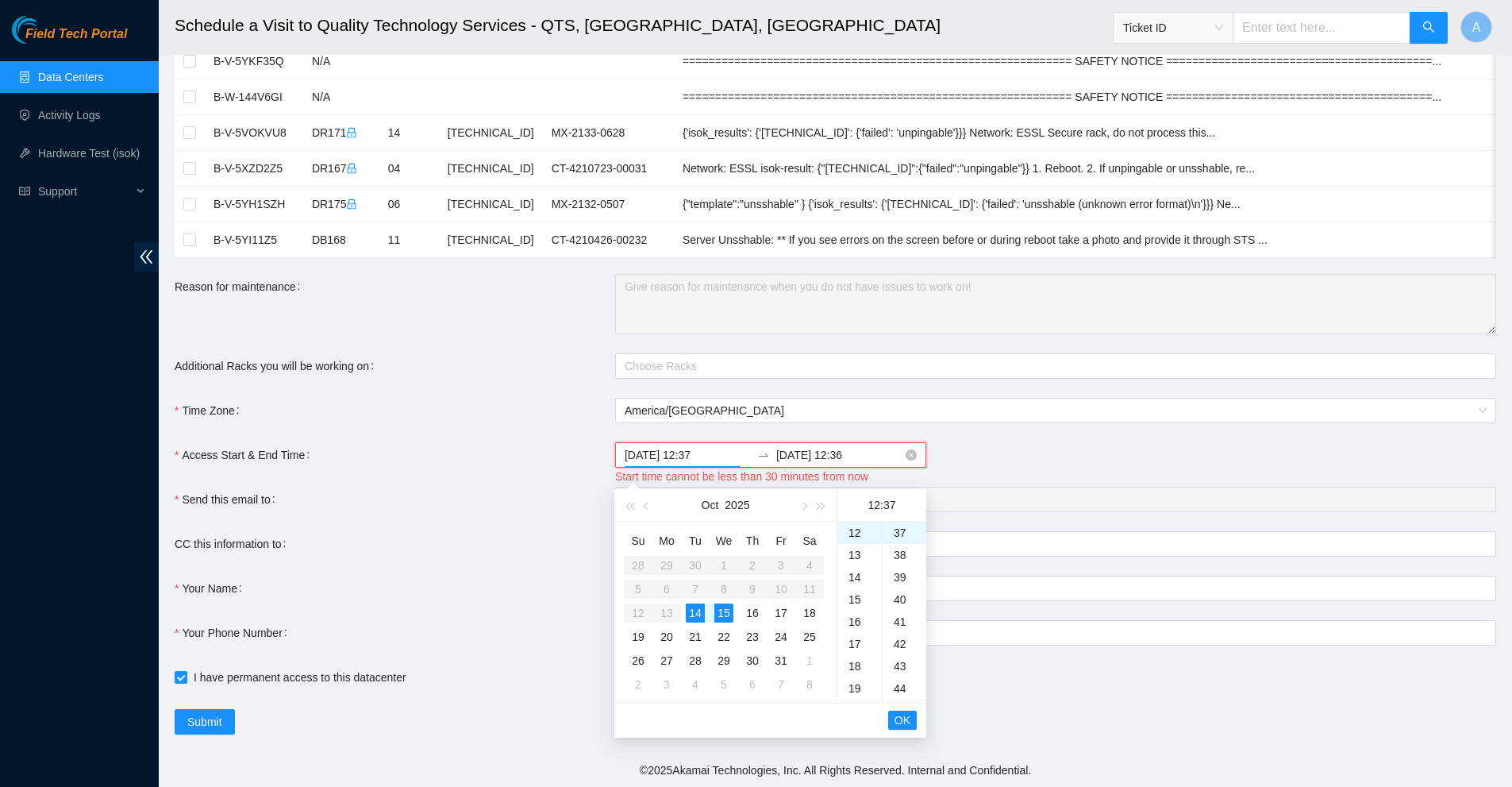
drag, startPoint x: 708, startPoint y: 451, endPoint x: 686, endPoint y: 447, distance: 22.4
click at [686, 447] on input "[DATE] 12:37" at bounding box center [688, 454] width 126 height 17
type input "[DATE] 13:00"
click at [828, 450] on input "[DATE] 12:36" at bounding box center [839, 454] width 126 height 17
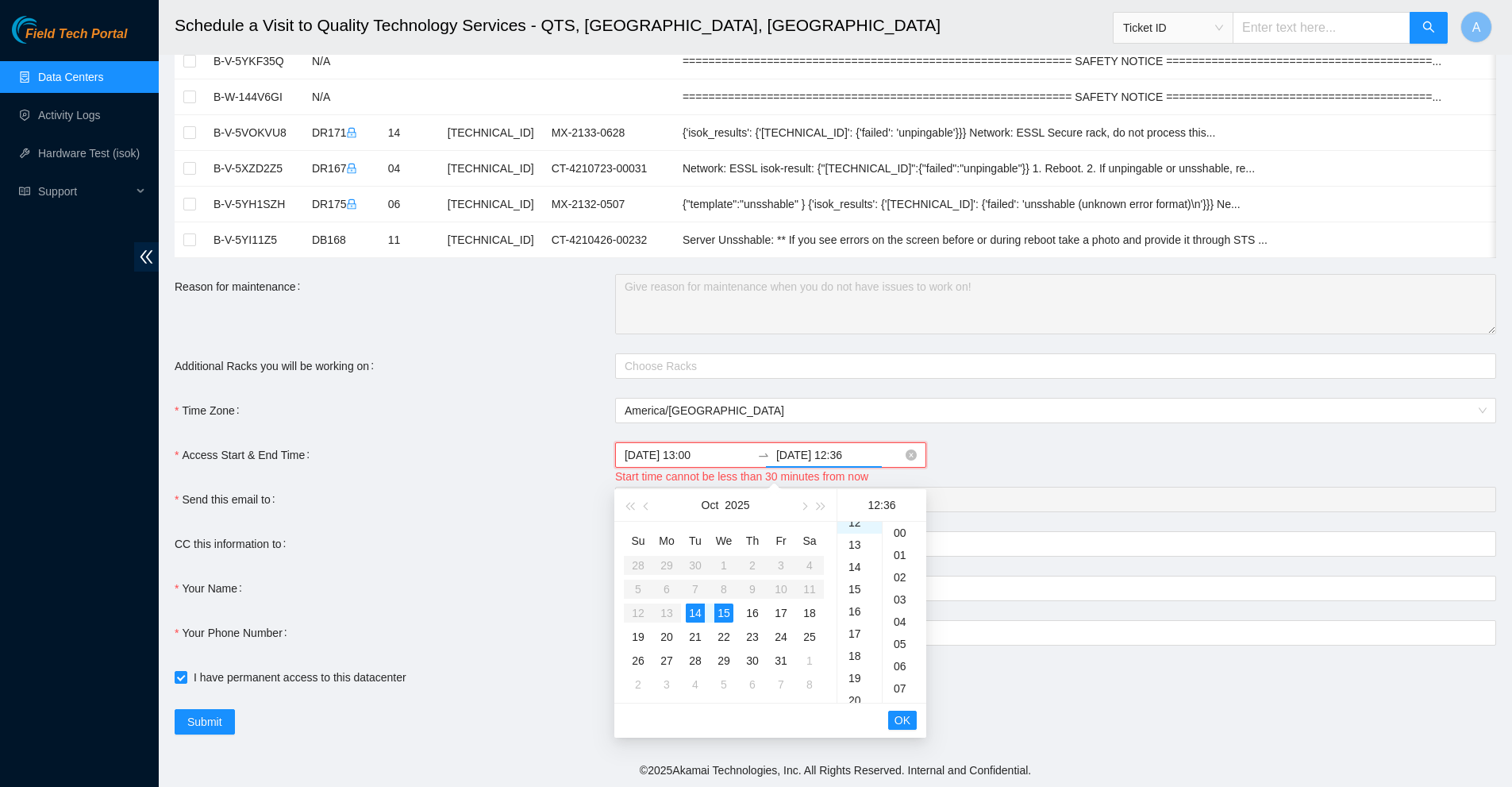
scroll to position [800, 0]
click at [859, 544] on div "13" at bounding box center [859, 555] width 44 height 22
type input "[DATE] 13:36"
click at [905, 711] on span "OK" at bounding box center [903, 720] width 16 height 17
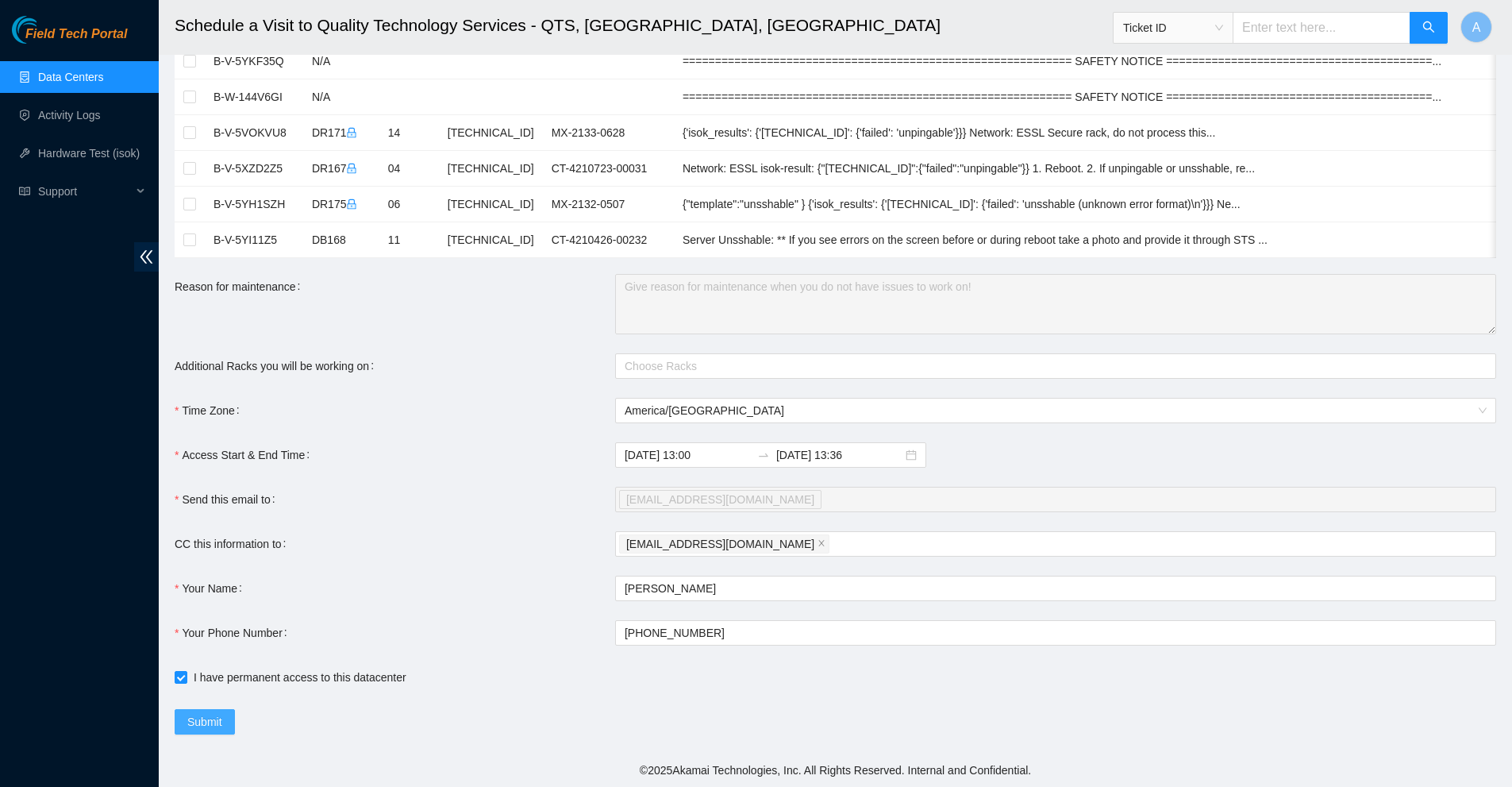
click at [208, 716] on span "Submit" at bounding box center [204, 721] width 35 height 17
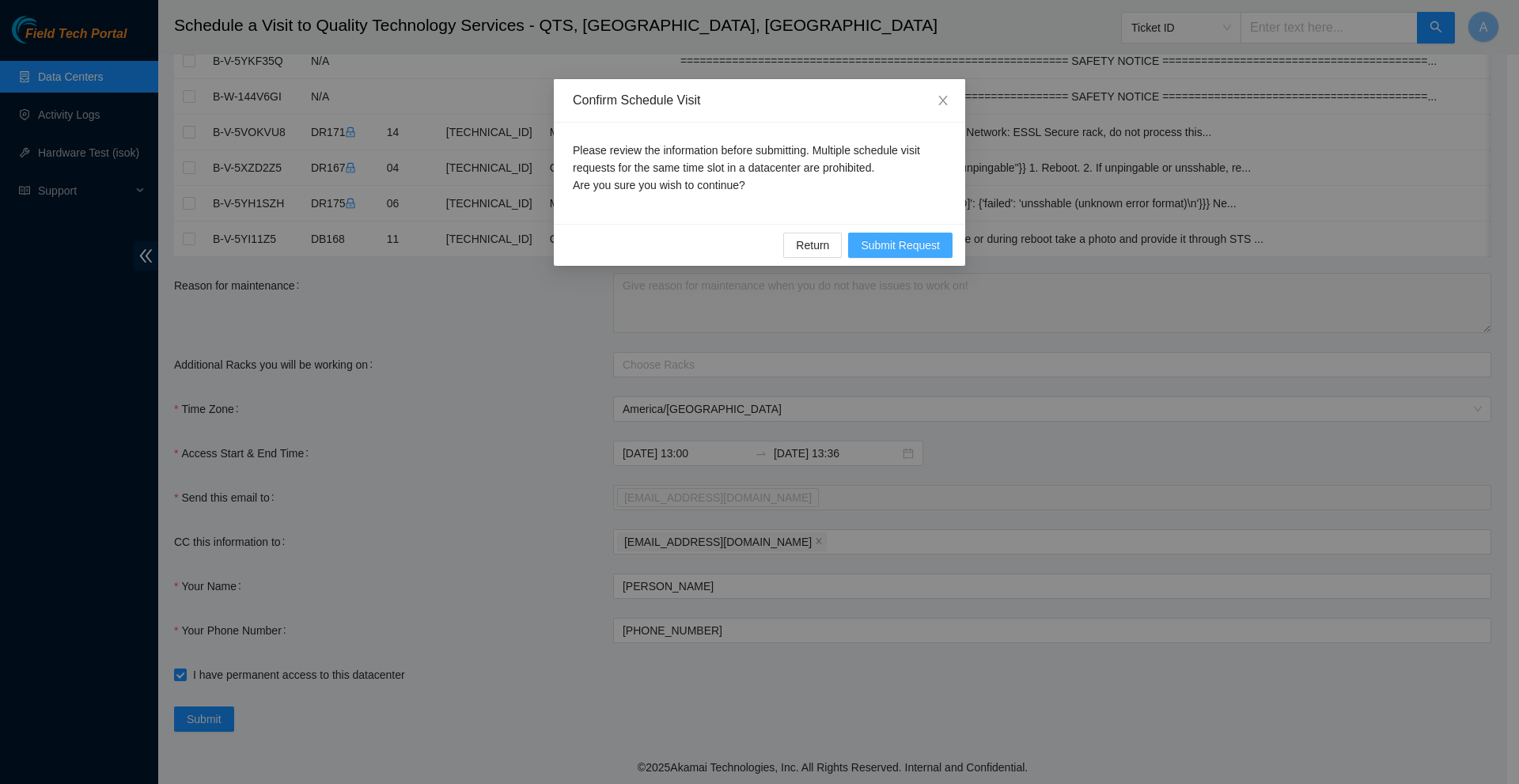
click at [940, 234] on button "Submit Request" at bounding box center [900, 245] width 104 height 25
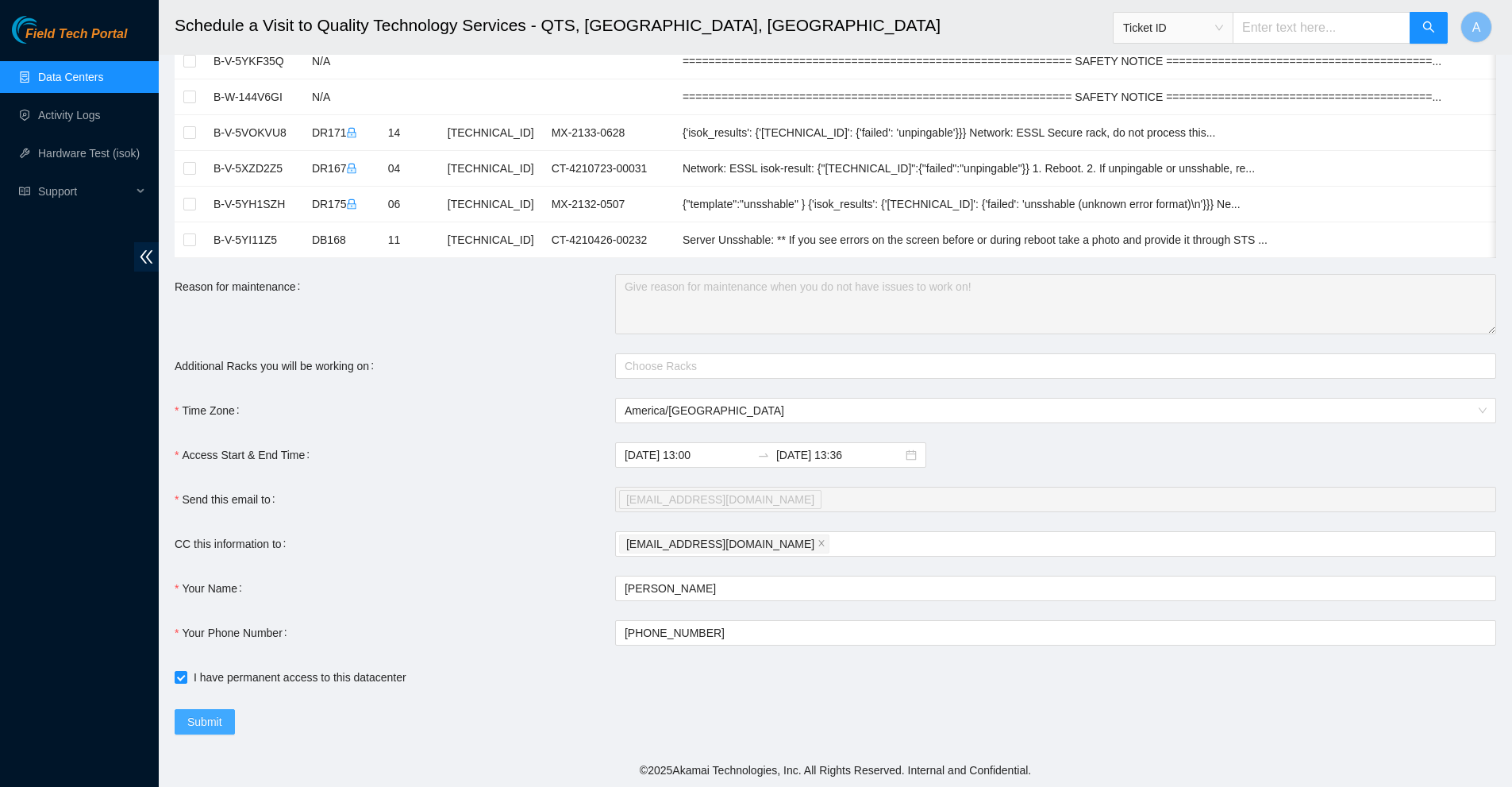
scroll to position [0, 0]
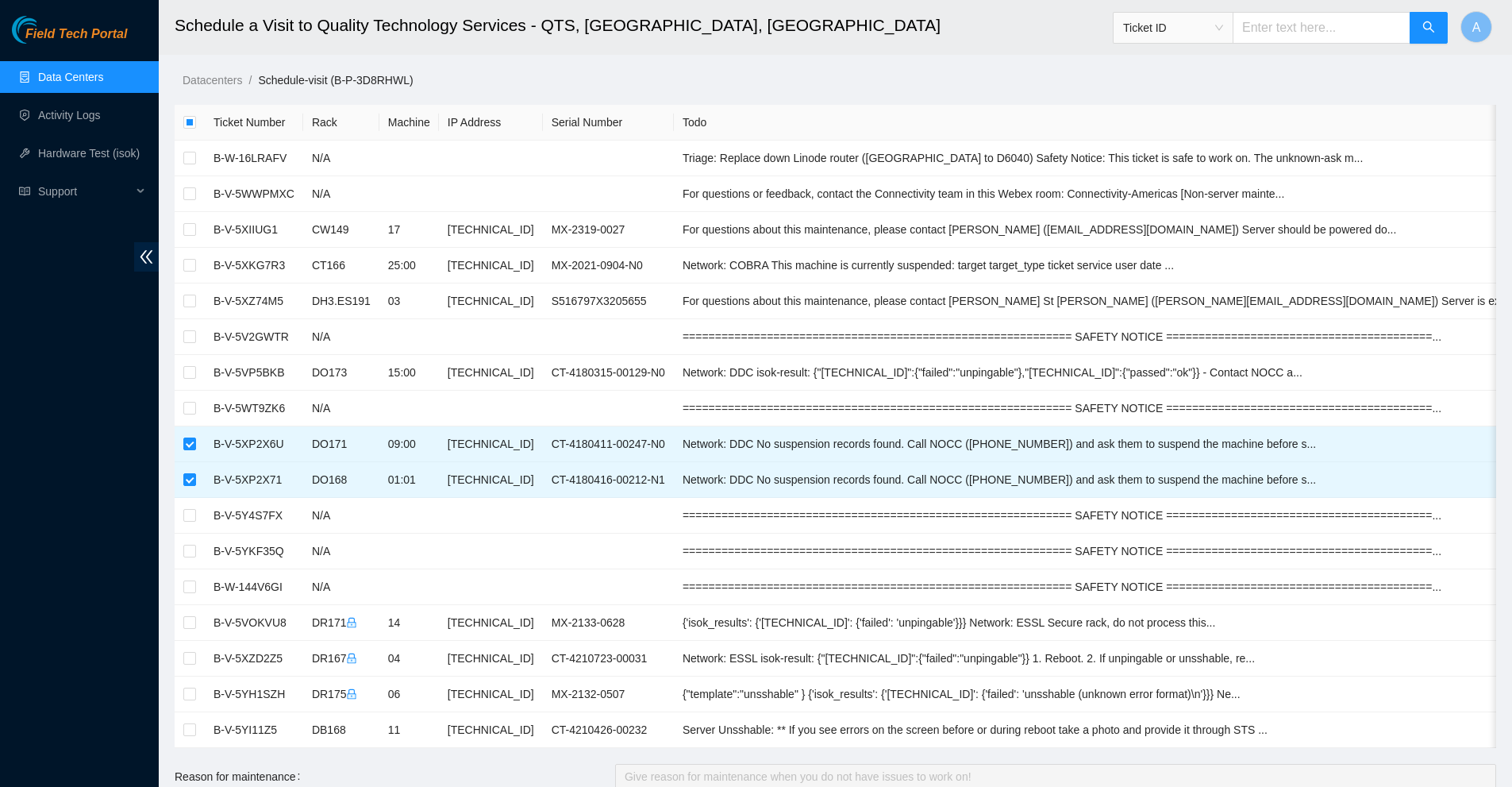
click at [39, 84] on link "Data Centers" at bounding box center [70, 77] width 65 height 13
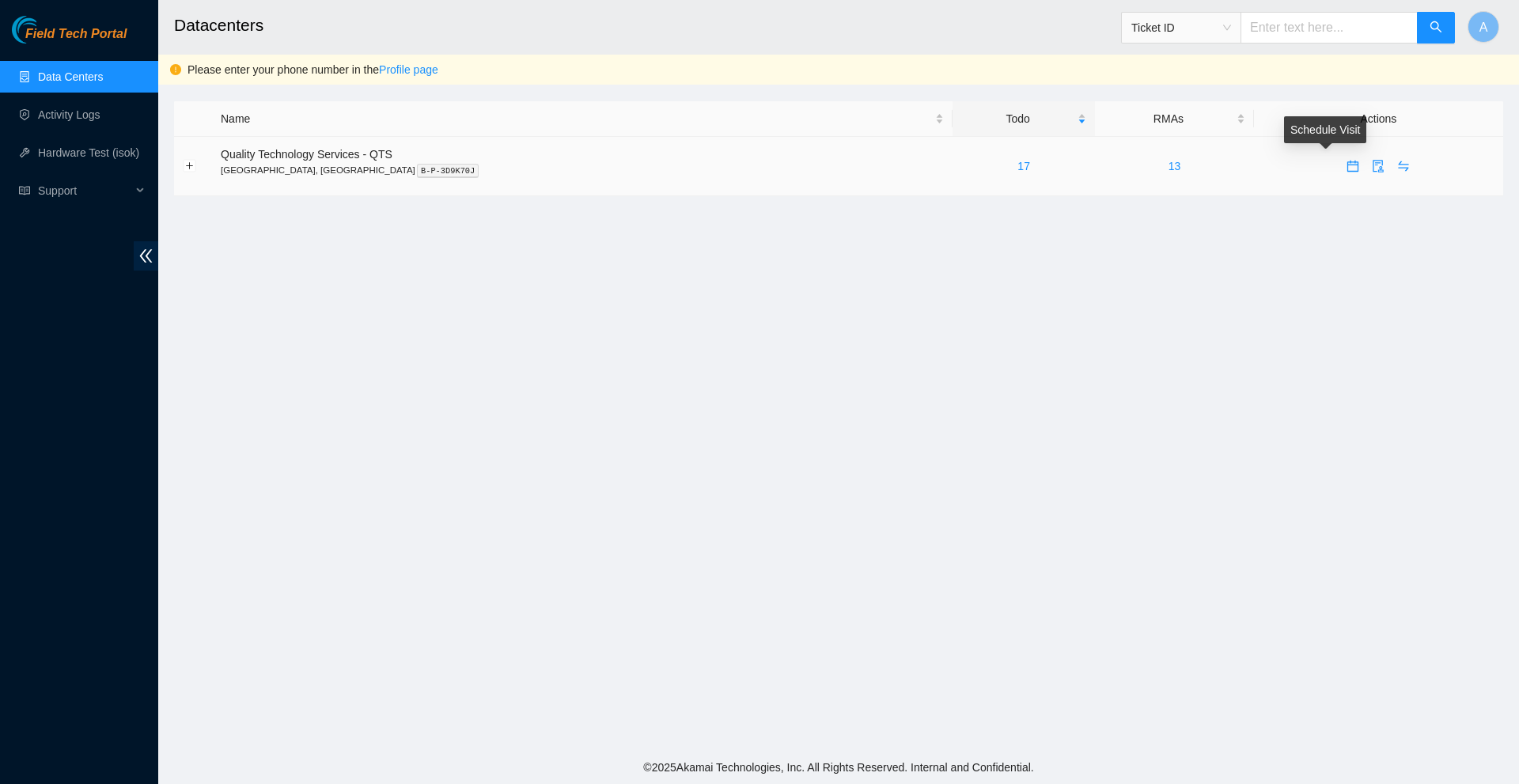
click at [1341, 169] on span "calendar" at bounding box center [1352, 166] width 23 height 13
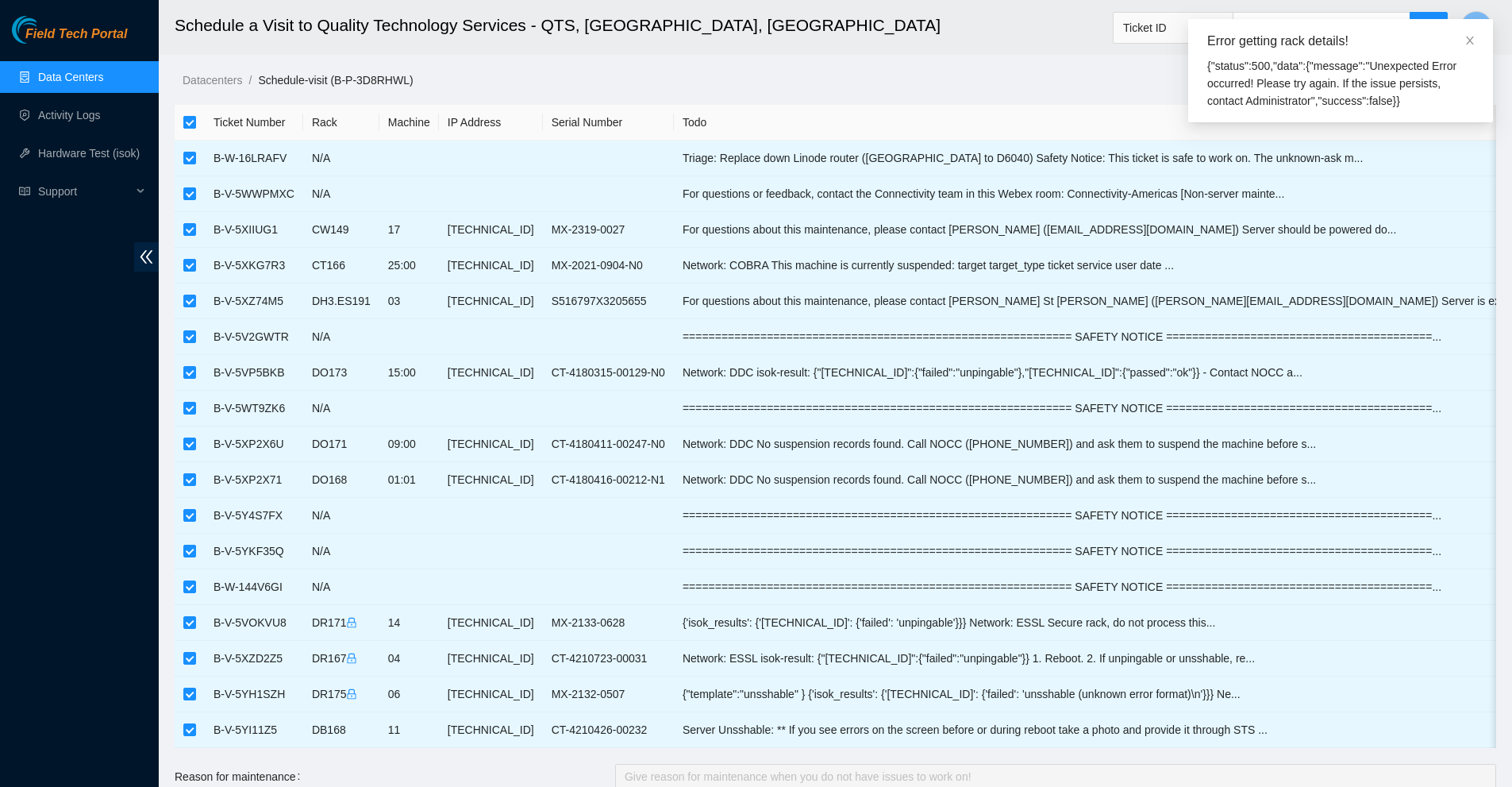
click at [186, 125] on input "checkbox" at bounding box center [190, 122] width 13 height 13
checkbox input "false"
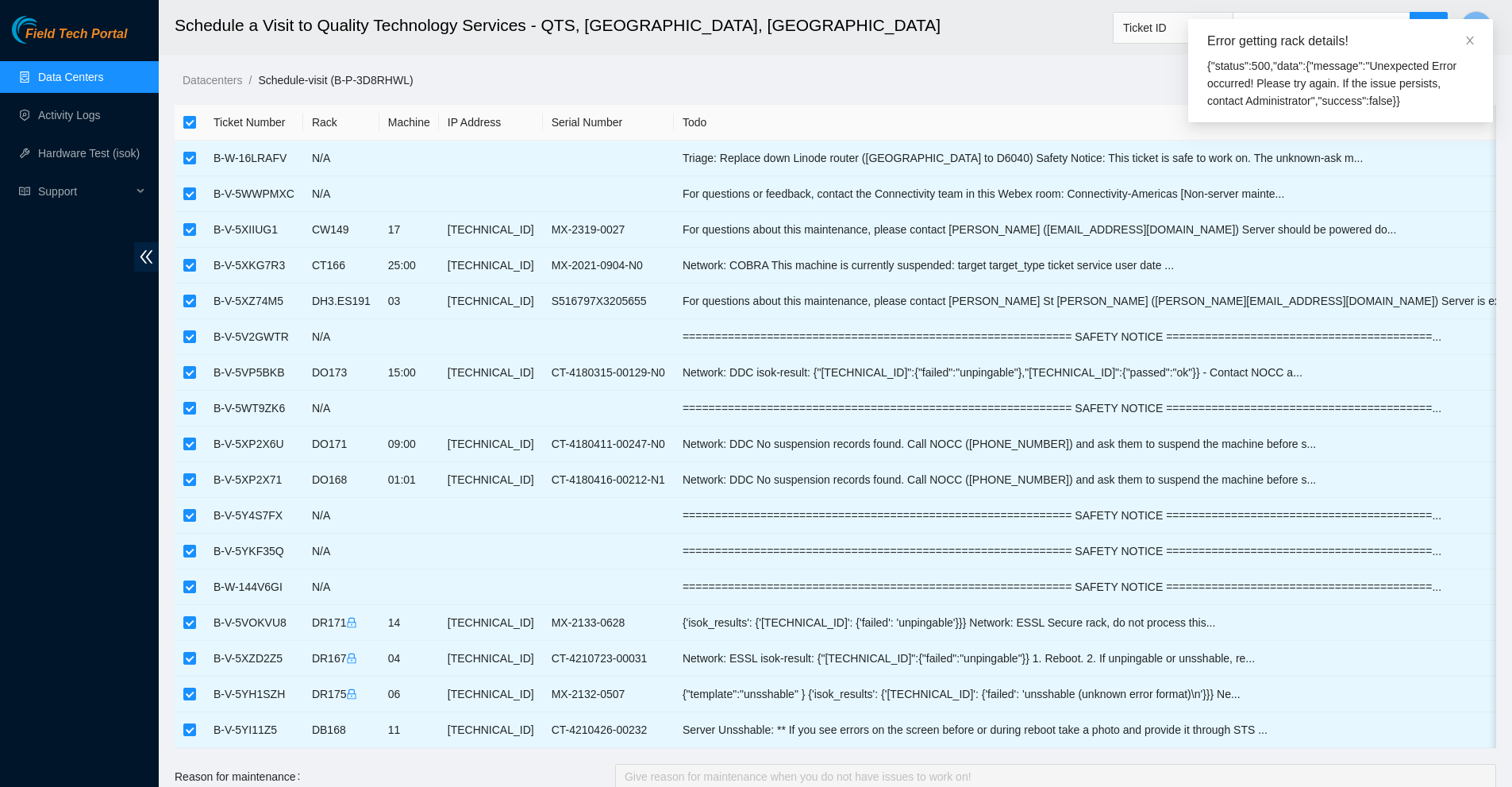
checkbox input "false"
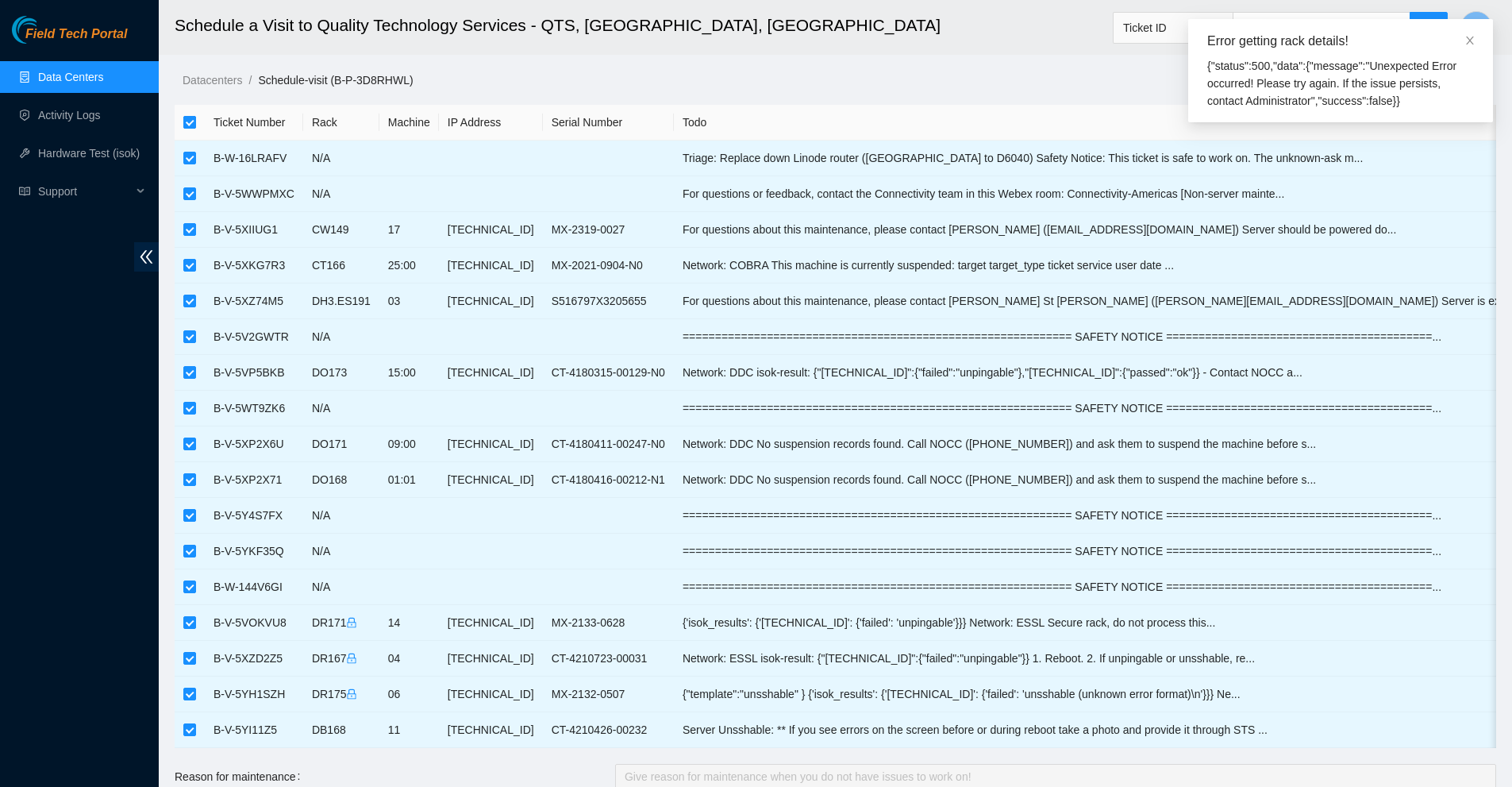
checkbox input "false"
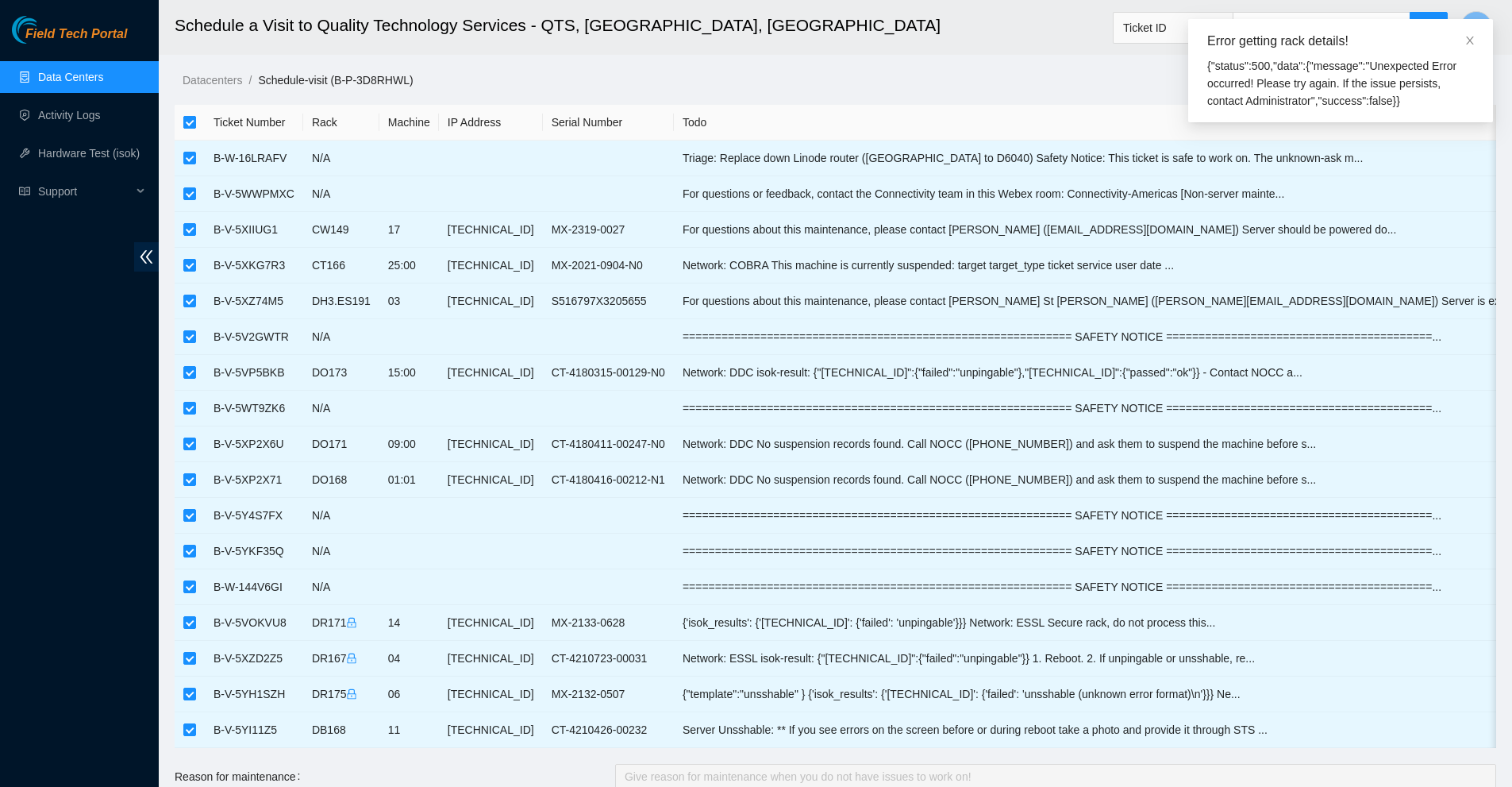
checkbox input "false"
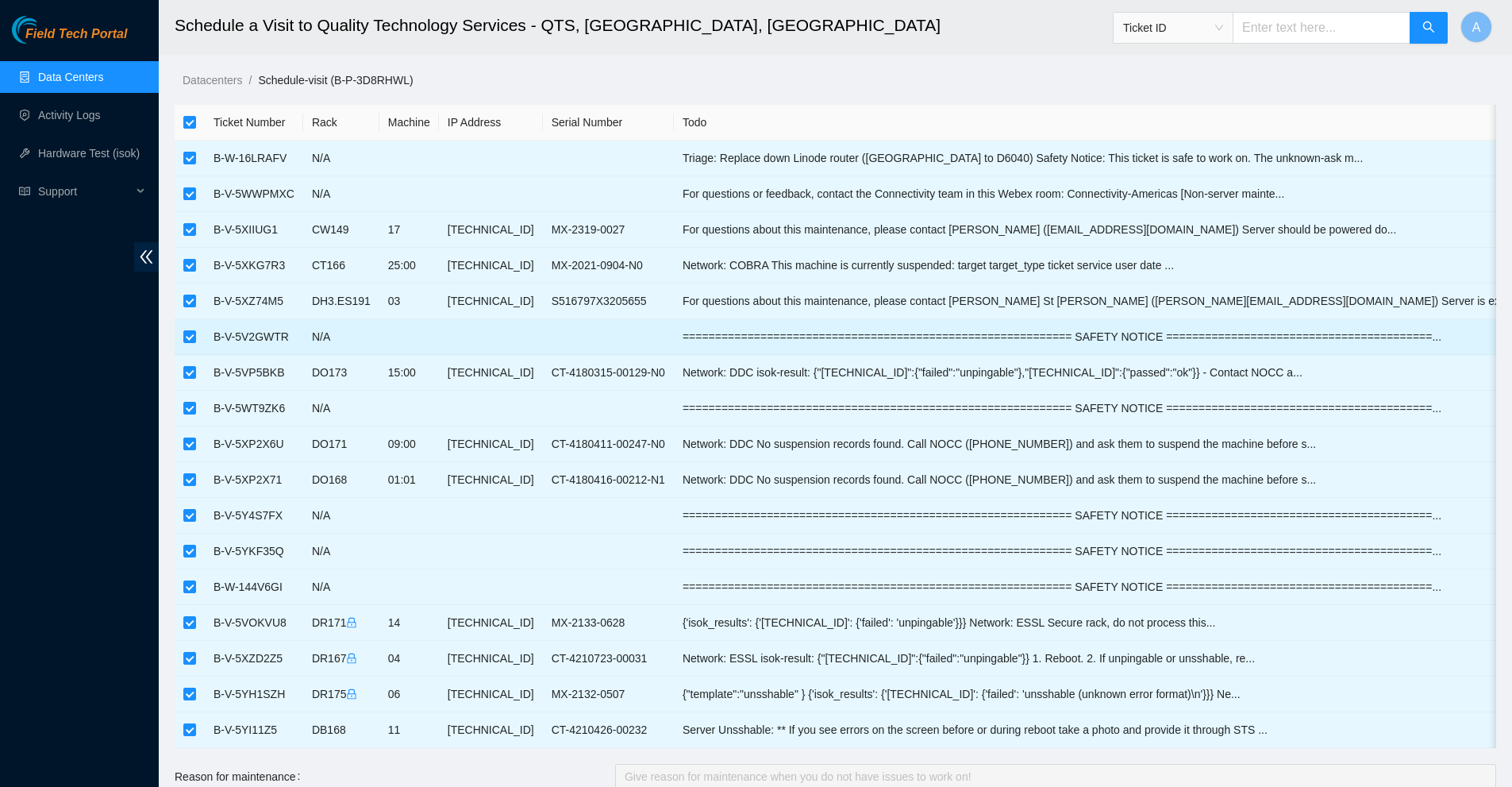
checkbox input "true"
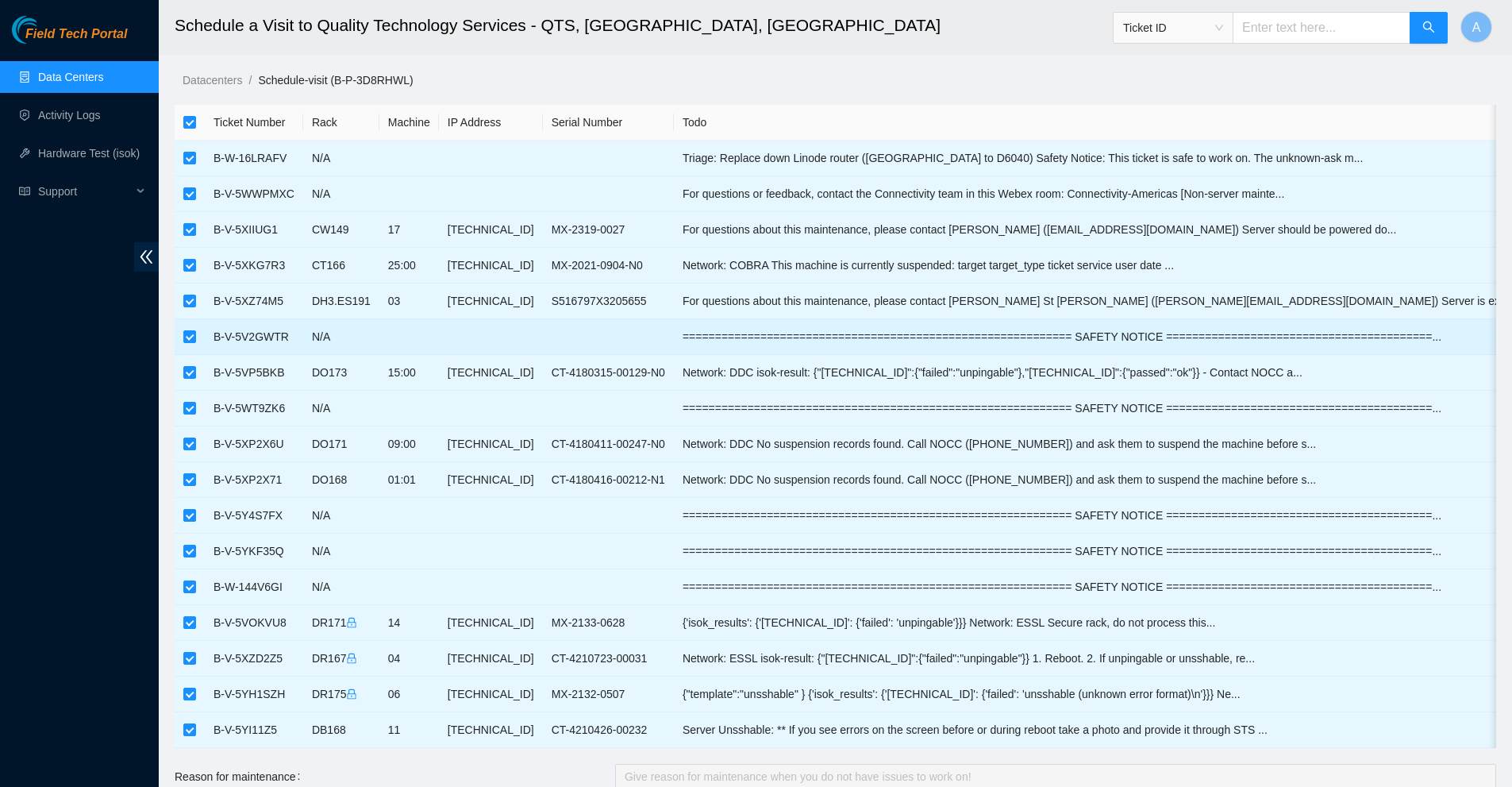
checkbox input "true"
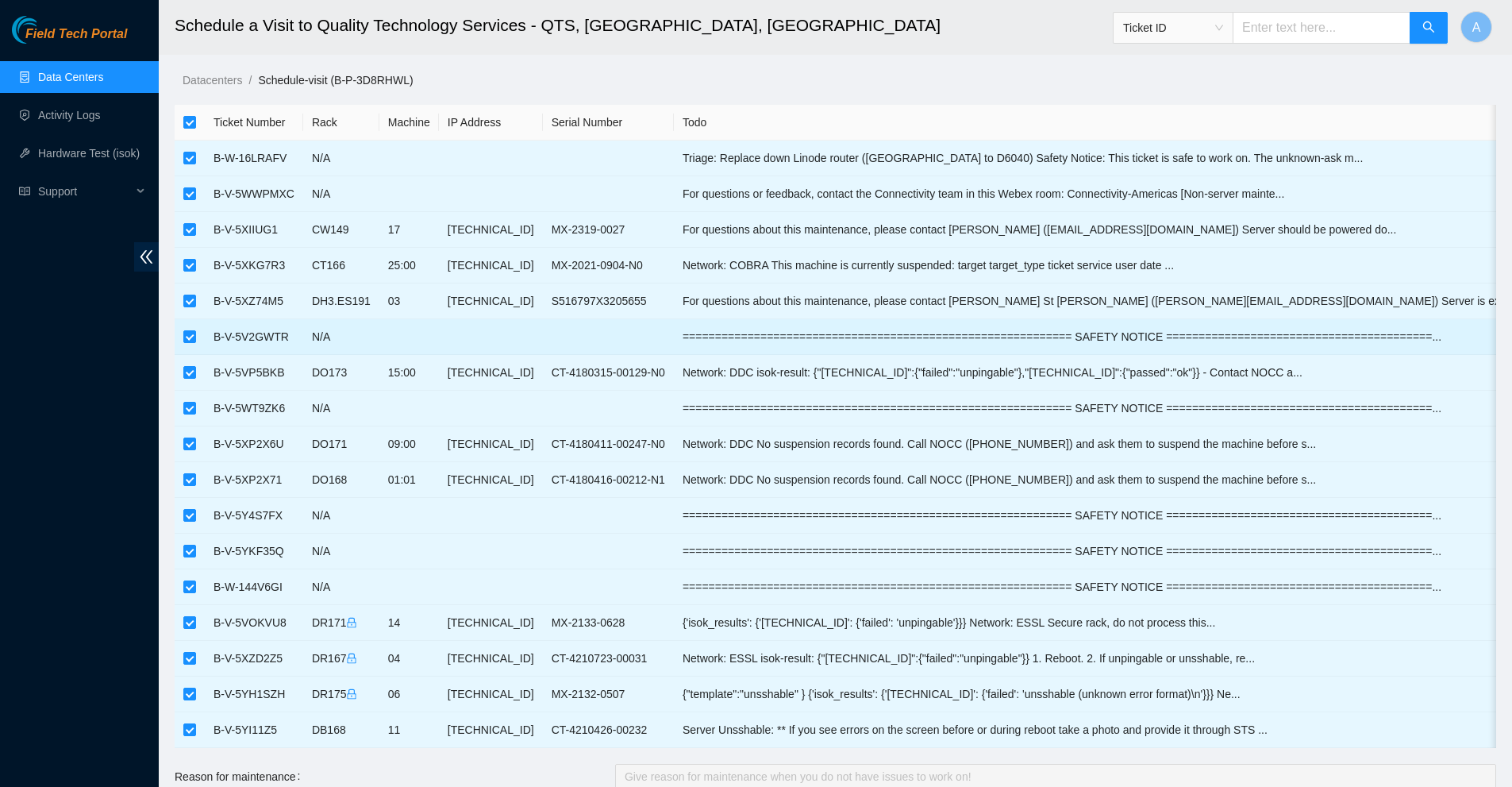
checkbox input "true"
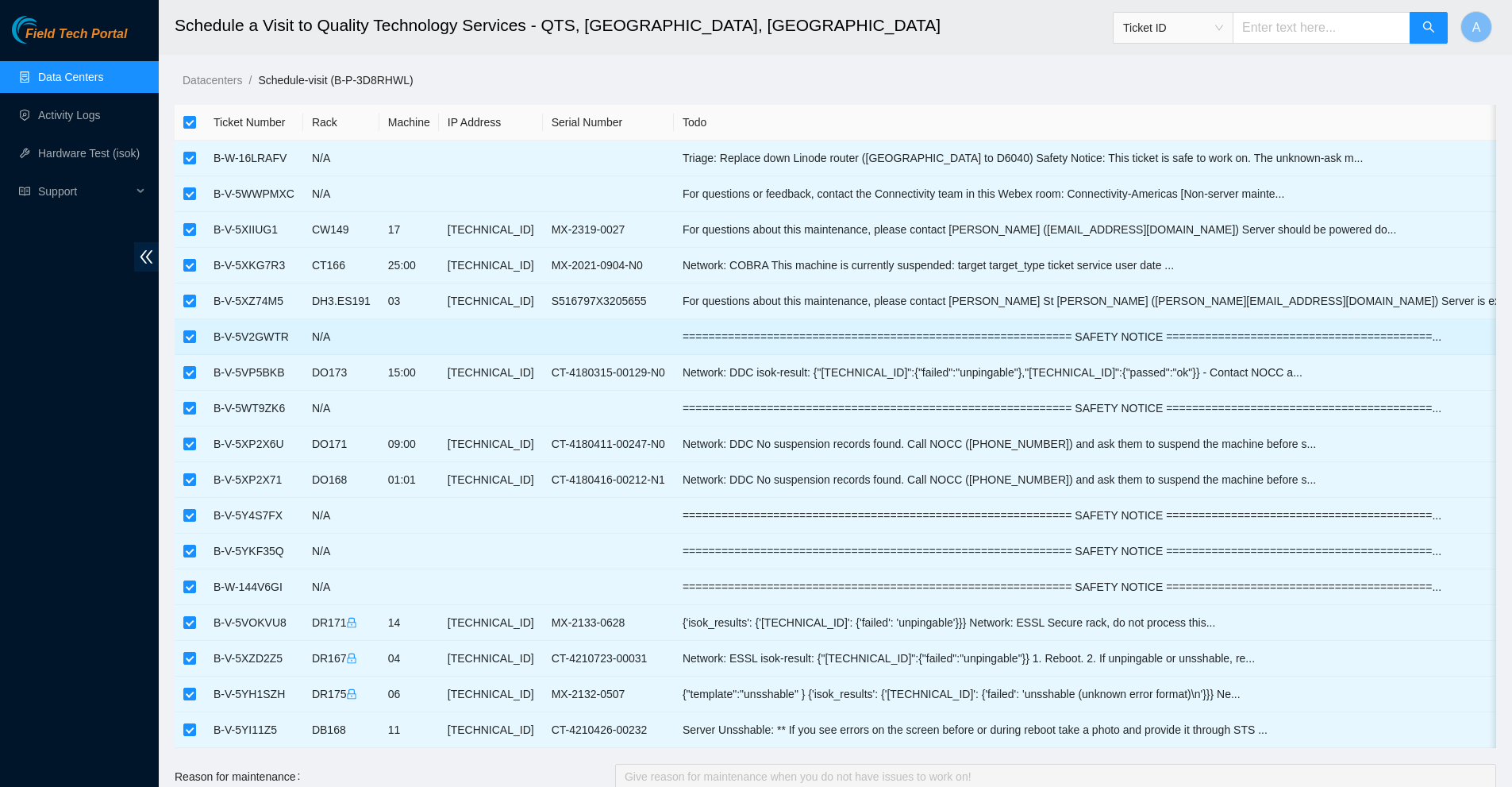
checkbox input "true"
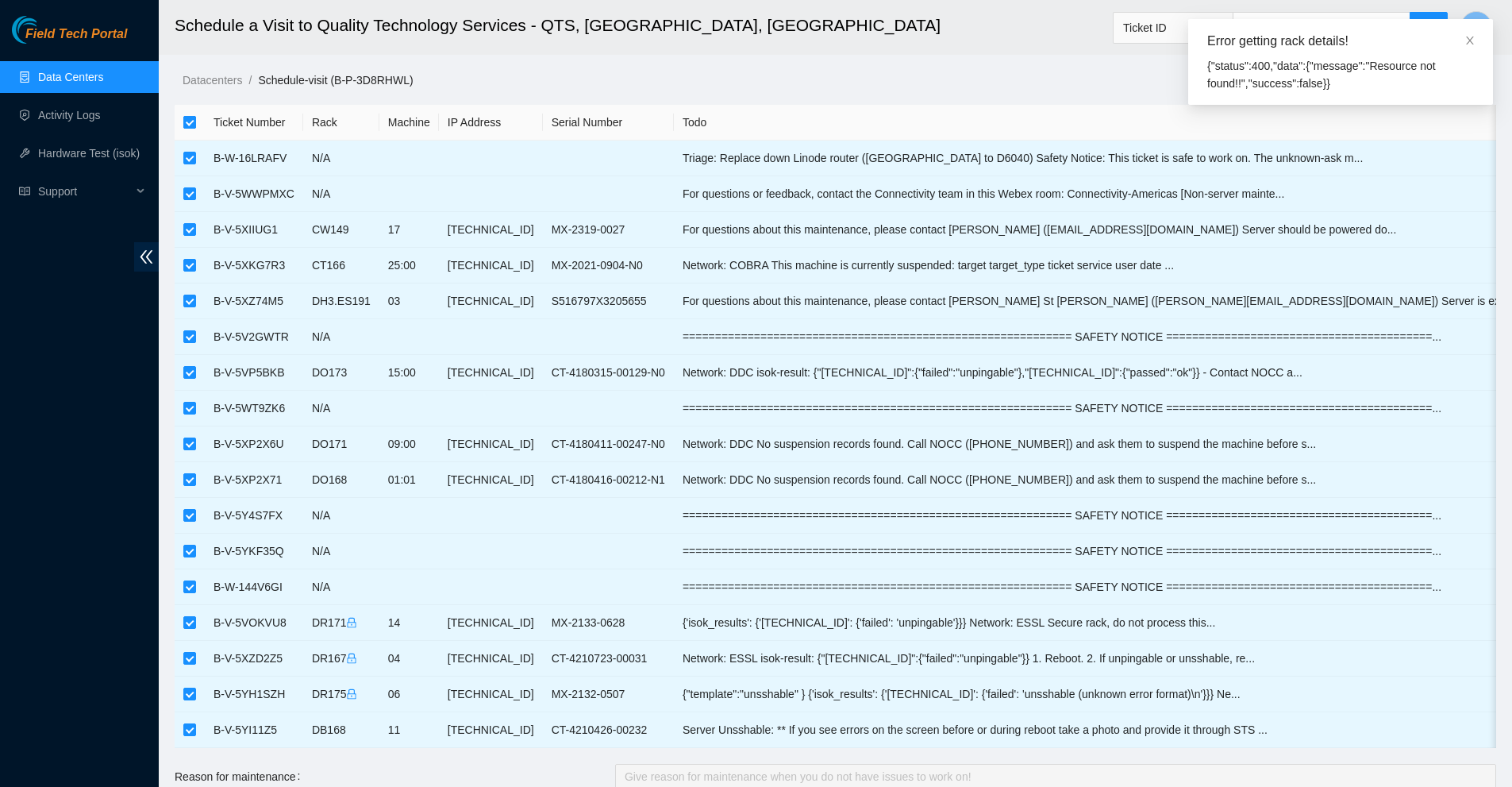
click at [185, 124] on input "checkbox" at bounding box center [190, 122] width 13 height 13
checkbox input "false"
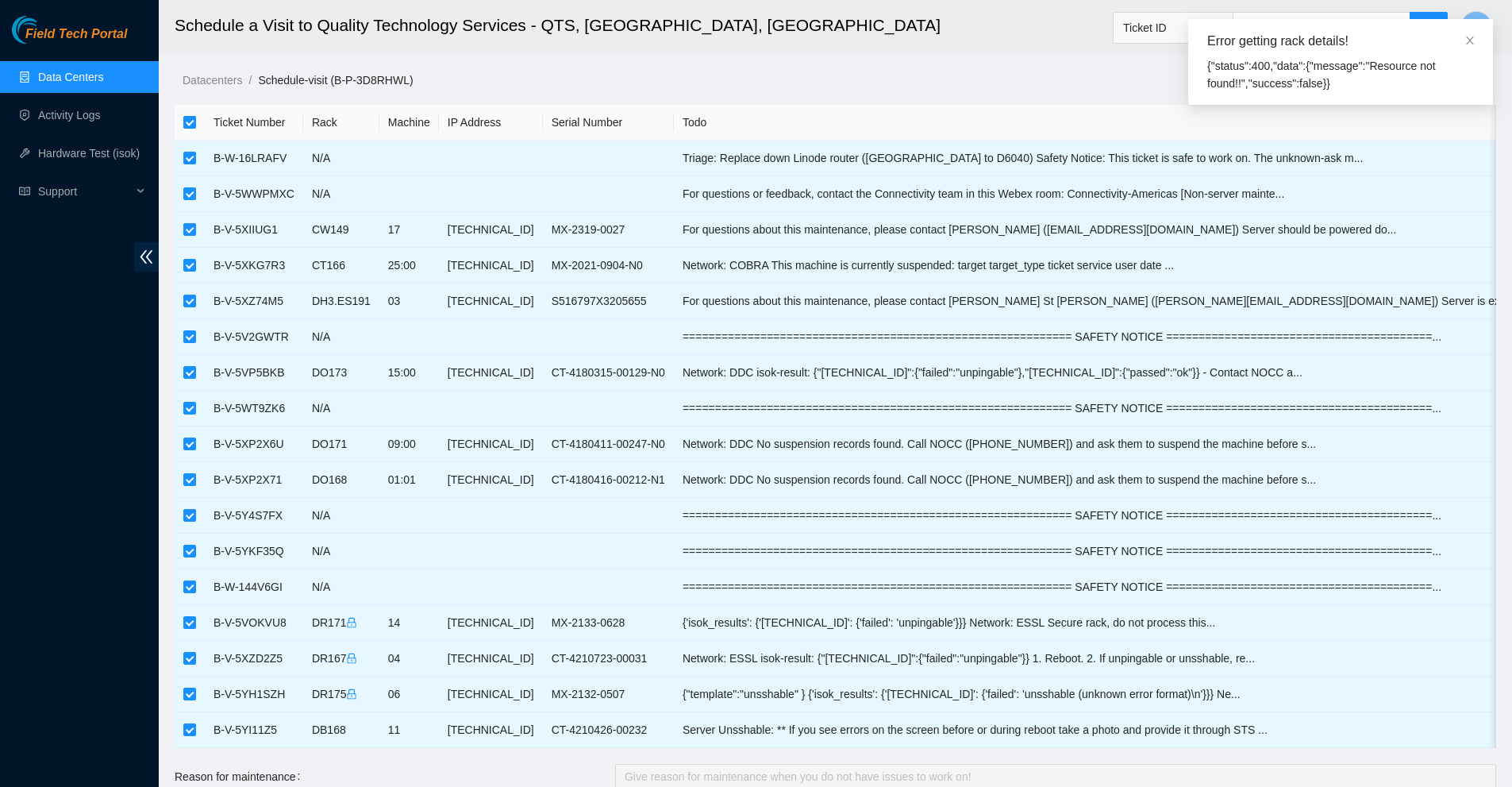
checkbox input "false"
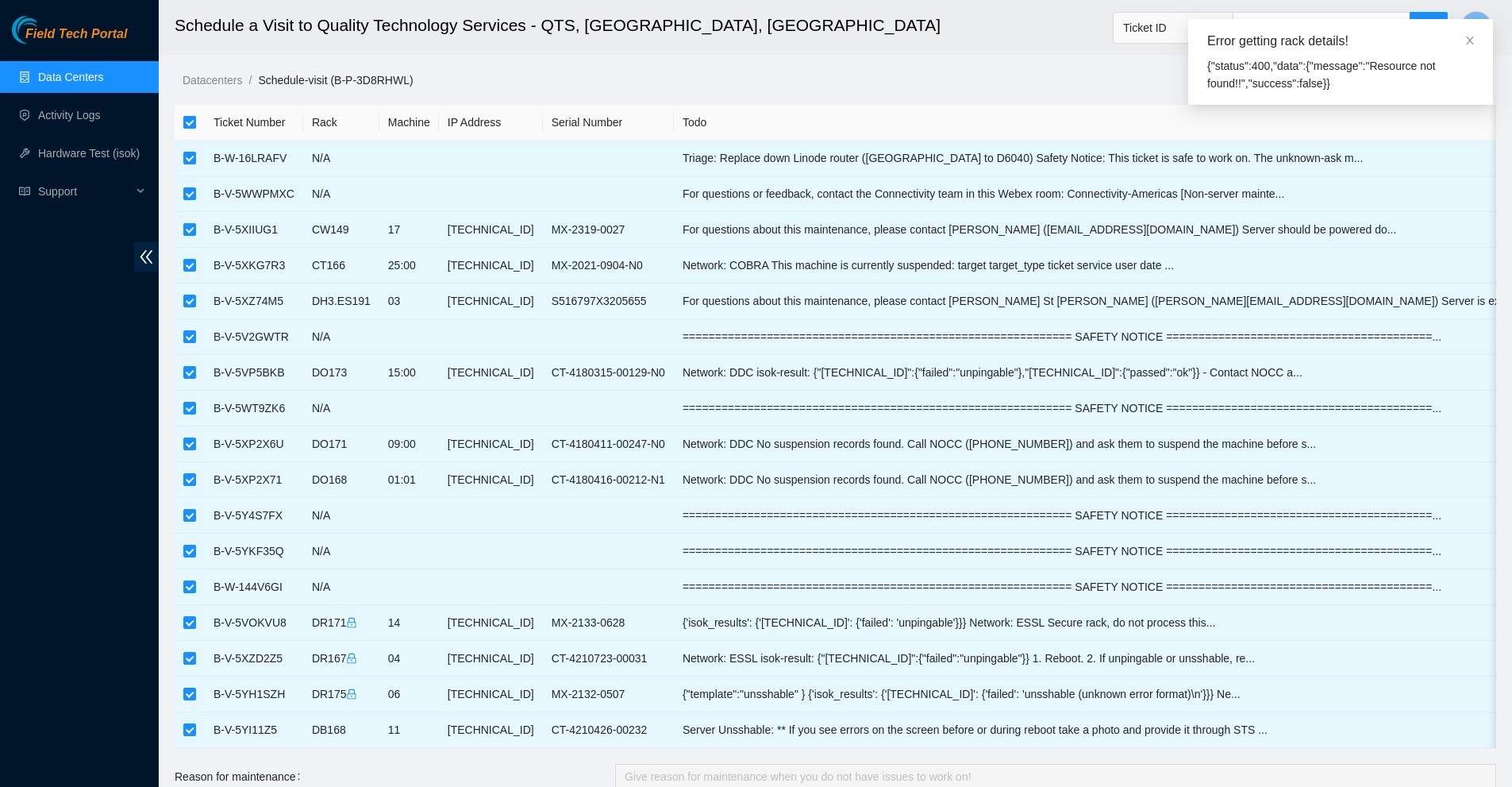
checkbox input "false"
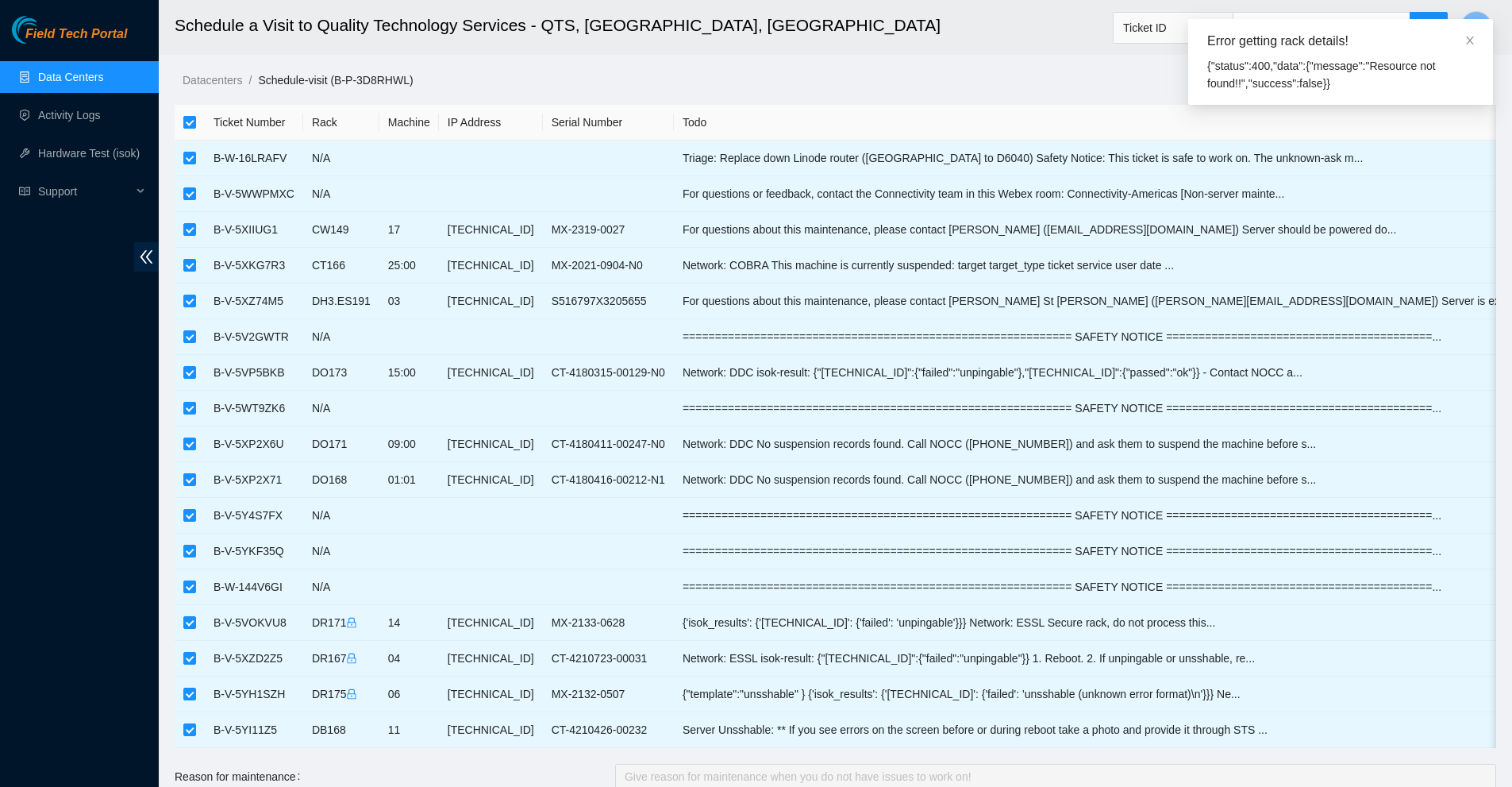
checkbox input "false"
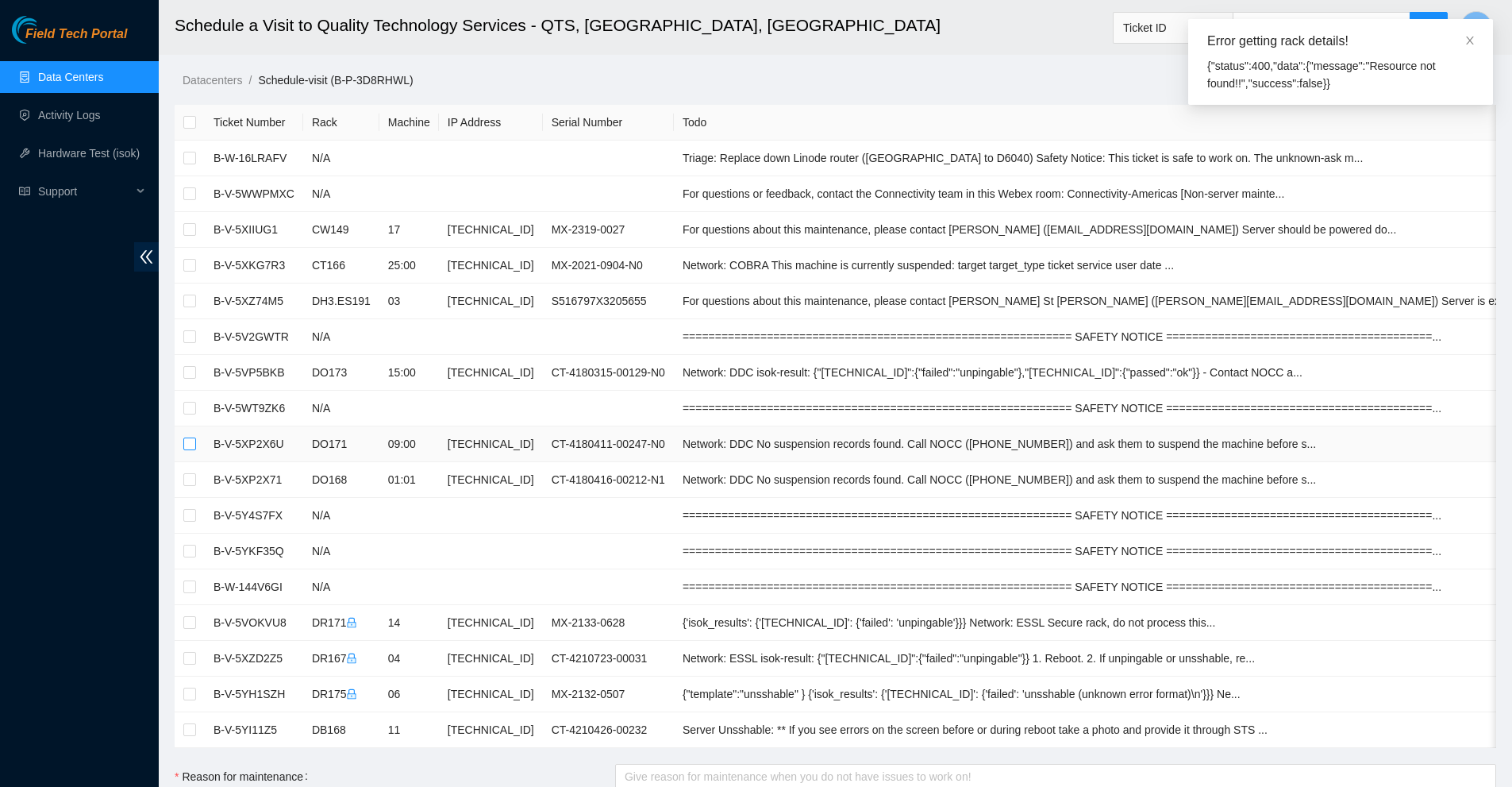
click at [192, 449] on input "checkbox" at bounding box center [190, 443] width 13 height 13
checkbox input "true"
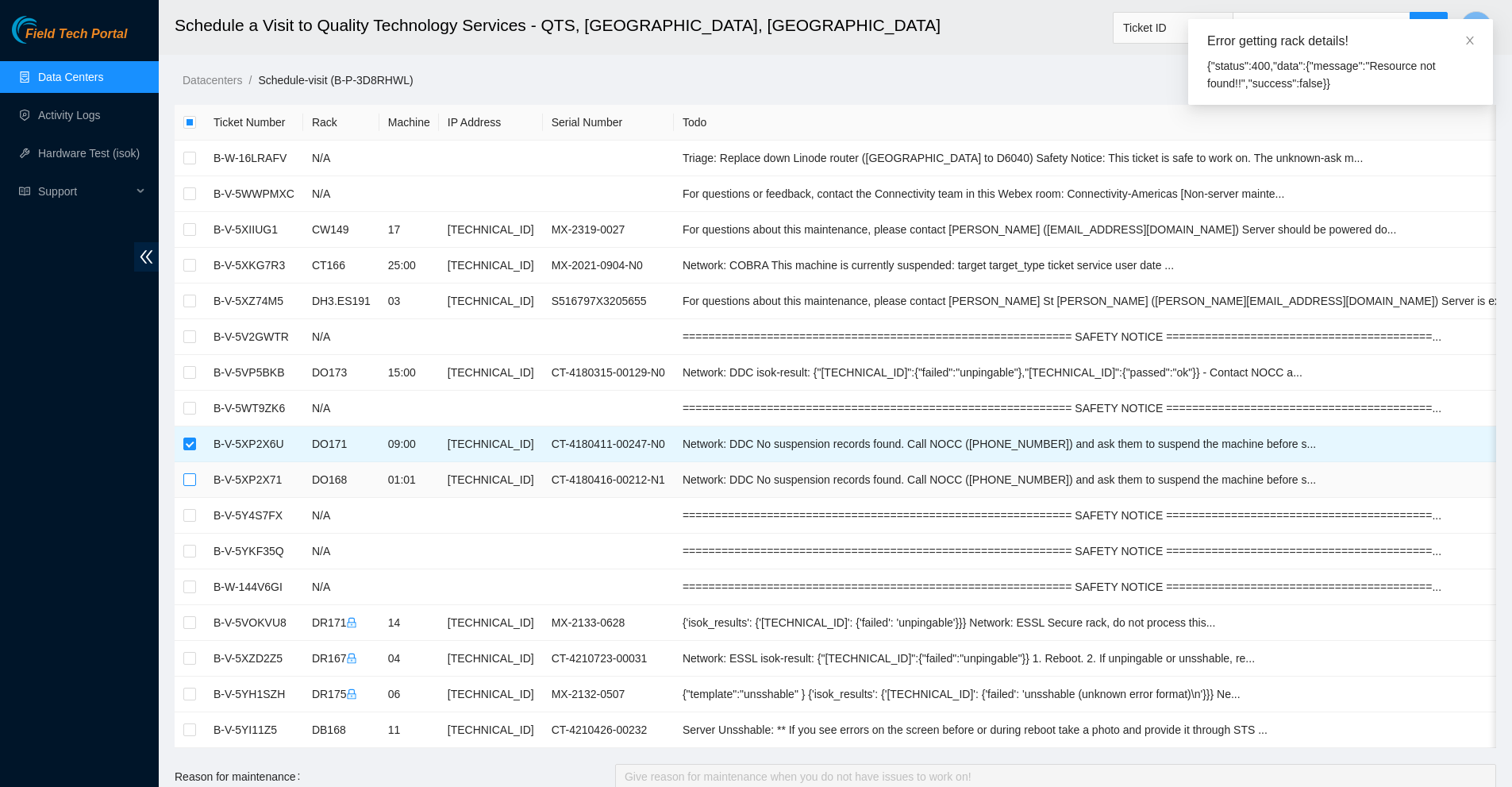
click at [186, 482] on input "checkbox" at bounding box center [190, 479] width 13 height 13
checkbox input "true"
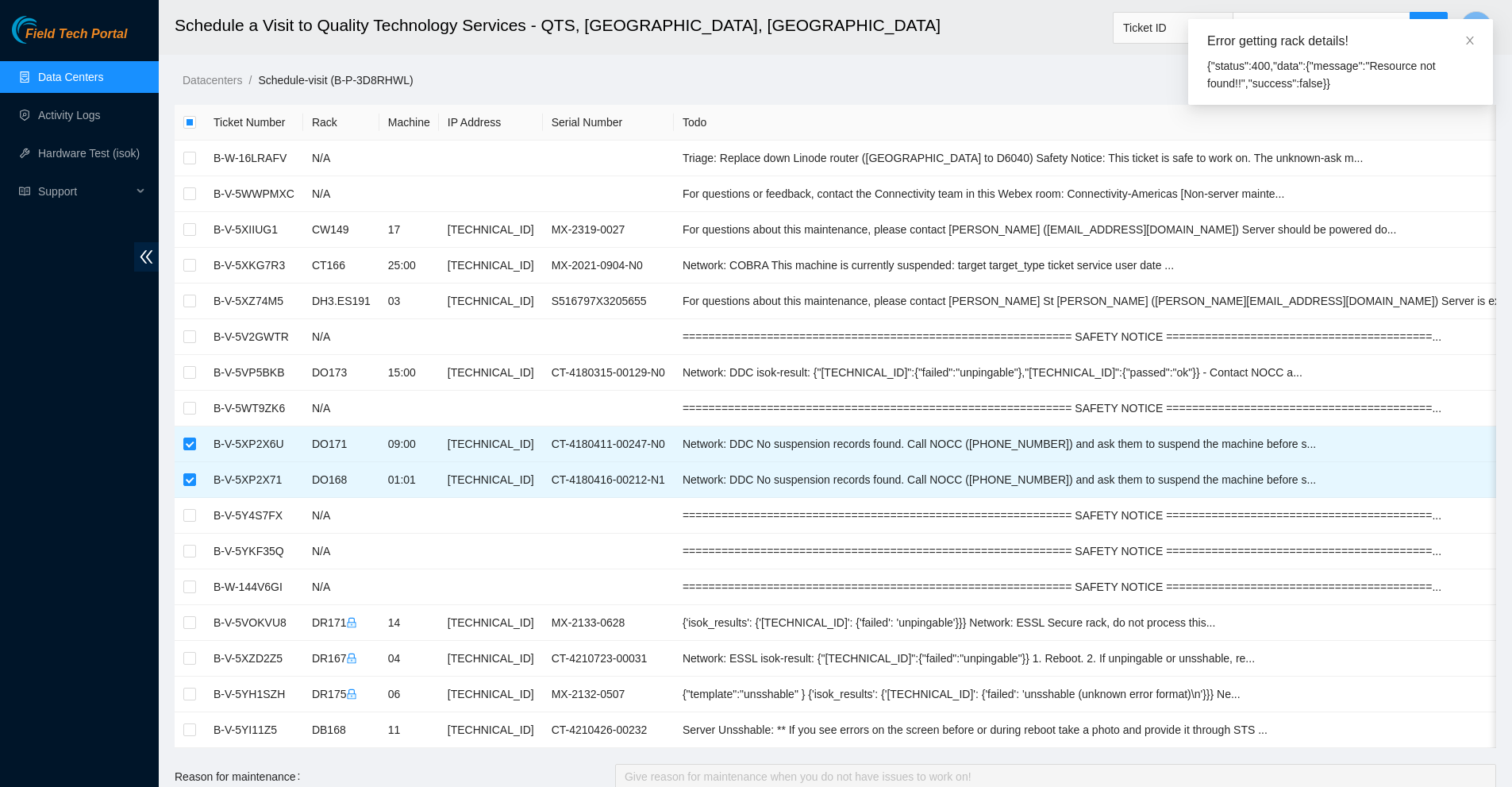
scroll to position [502, 0]
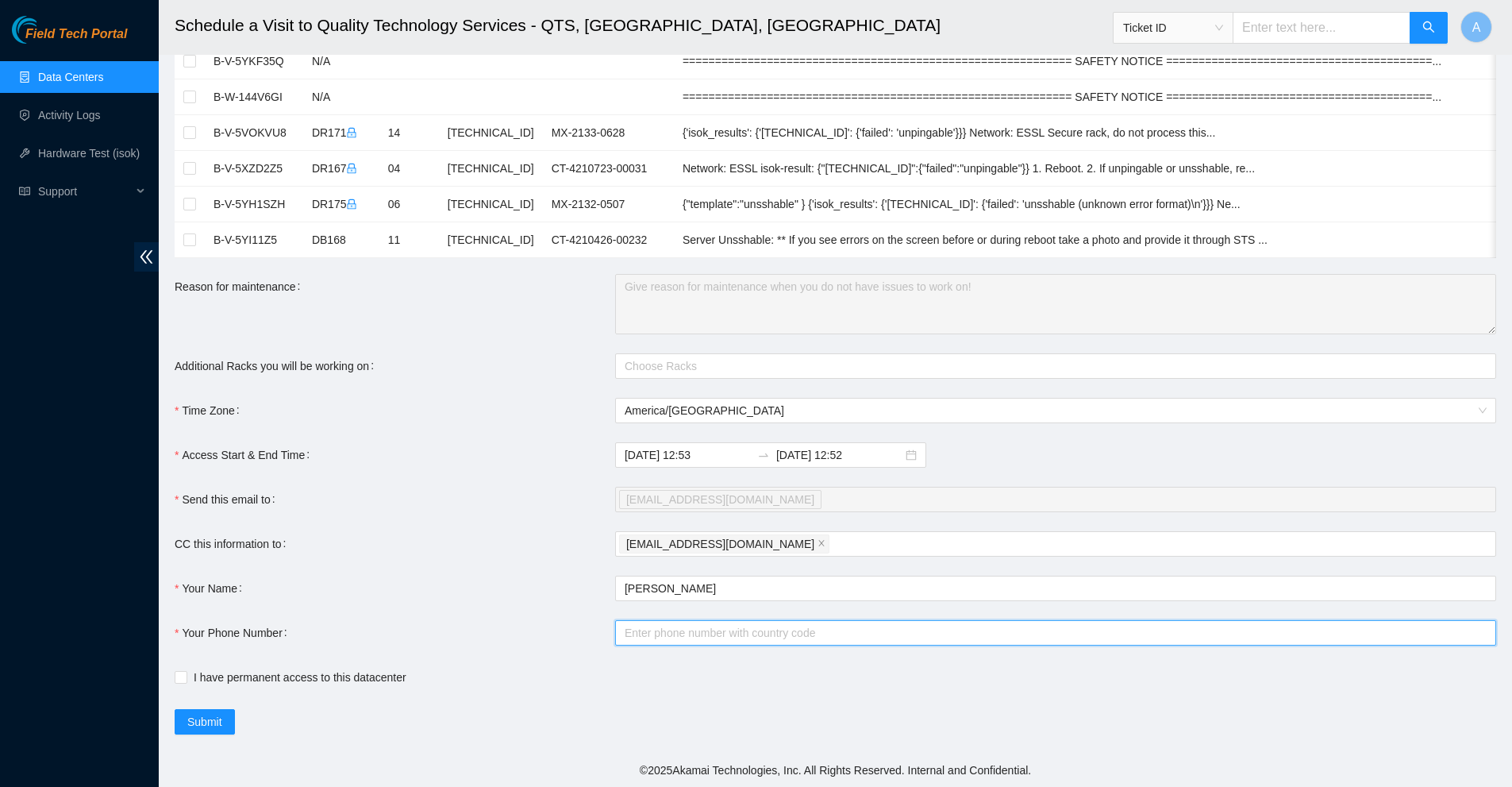
click at [635, 639] on input "Your Phone Number" at bounding box center [1056, 632] width 881 height 25
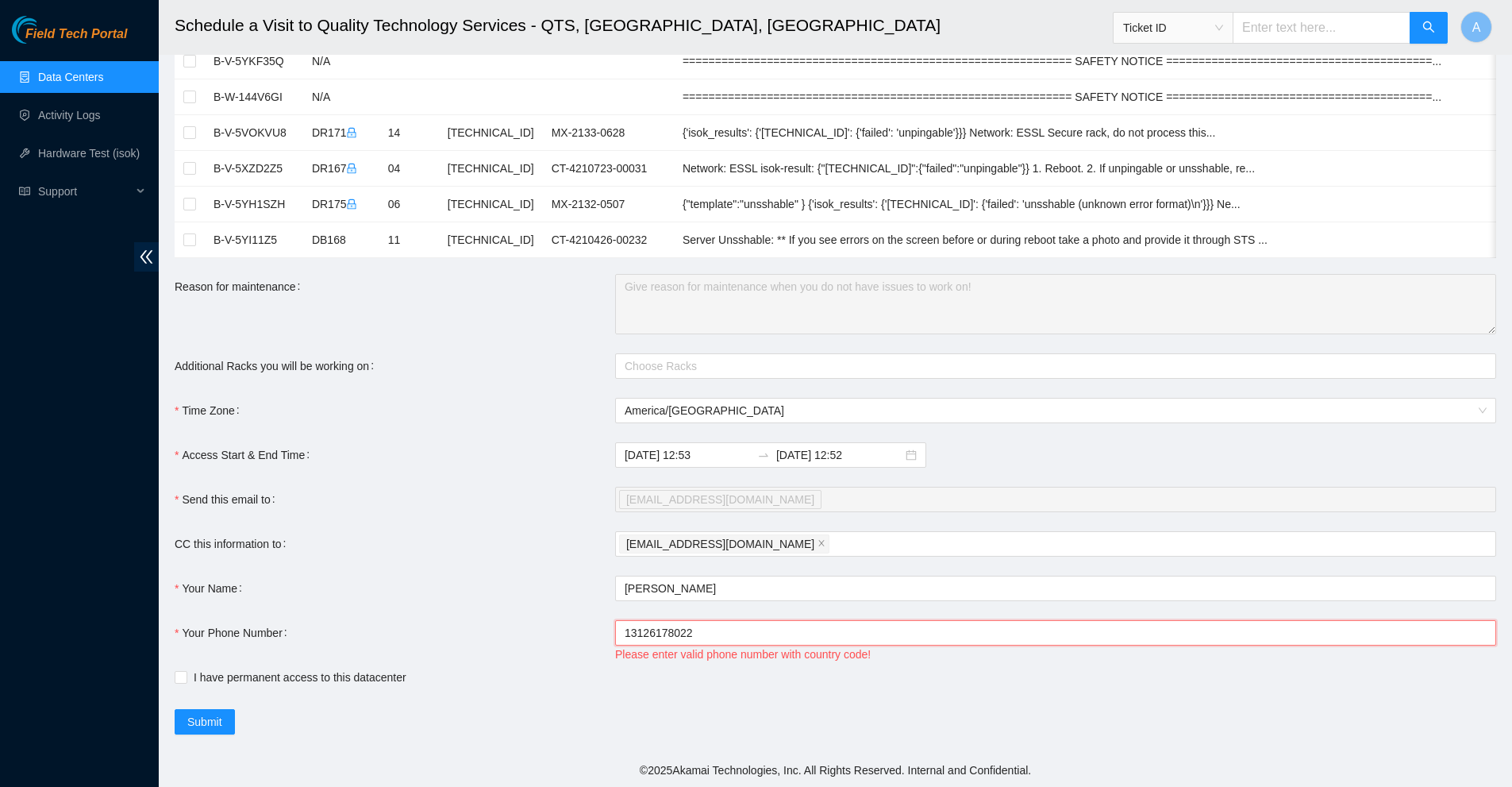
click at [621, 629] on input "13126178022" at bounding box center [1056, 632] width 881 height 25
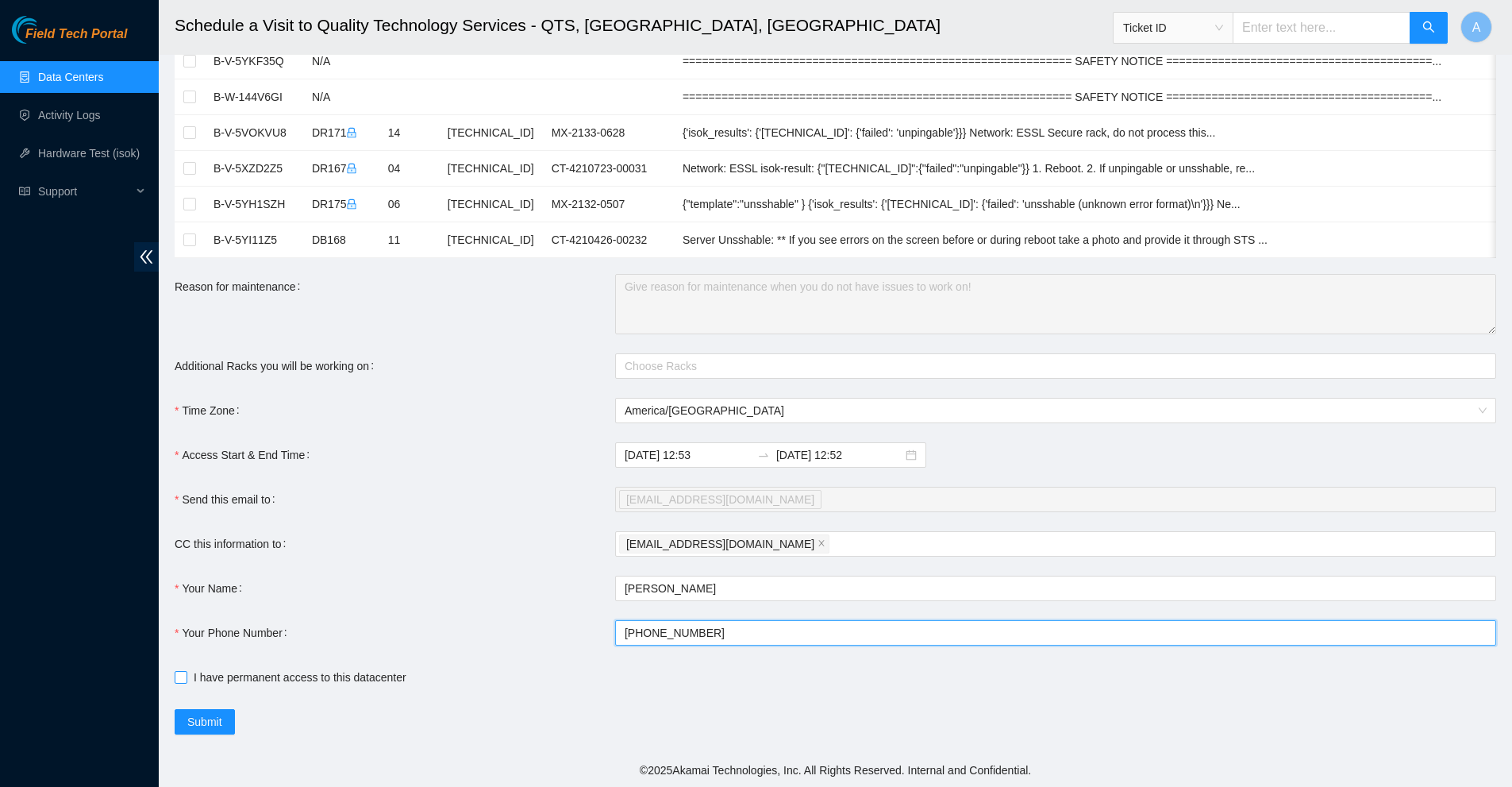
type input "[PHONE_NUMBER]"
click at [188, 683] on span "I have permanent access to this datacenter" at bounding box center [300, 676] width 226 height 17
click at [186, 682] on input "I have permanent access to this datacenter" at bounding box center [180, 676] width 11 height 11
checkbox input "true"
click at [205, 719] on span "Submit" at bounding box center [204, 721] width 35 height 17
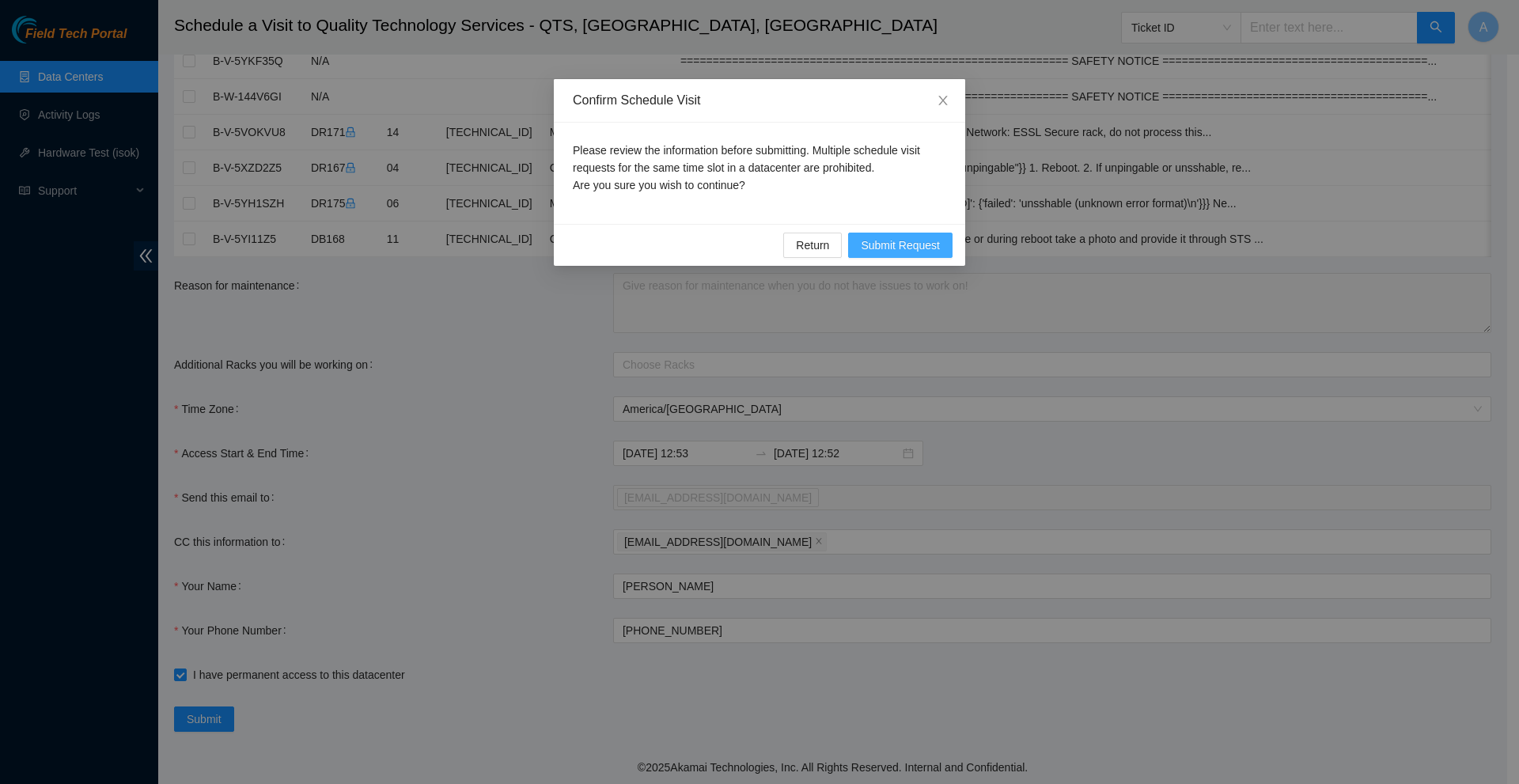
click at [911, 250] on span "Submit Request" at bounding box center [900, 245] width 79 height 17
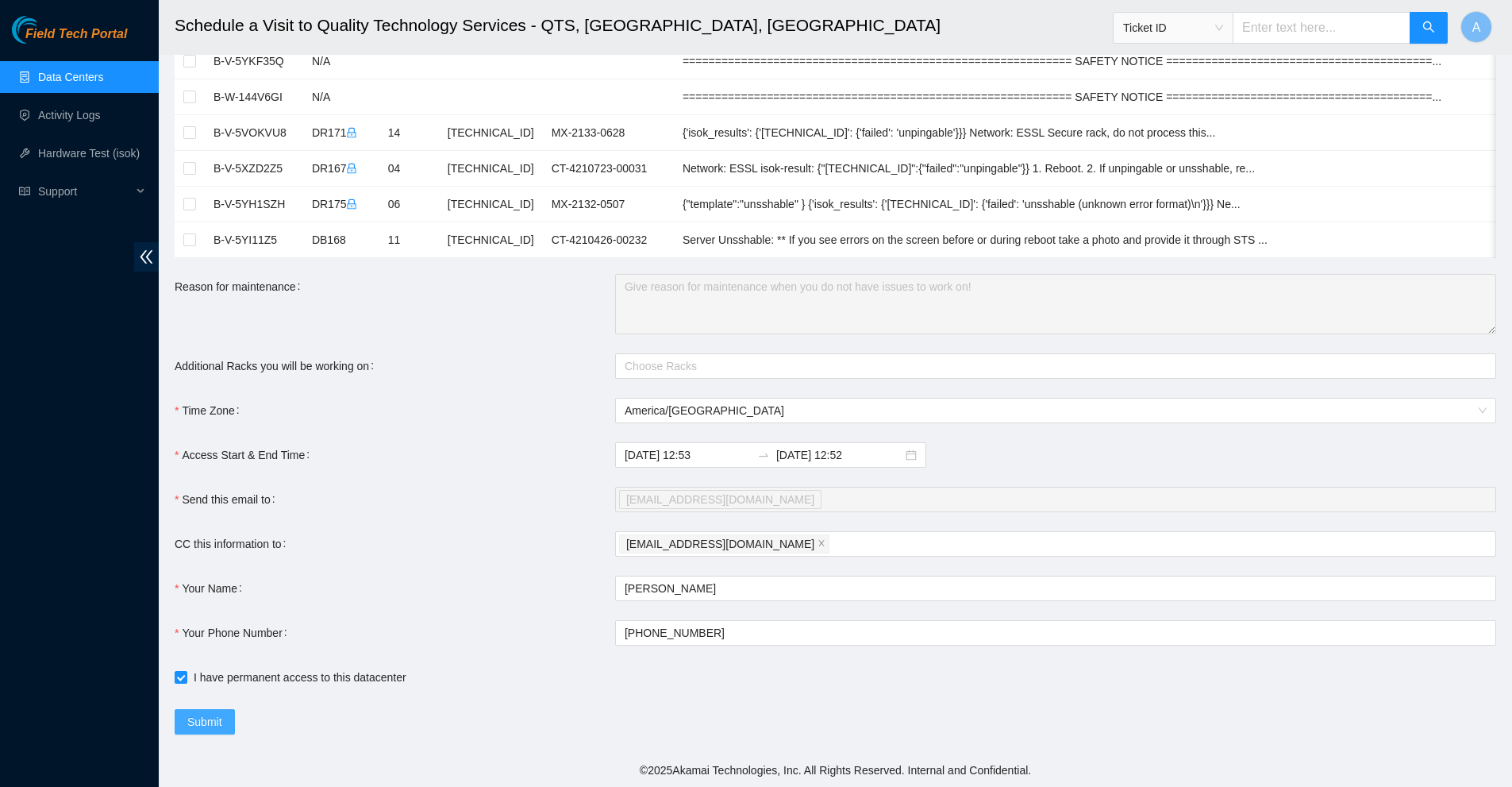
scroll to position [0, 0]
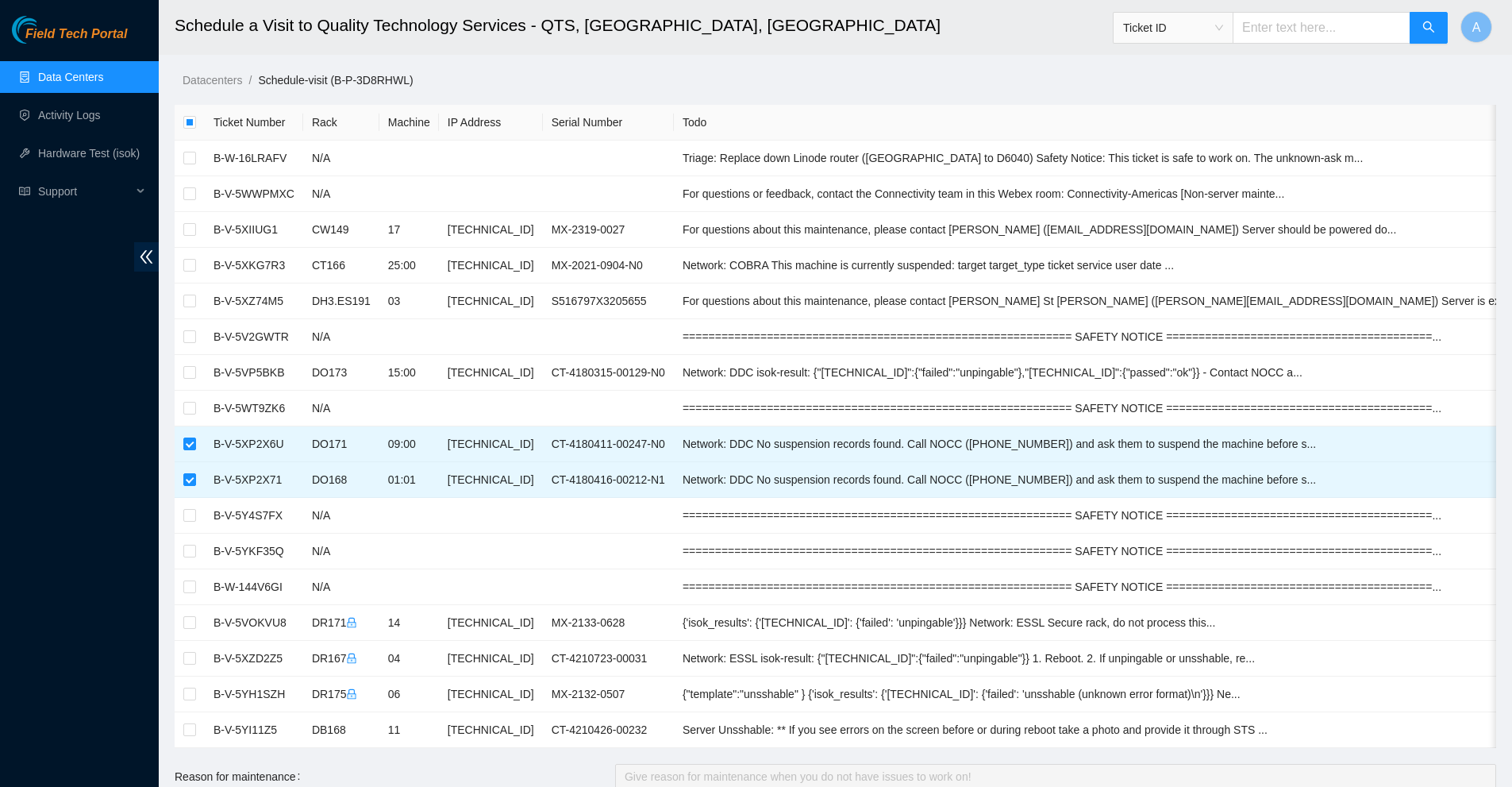
click at [60, 71] on link "Data Centers" at bounding box center [70, 77] width 65 height 13
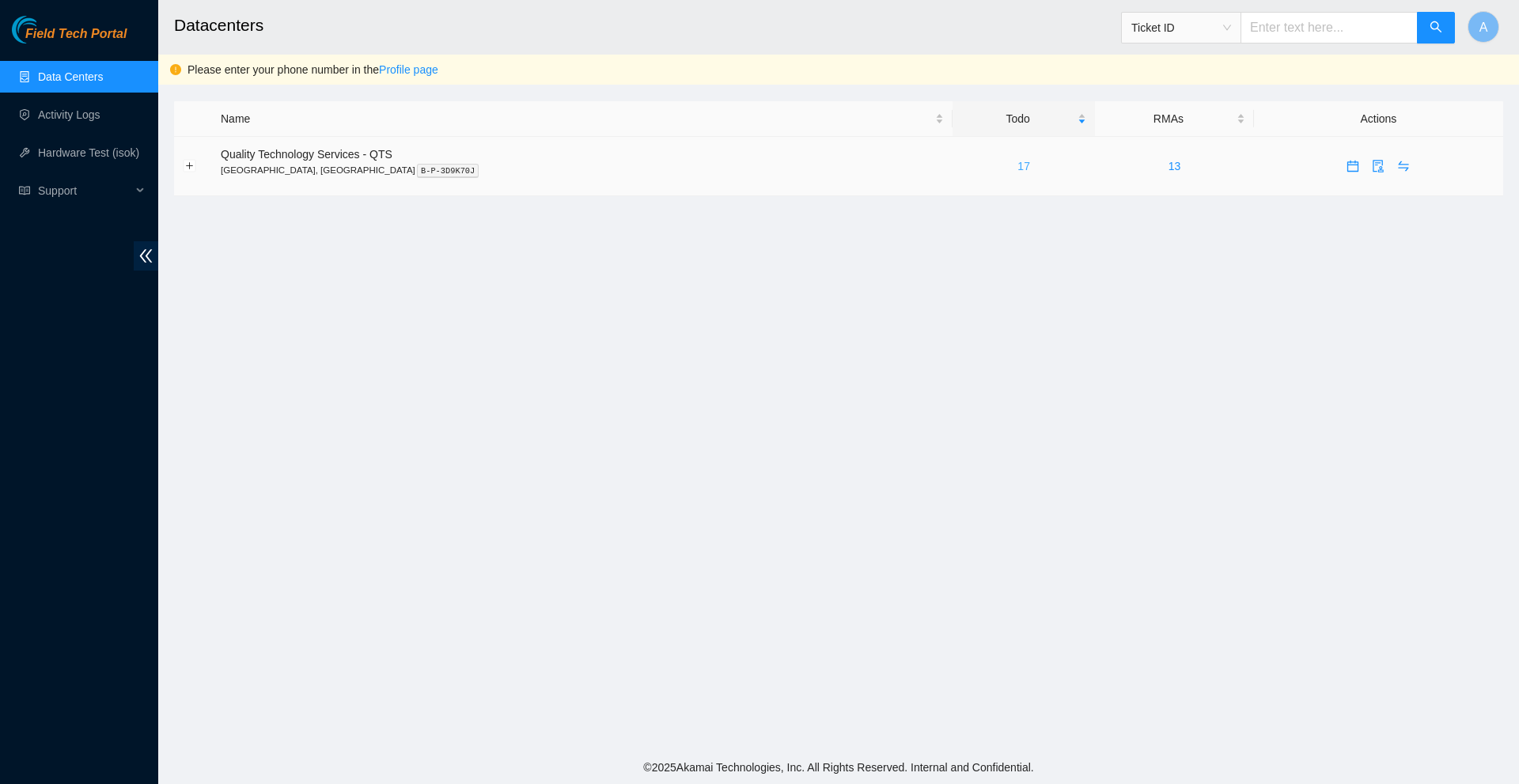
click at [1017, 168] on link "17" at bounding box center [1023, 166] width 13 height 13
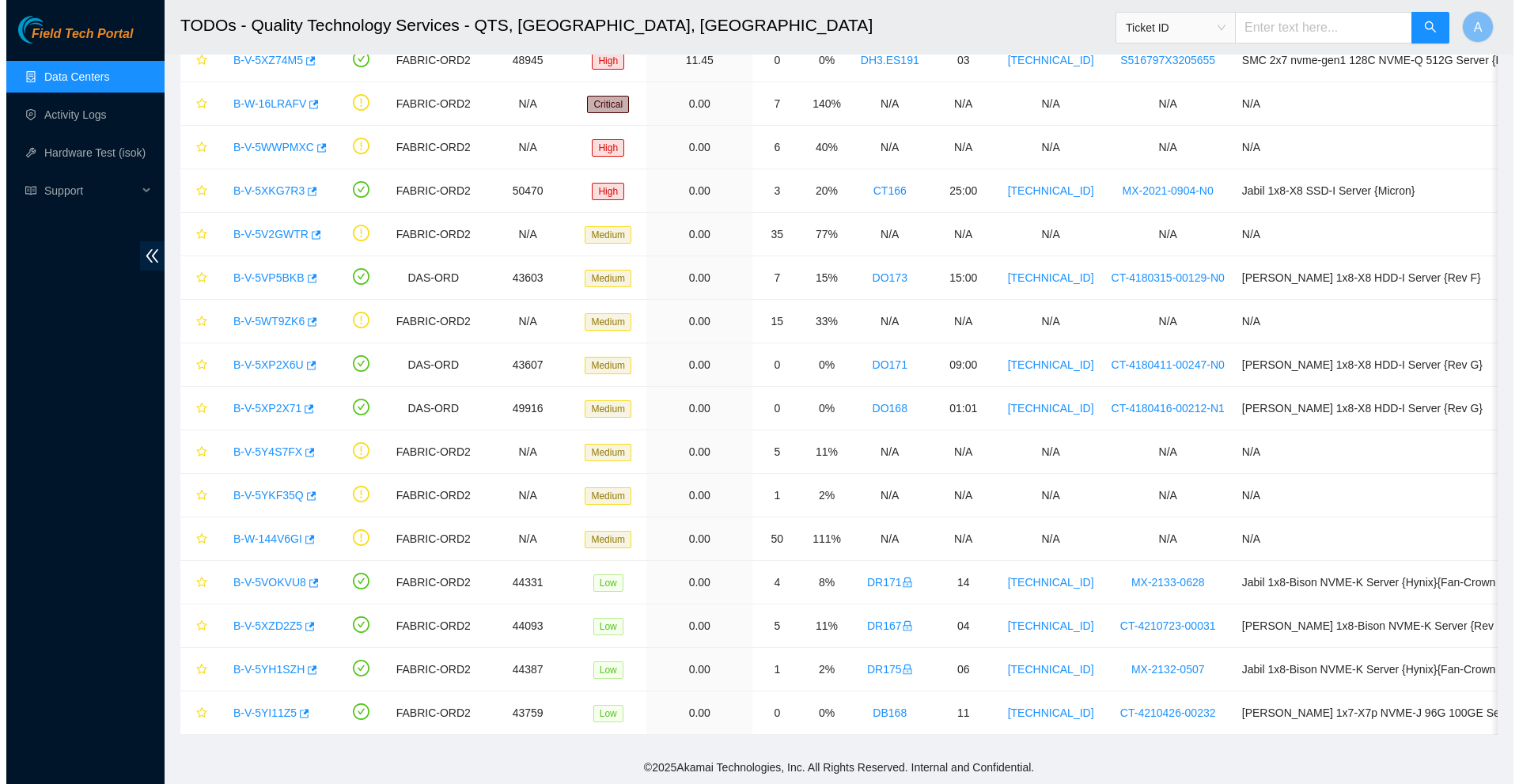
scroll to position [176, 0]
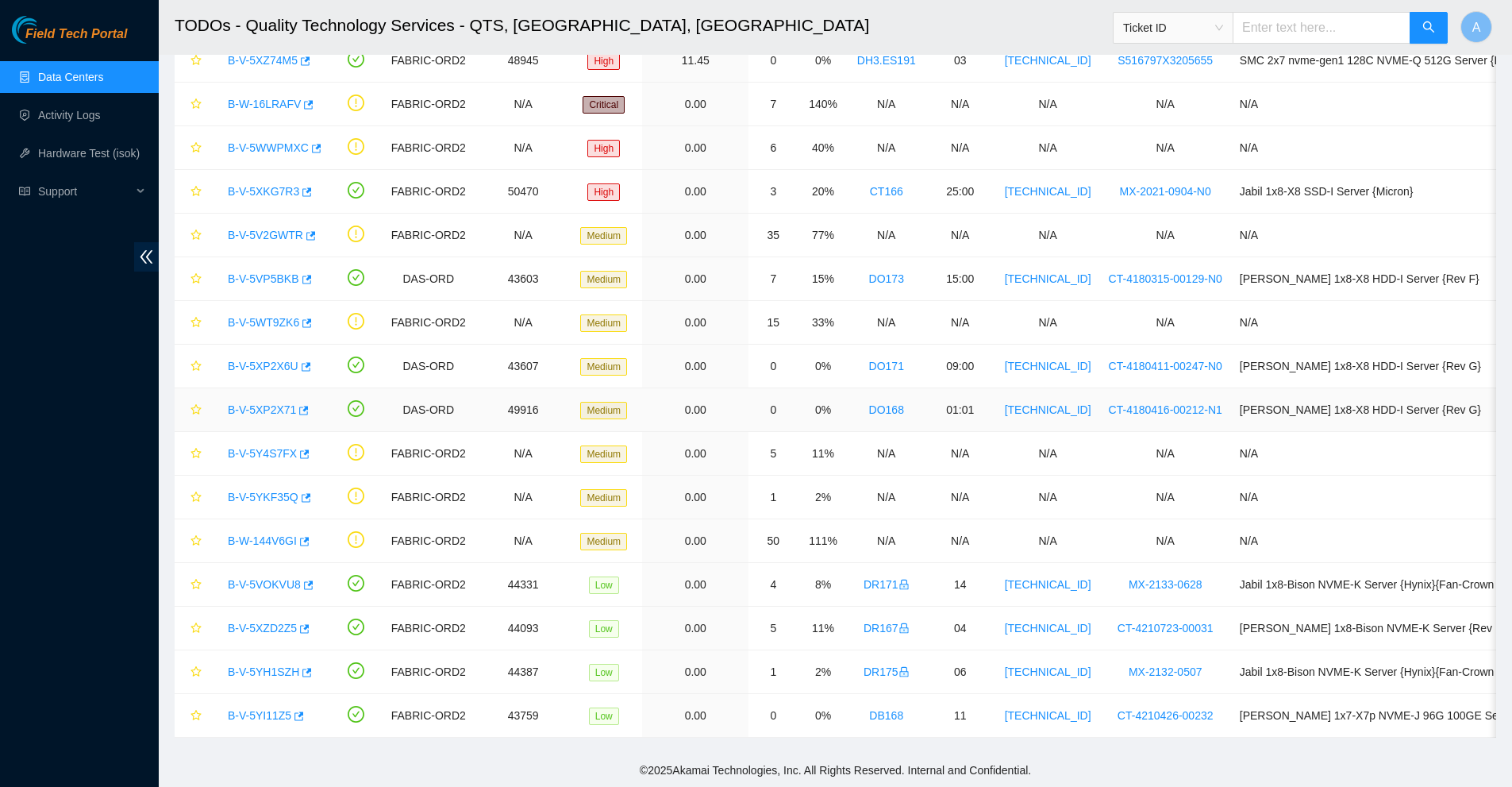
click at [268, 409] on link "B-V-5XP2X71" at bounding box center [262, 409] width 68 height 13
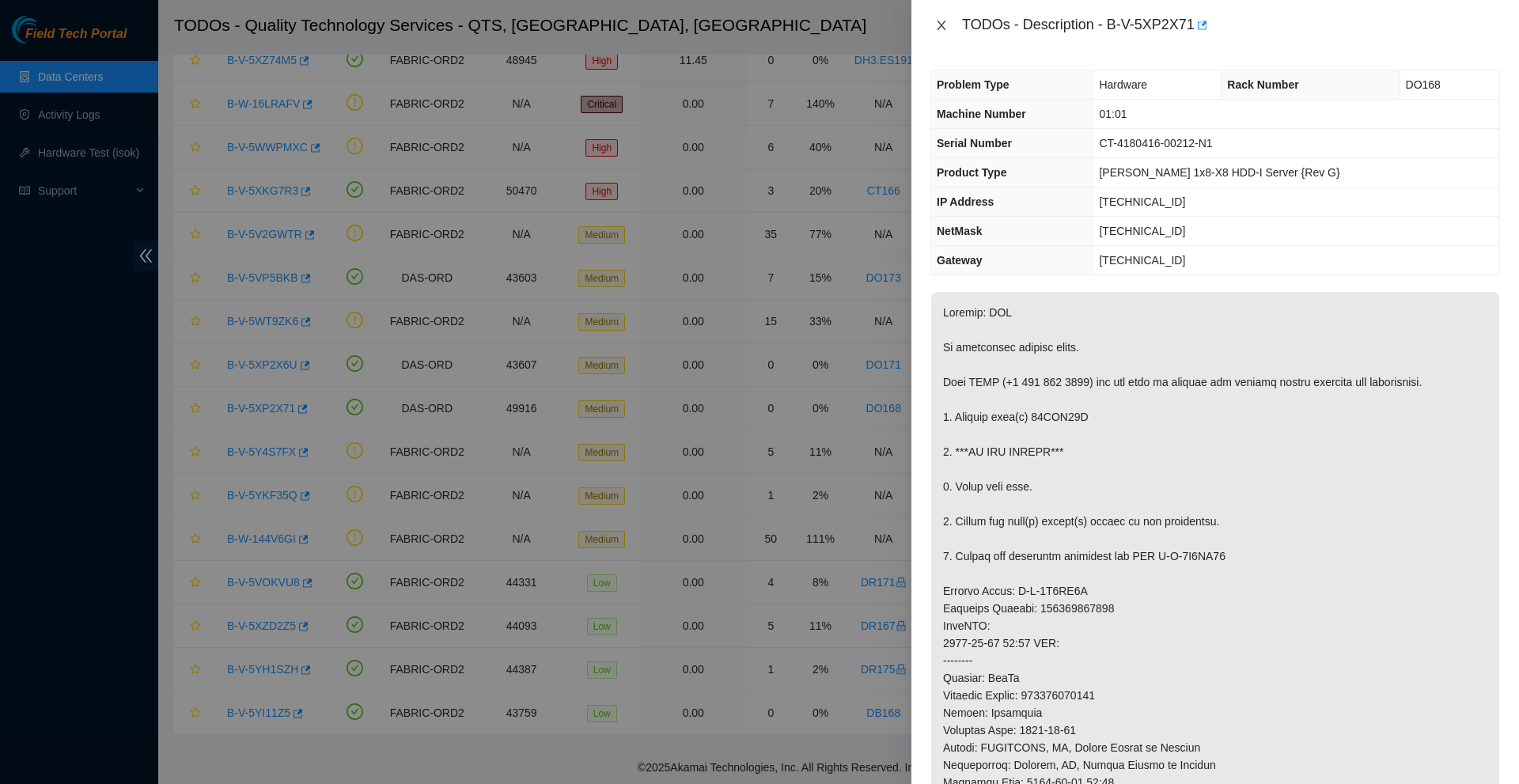
click at [944, 20] on icon "close" at bounding box center [941, 25] width 13 height 13
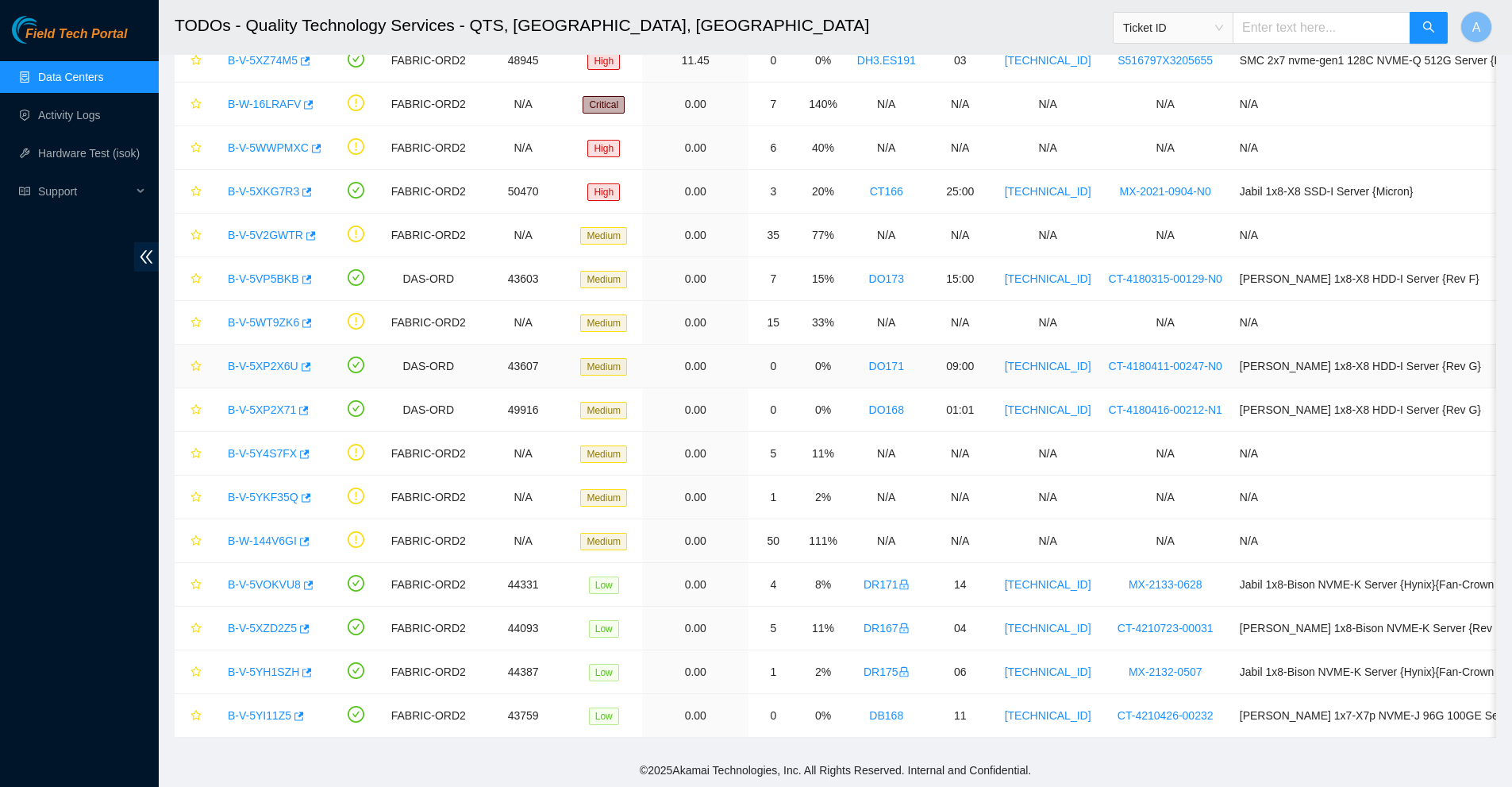
click at [289, 366] on link "B-V-5XP2X6U" at bounding box center [263, 366] width 71 height 13
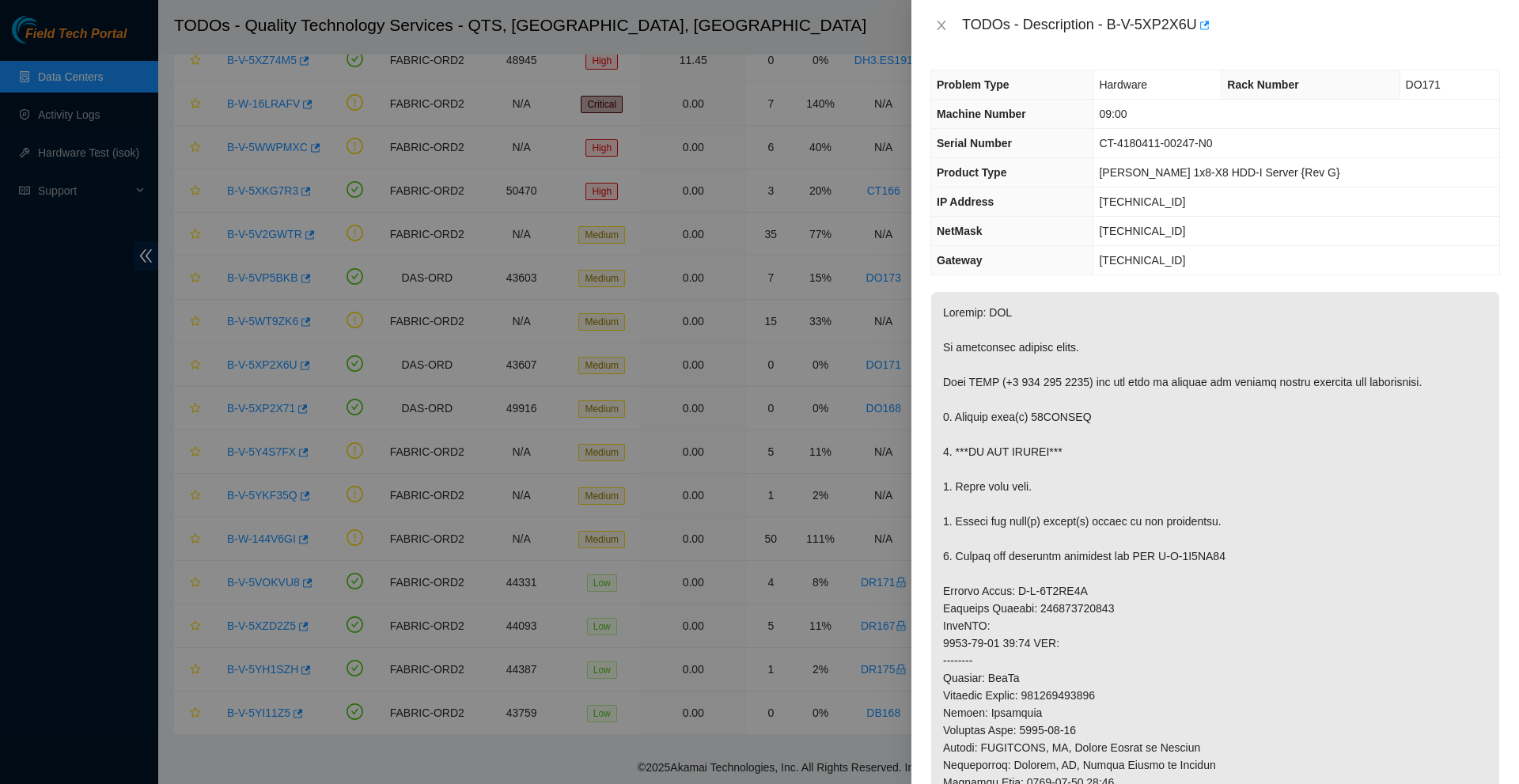
drag, startPoint x: 811, startPoint y: 359, endPoint x: 721, endPoint y: 392, distance: 95.9
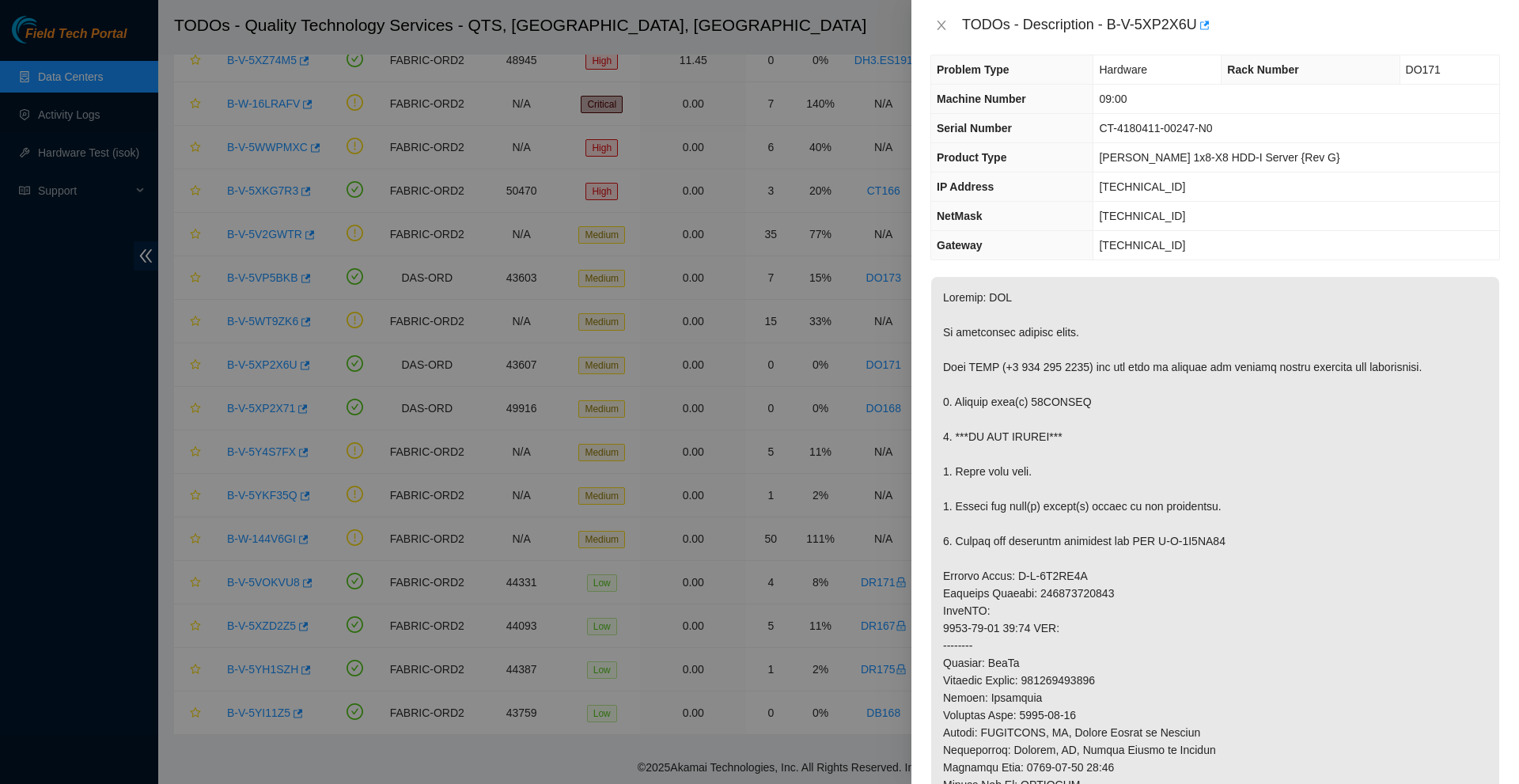
drag, startPoint x: 1165, startPoint y: 446, endPoint x: 1155, endPoint y: 457, distance: 14.9
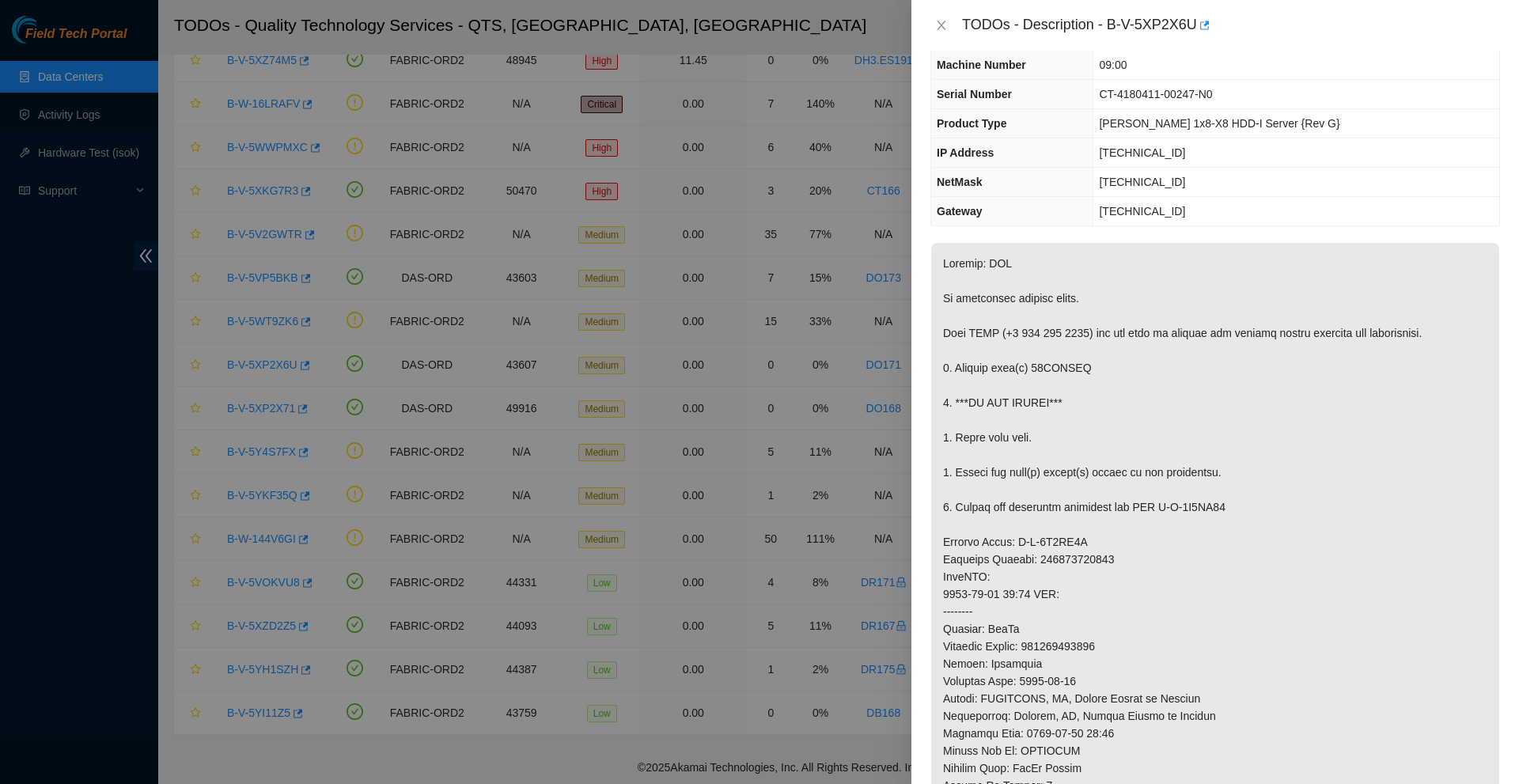
scroll to position [69, 0]
